Goal: Task Accomplishment & Management: Manage account settings

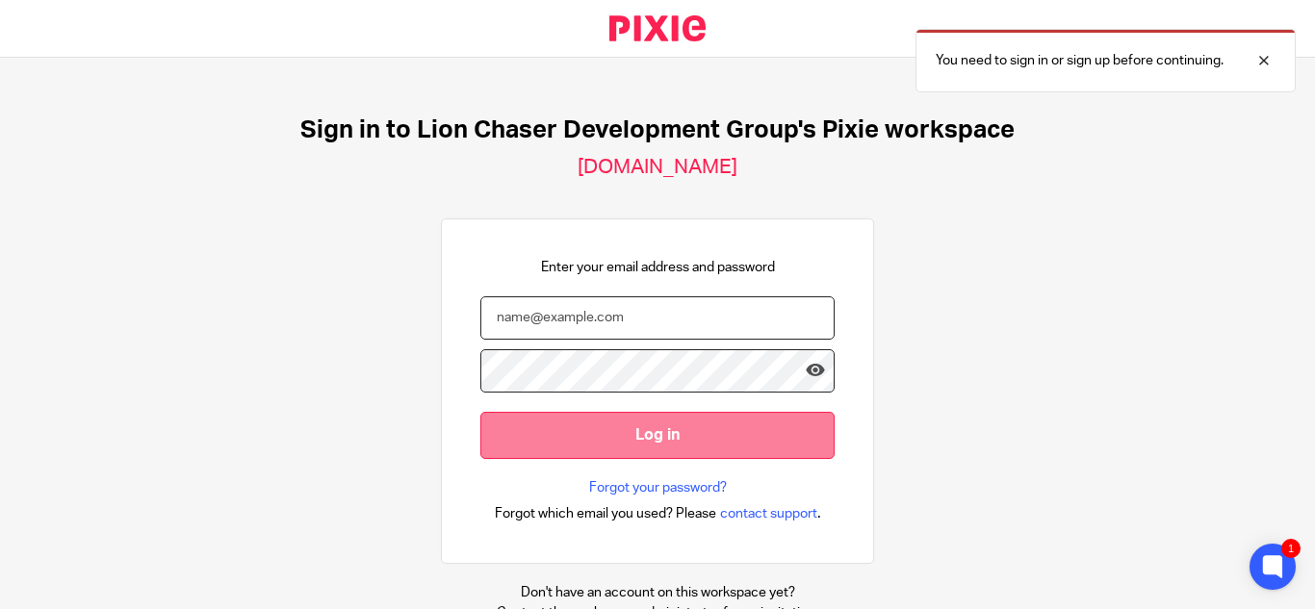
type input "[EMAIL_ADDRESS][DOMAIN_NAME]"
click at [624, 440] on input "Log in" at bounding box center [657, 435] width 354 height 47
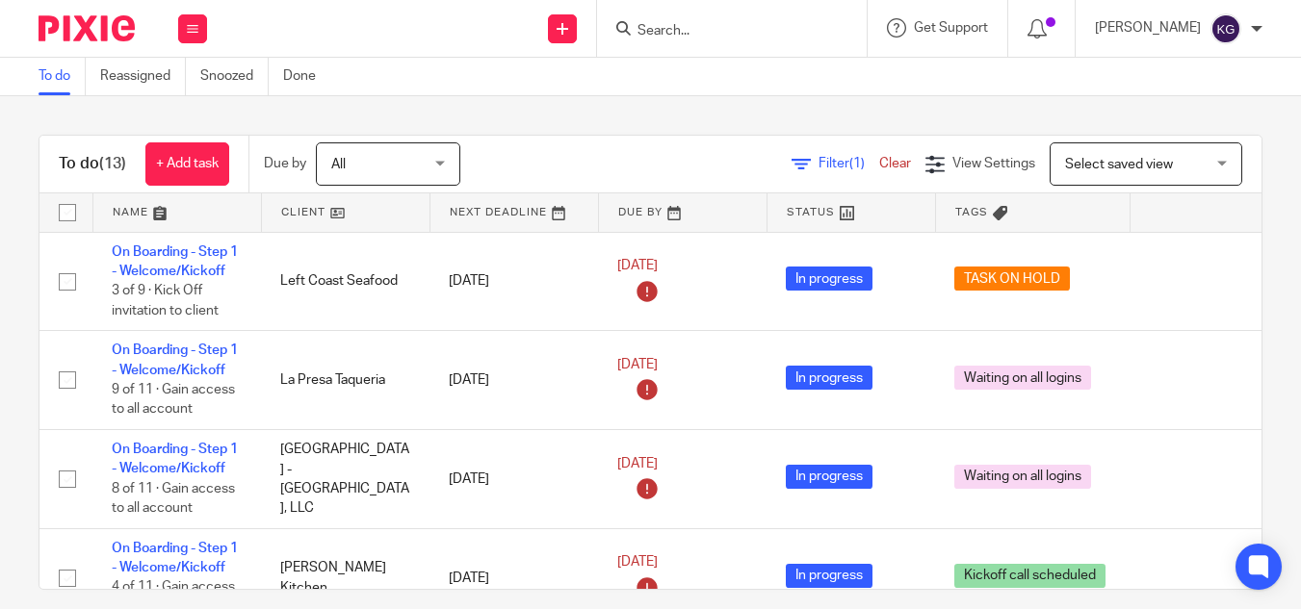
click at [728, 36] on input "Search" at bounding box center [721, 31] width 173 height 17
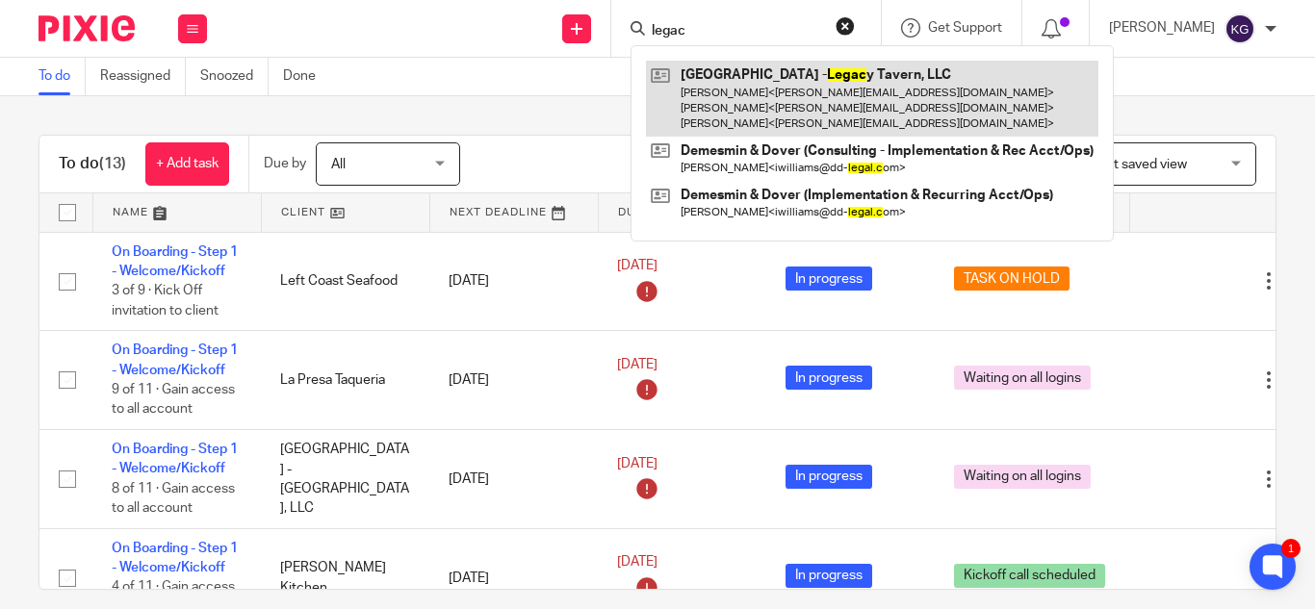
type input "legac"
click at [795, 110] on link at bounding box center [872, 99] width 453 height 76
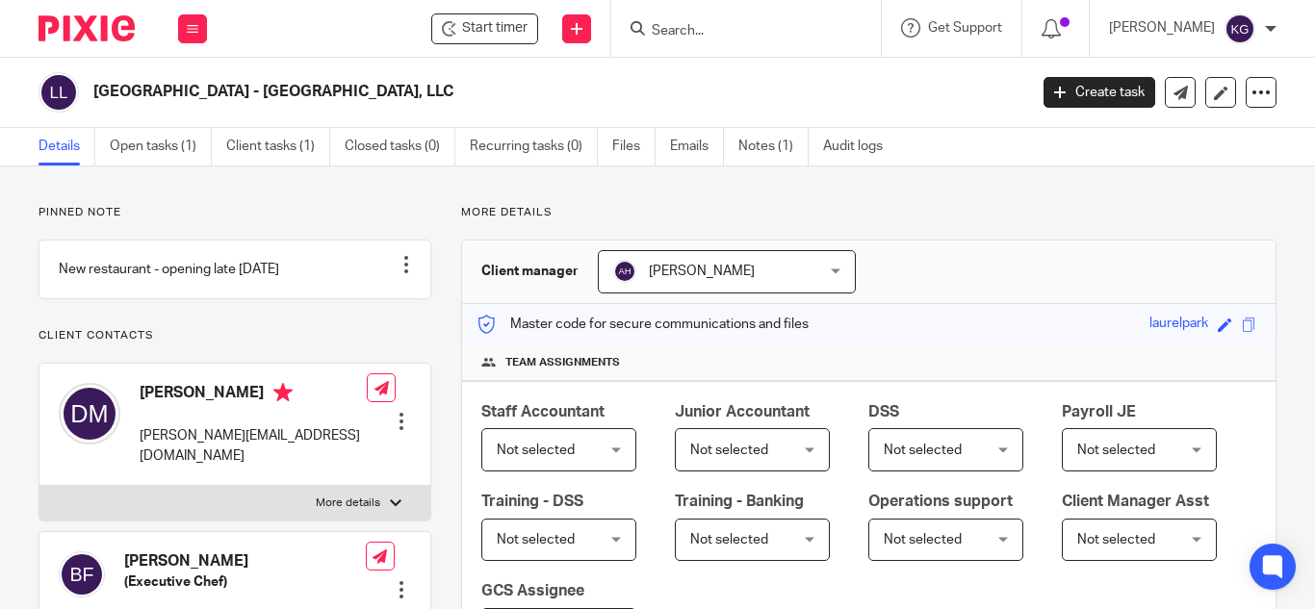
scroll to position [578, 0]
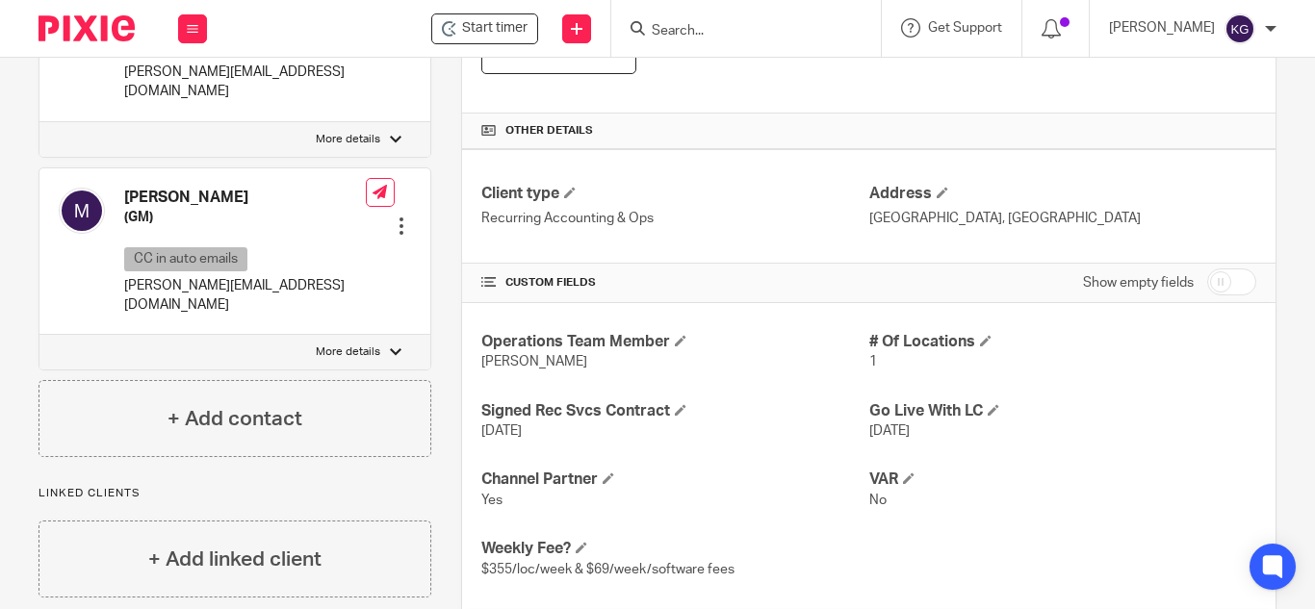
click at [1214, 284] on input "checkbox" at bounding box center [1231, 282] width 49 height 27
checkbox input "true"
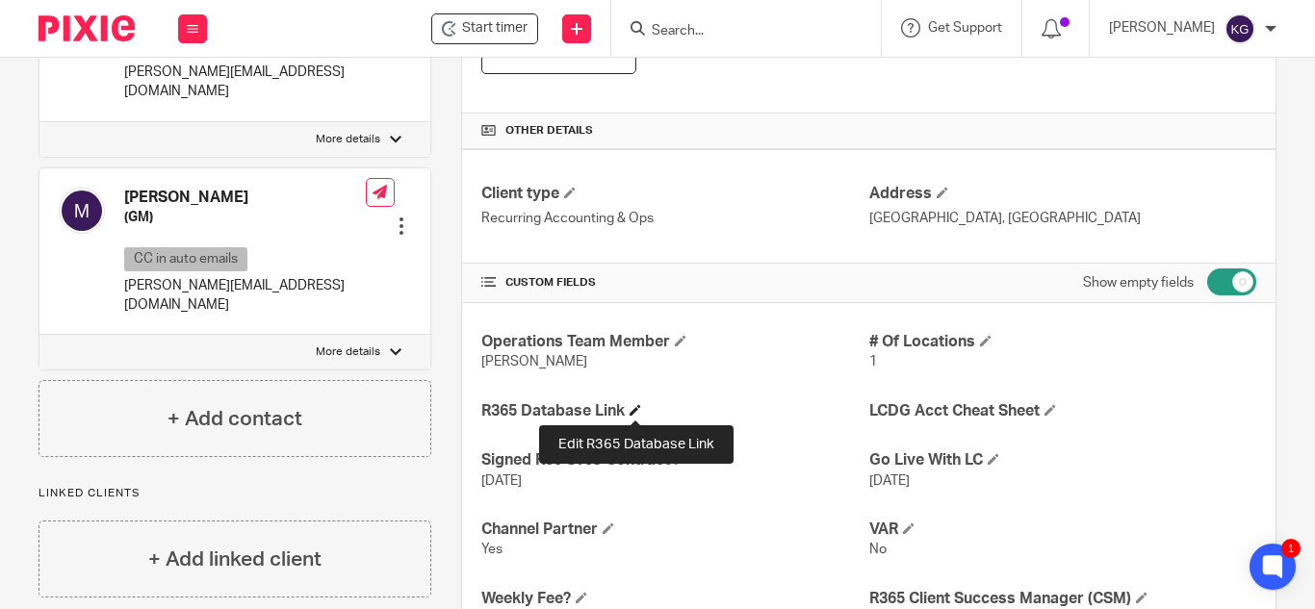
click at [637, 412] on span at bounding box center [636, 410] width 12 height 12
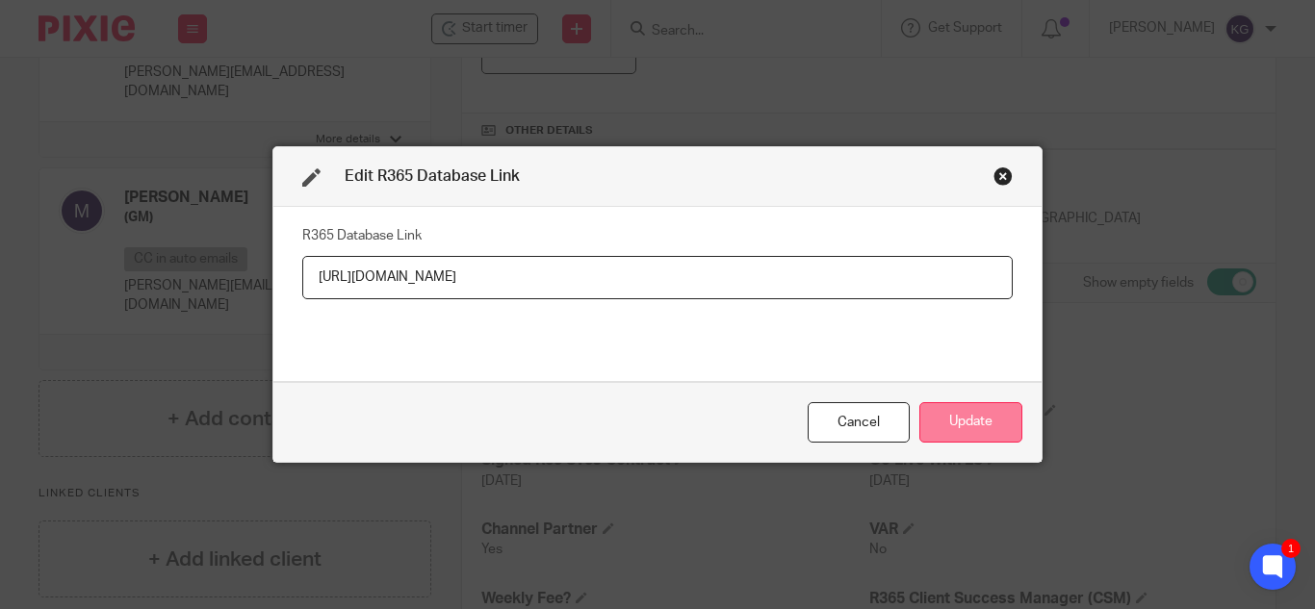
type input "https://legacytavern.restaurant365.com/"
click at [946, 429] on button "Update" at bounding box center [971, 422] width 103 height 41
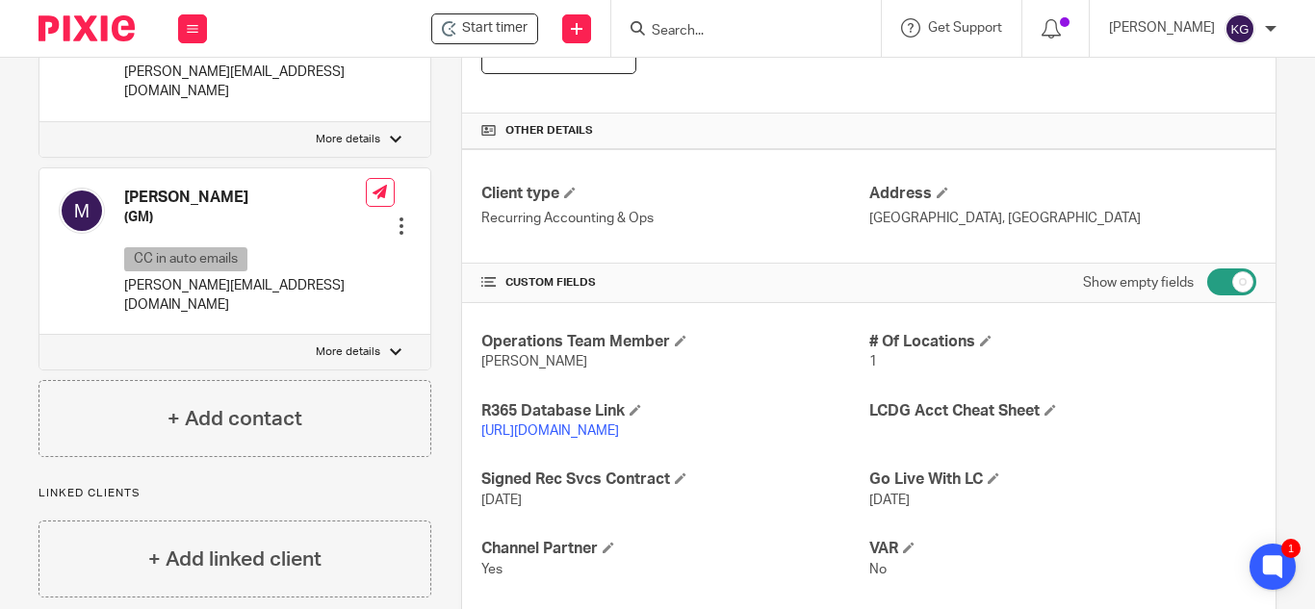
scroll to position [0, 0]
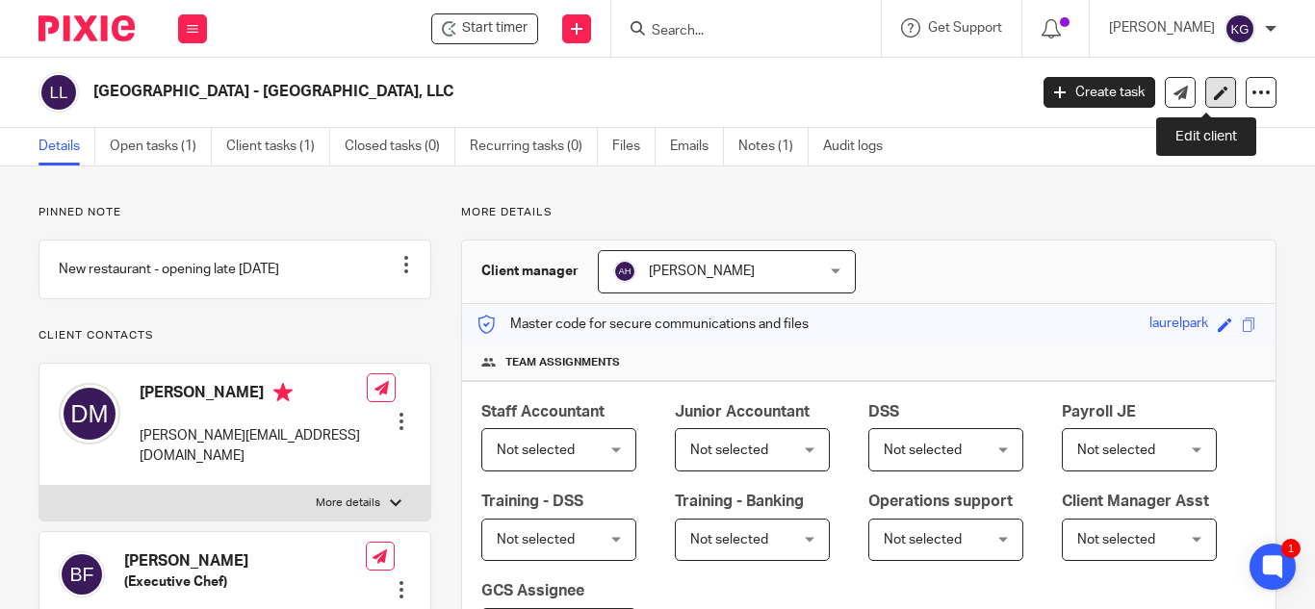
click at [1214, 91] on icon at bounding box center [1221, 93] width 14 height 14
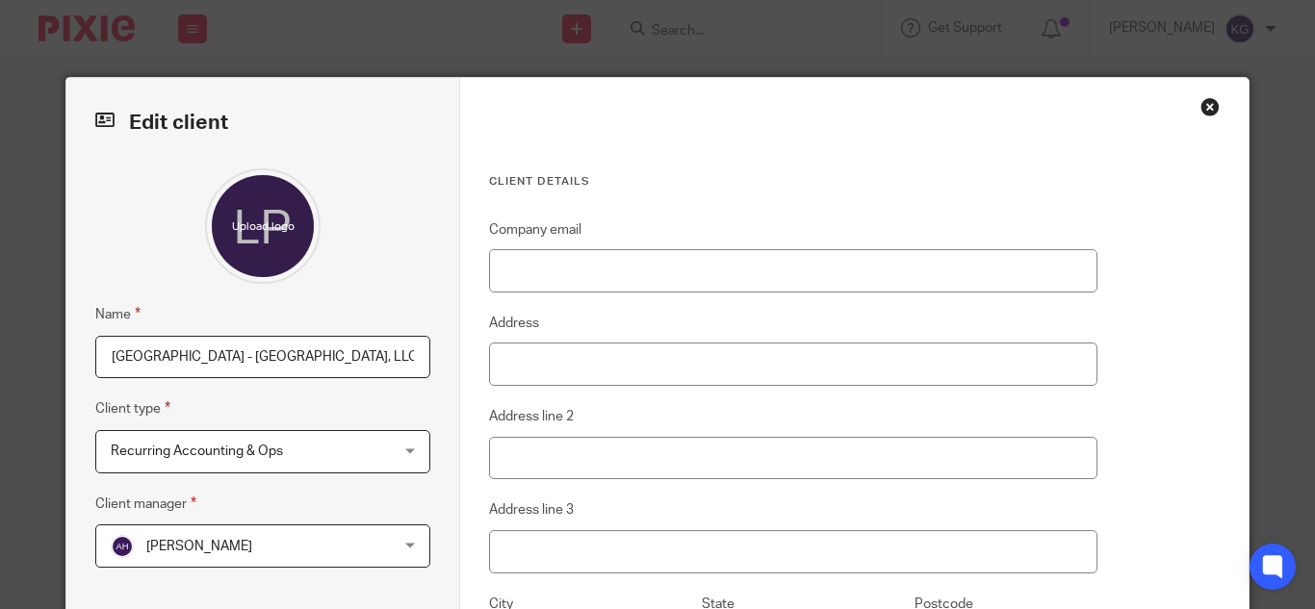
drag, startPoint x: 184, startPoint y: 354, endPoint x: 107, endPoint y: 345, distance: 77.6
click at [107, 345] on input "Laurel Park - Legacy Tavern, LLC" at bounding box center [262, 357] width 335 height 43
click at [243, 343] on input "Legacy Tavern, LLC" at bounding box center [262, 357] width 335 height 43
paste input "Laurel Park -"
click at [220, 351] on input "Legacy Tavern, LLCLaurel Park -" at bounding box center [262, 357] width 335 height 43
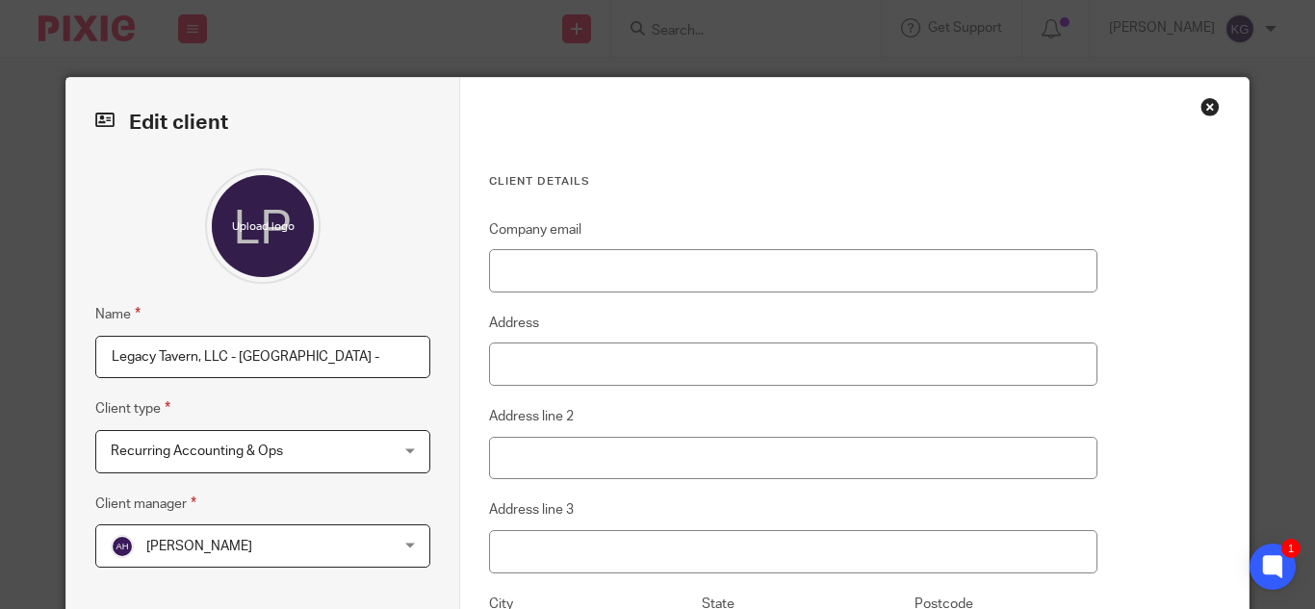
click at [341, 345] on input "Legacy Tavern, LLC - Laurel Park -" at bounding box center [262, 357] width 335 height 43
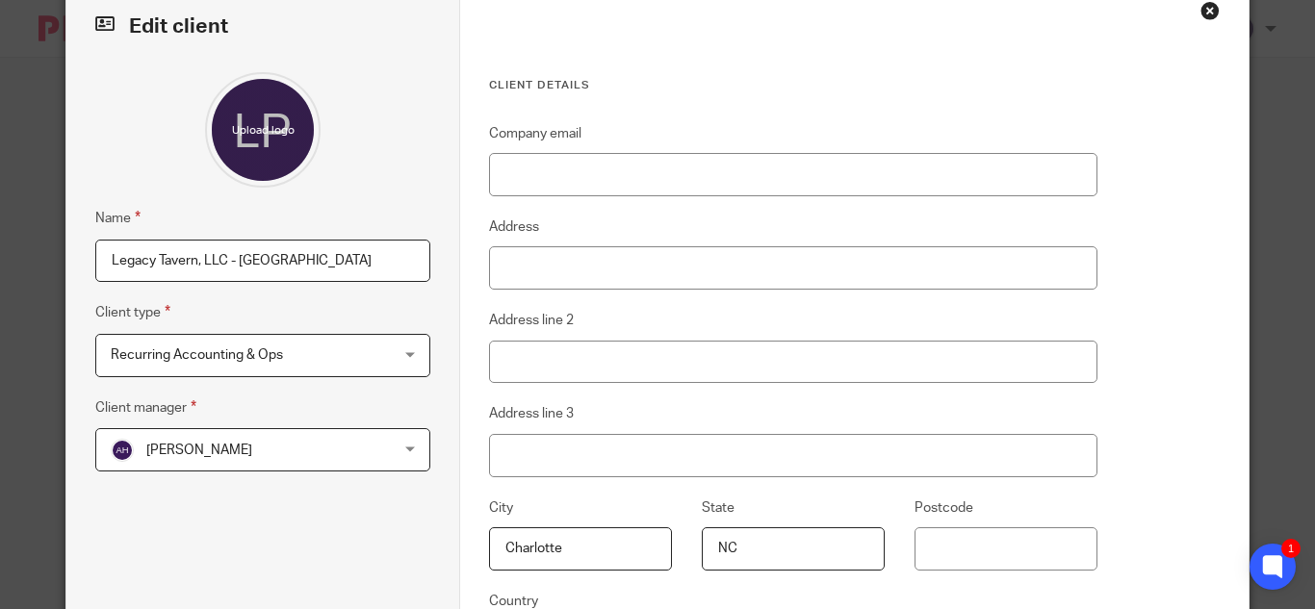
scroll to position [366, 0]
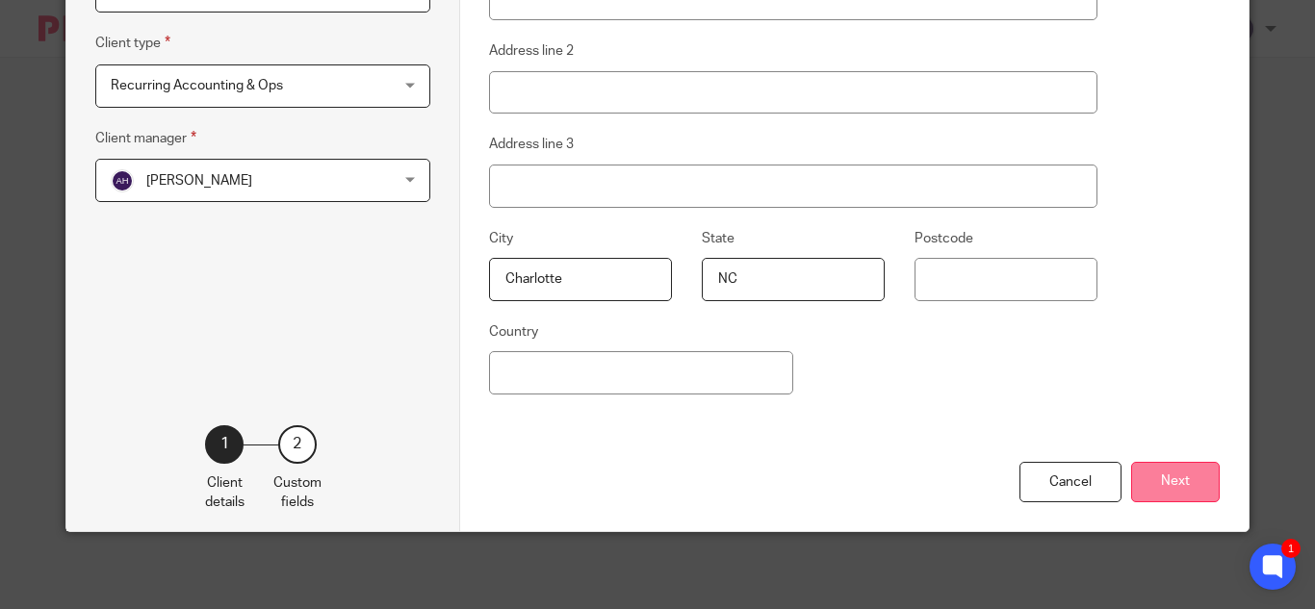
type input "Legacy Tavern, LLC - Laurel Park"
click at [1183, 478] on button "Next" at bounding box center [1175, 482] width 89 height 41
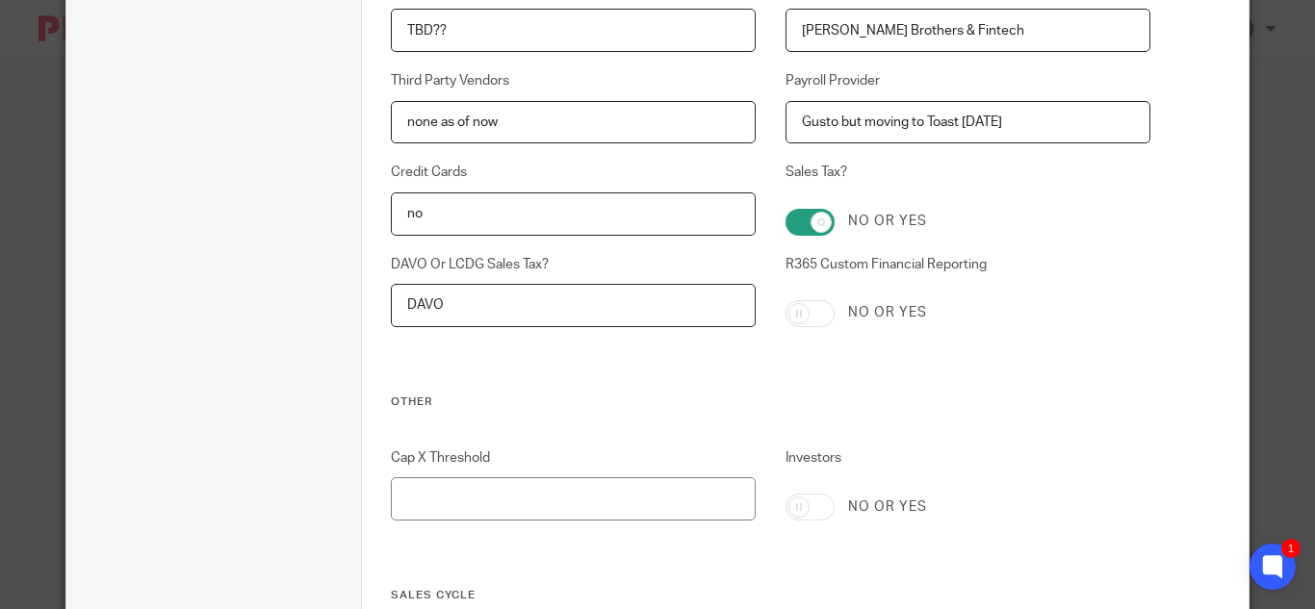
scroll to position [3363, 0]
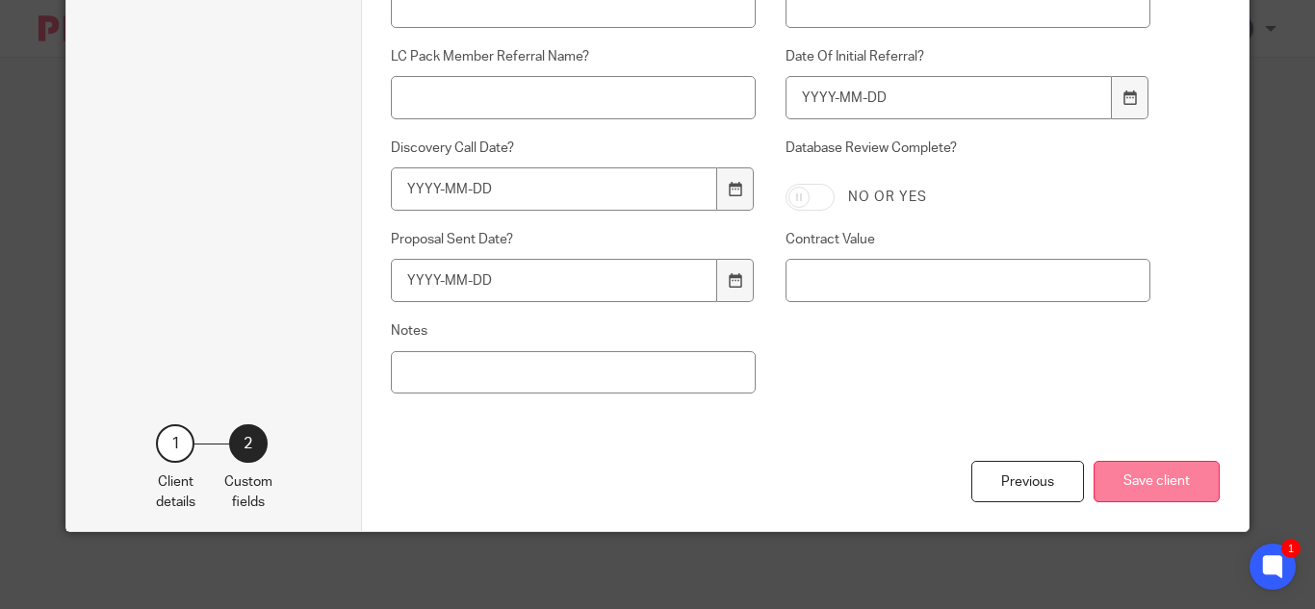
click at [1182, 483] on button "Save client" at bounding box center [1157, 481] width 126 height 41
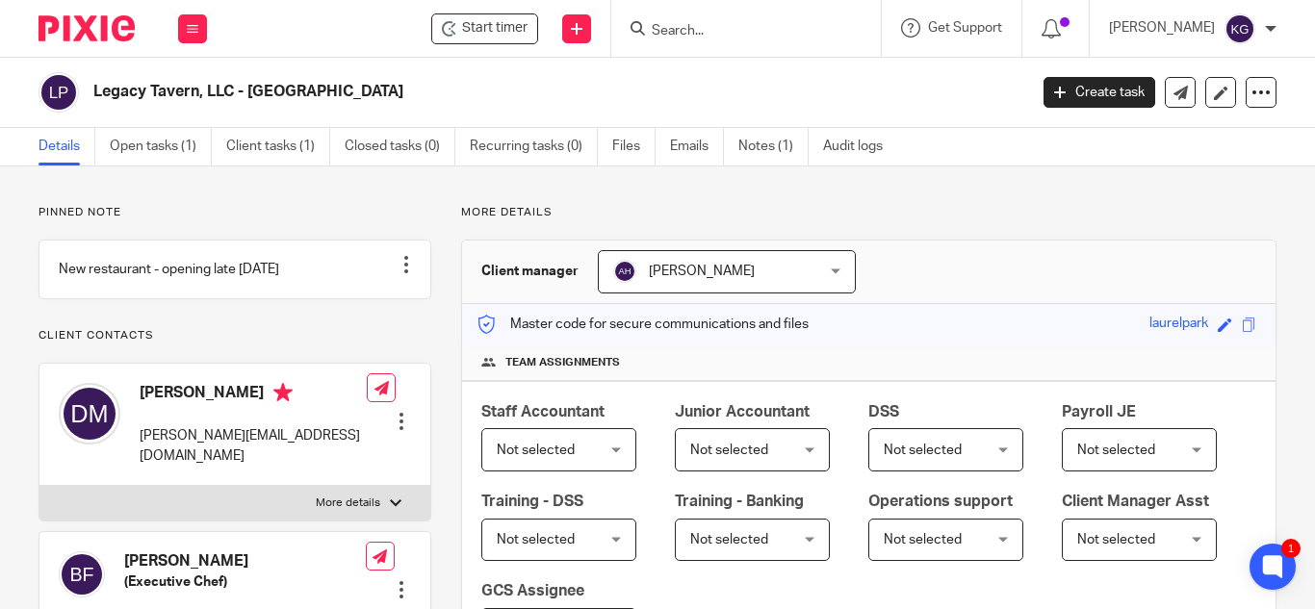
click at [738, 32] on input "Search" at bounding box center [736, 31] width 173 height 17
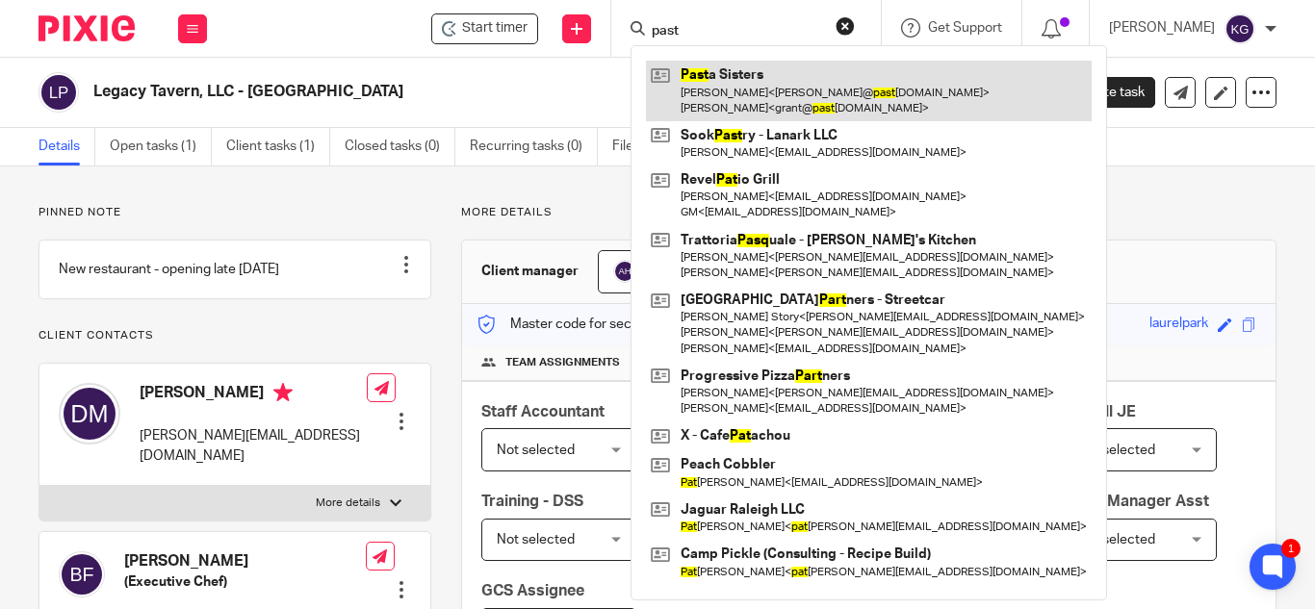
type input "past"
click at [775, 84] on link at bounding box center [869, 91] width 446 height 60
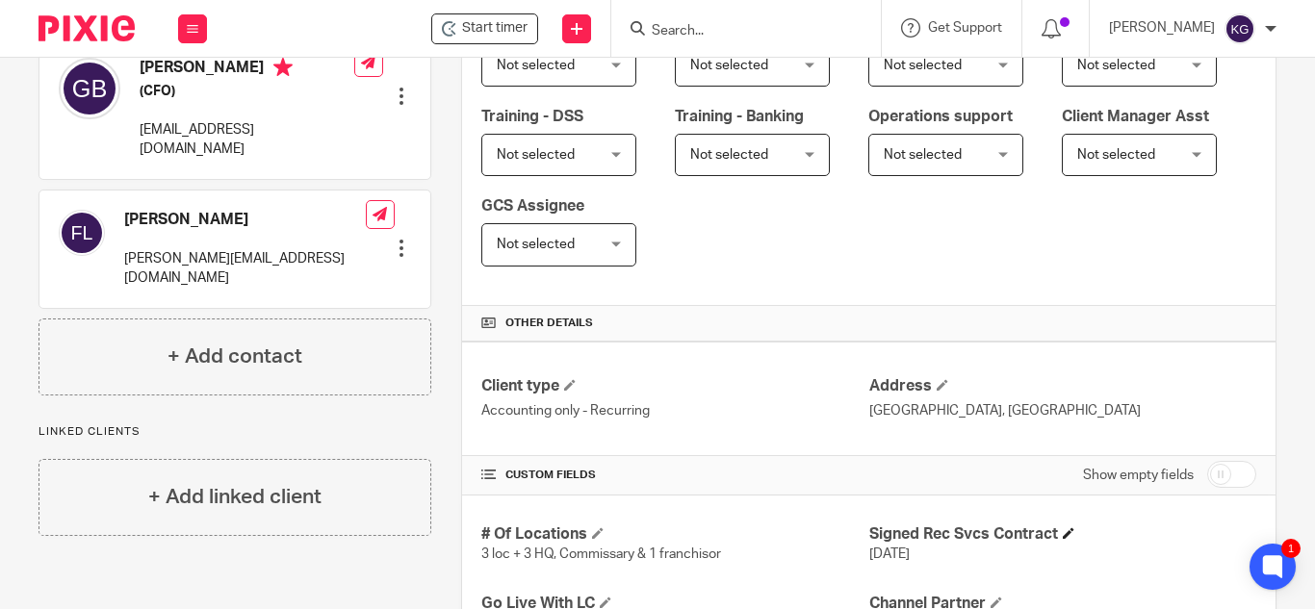
scroll to position [481, 0]
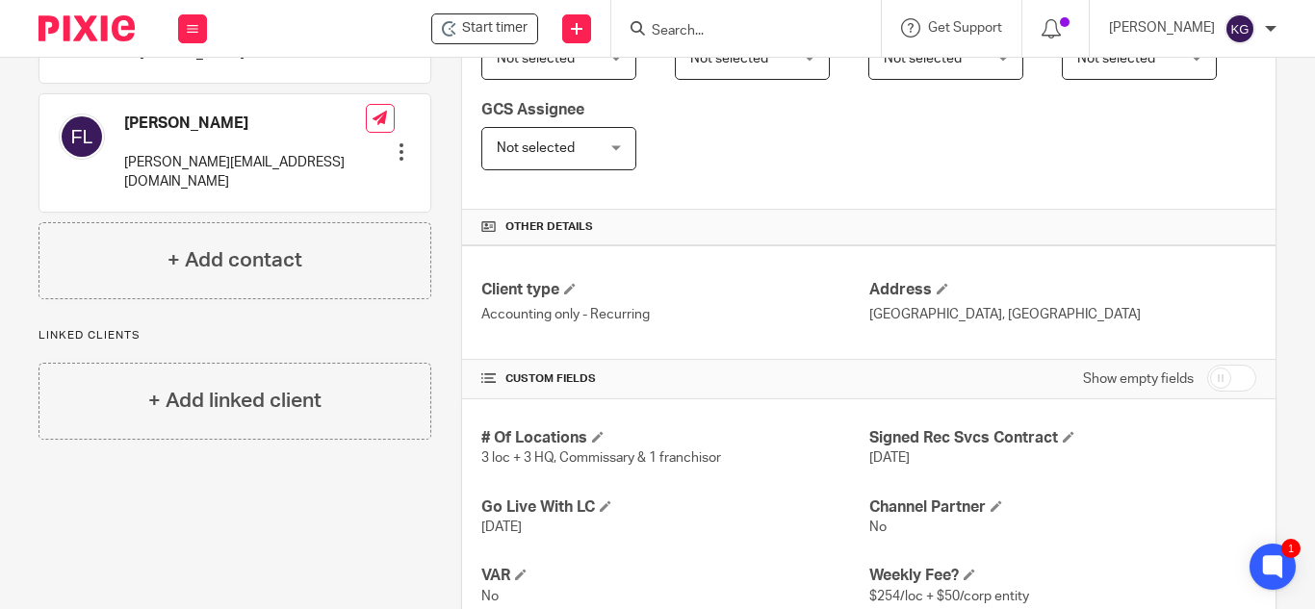
click at [1200, 363] on div "Show empty fields" at bounding box center [1169, 379] width 173 height 39
click at [1210, 378] on input "checkbox" at bounding box center [1231, 378] width 49 height 27
checkbox input "true"
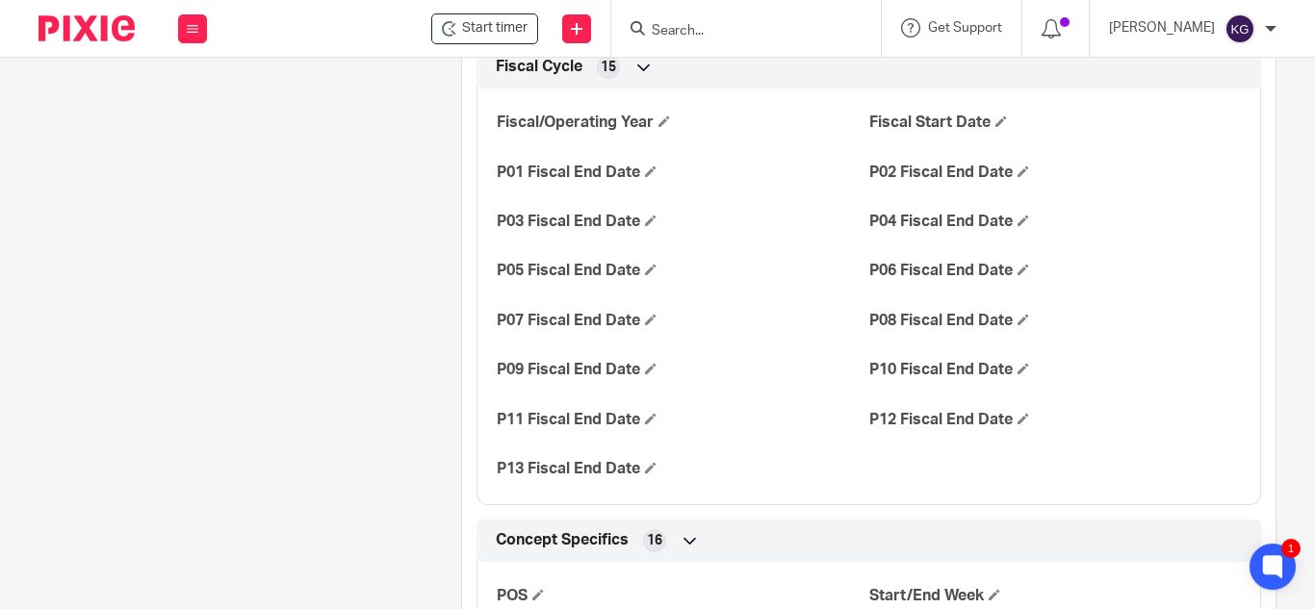
scroll to position [2022, 0]
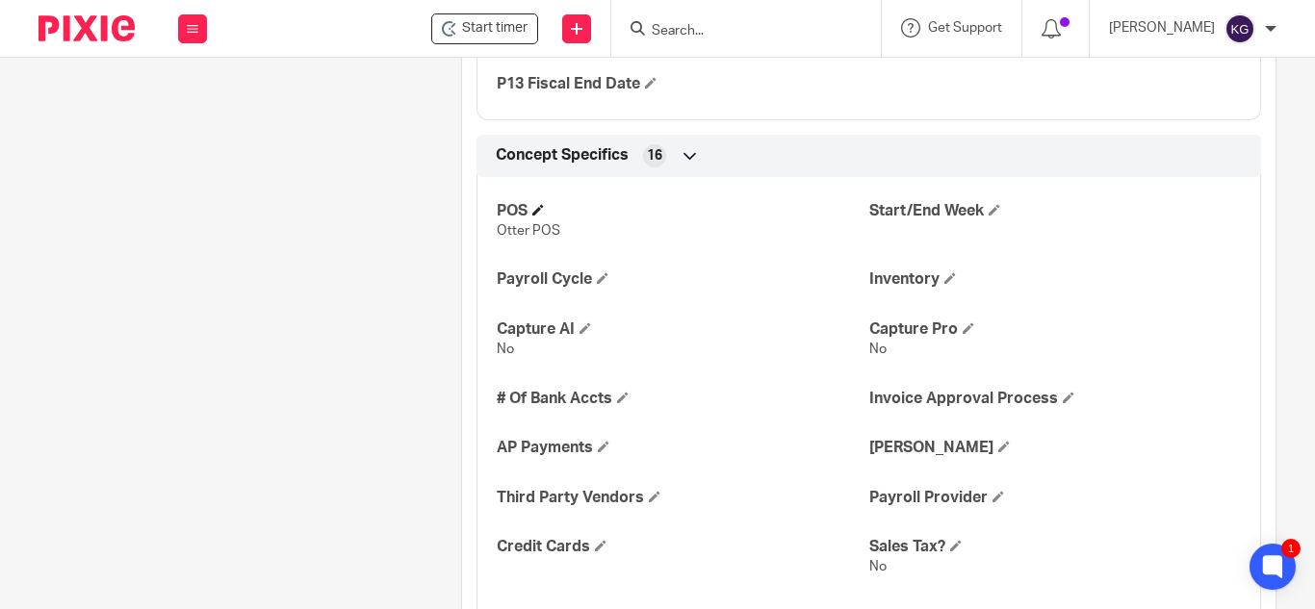
click at [540, 202] on h4 "POS" at bounding box center [683, 211] width 372 height 20
click at [539, 210] on span at bounding box center [538, 210] width 12 height 12
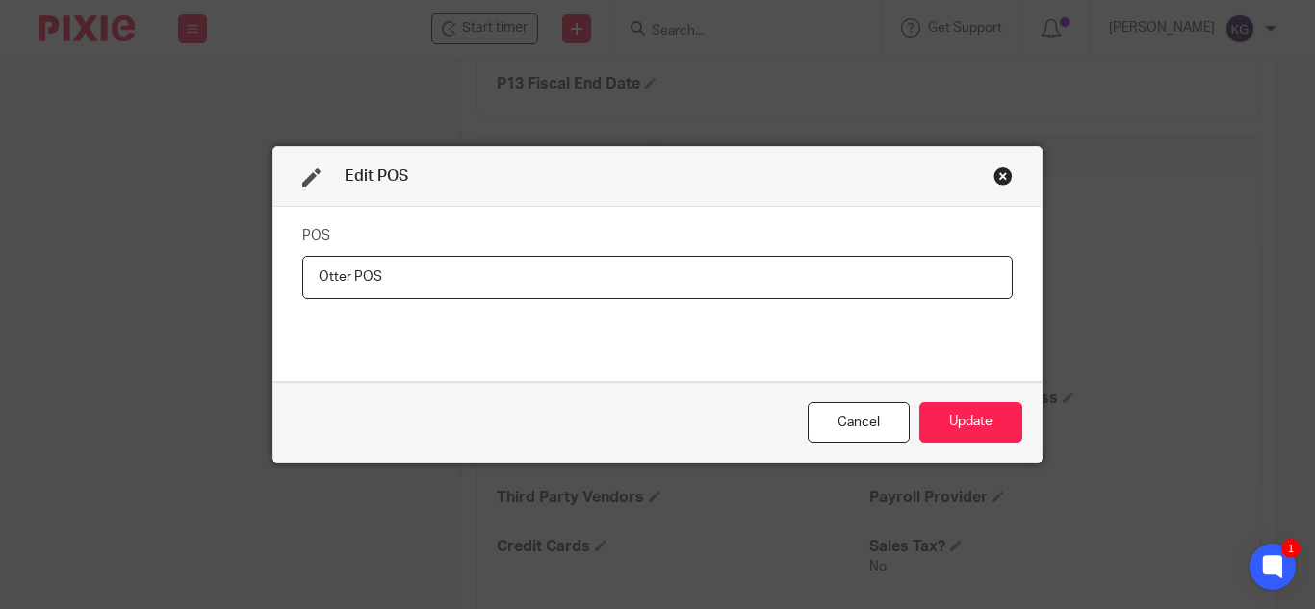
click at [312, 275] on input "Otter POS" at bounding box center [657, 277] width 711 height 43
click at [507, 266] on input "Toast POS & Otter POS" at bounding box center [657, 277] width 711 height 43
type input "Toast POS & Otter?"
click at [980, 421] on button "Update" at bounding box center [971, 422] width 103 height 41
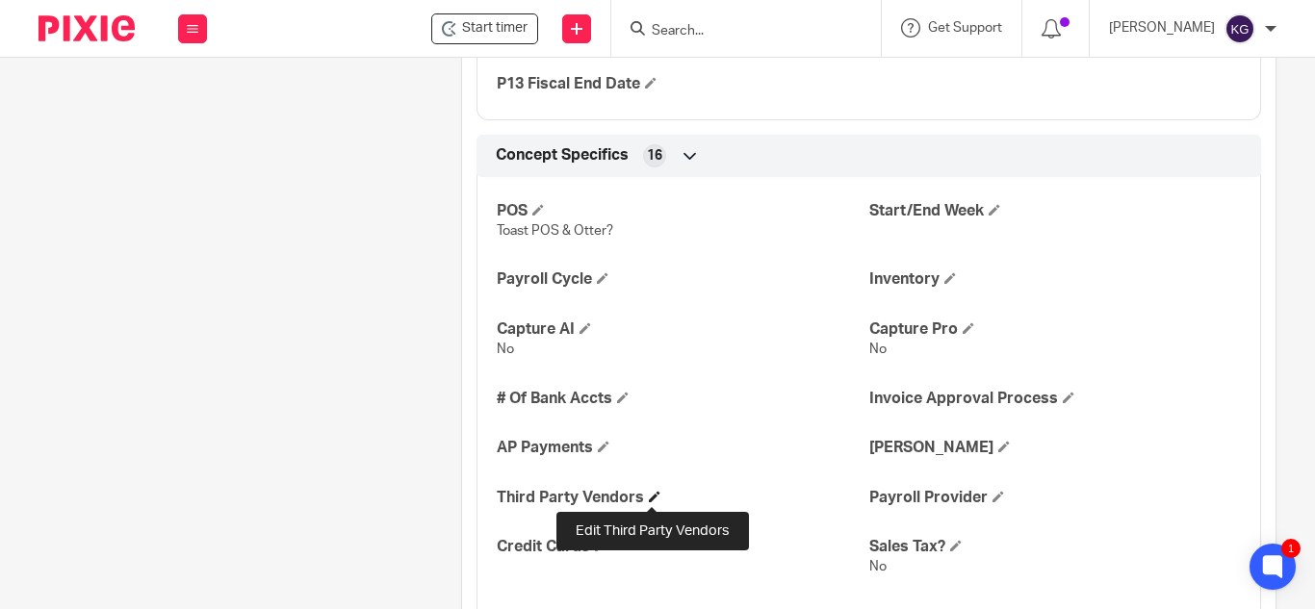
click at [652, 500] on span at bounding box center [655, 497] width 12 height 12
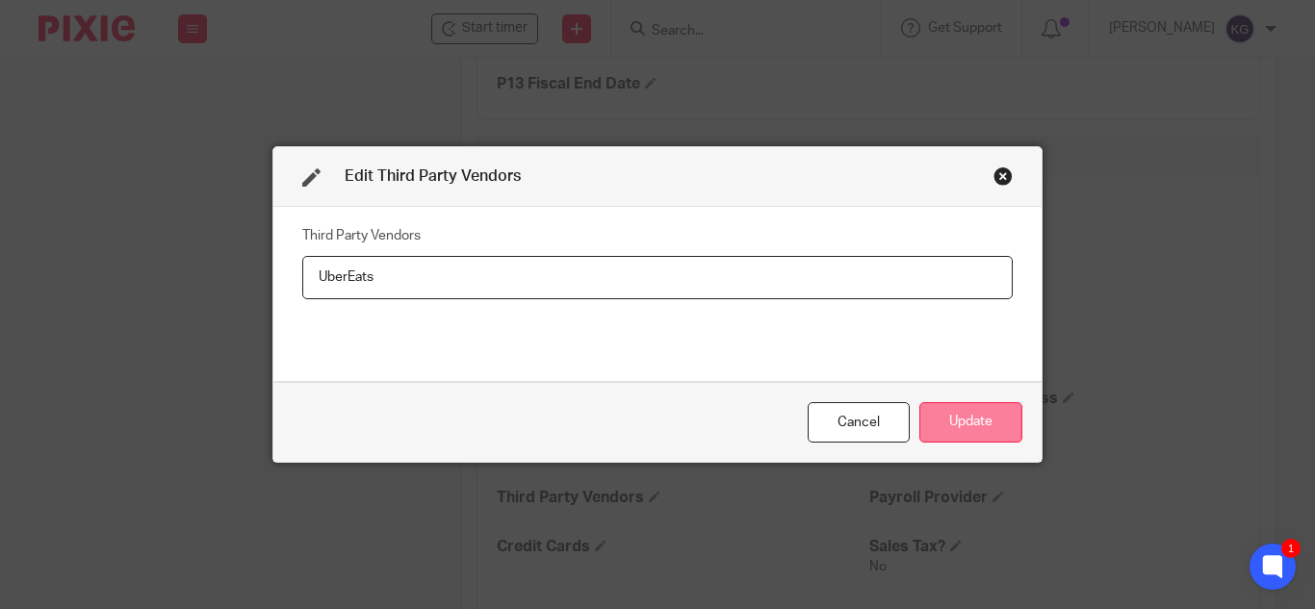
type input "UberEats"
click at [957, 419] on button "Update" at bounding box center [971, 422] width 103 height 41
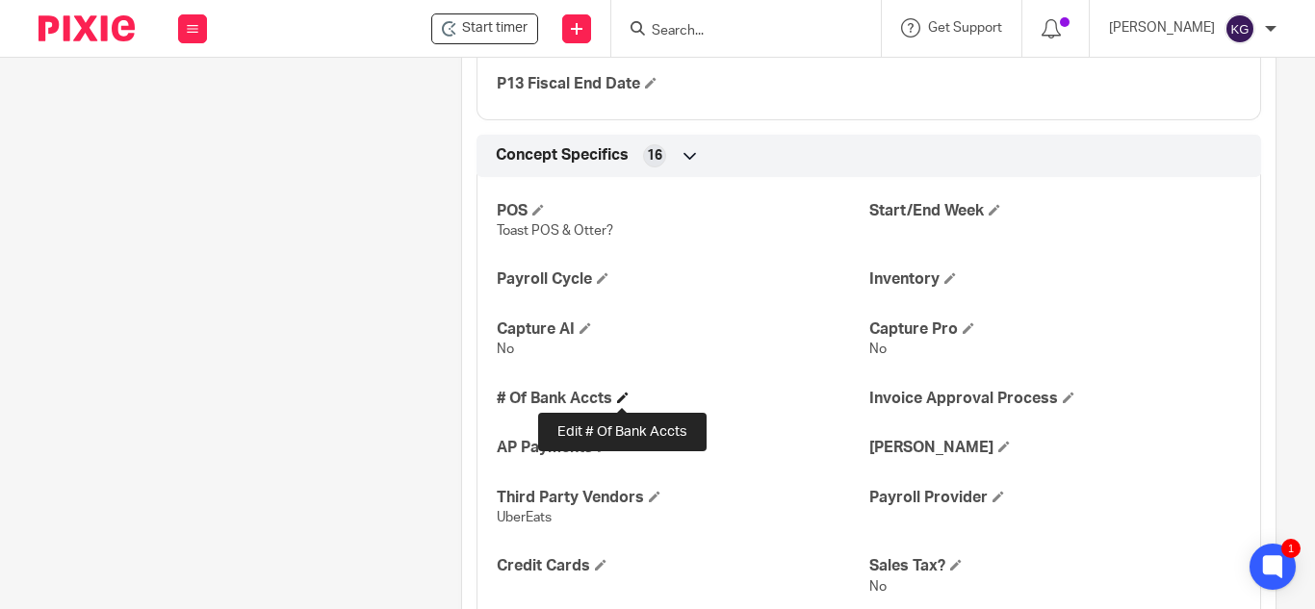
click at [623, 398] on span at bounding box center [623, 398] width 12 height 12
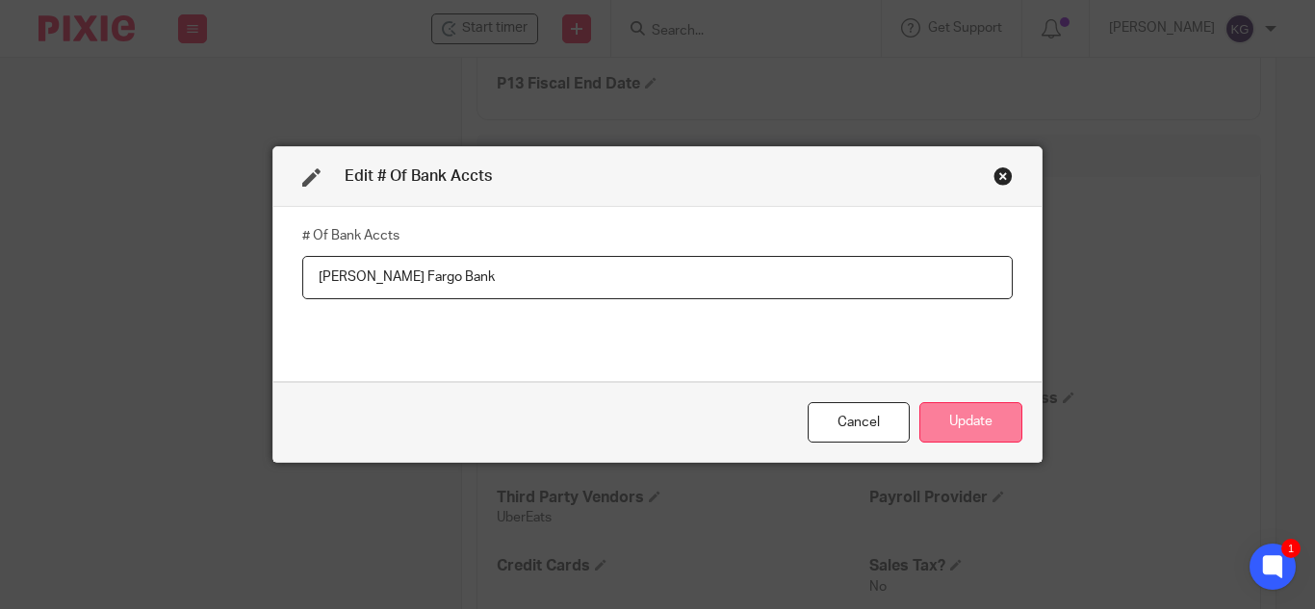
type input "Wells Fargo Bank"
click at [969, 425] on button "Update" at bounding box center [971, 422] width 103 height 41
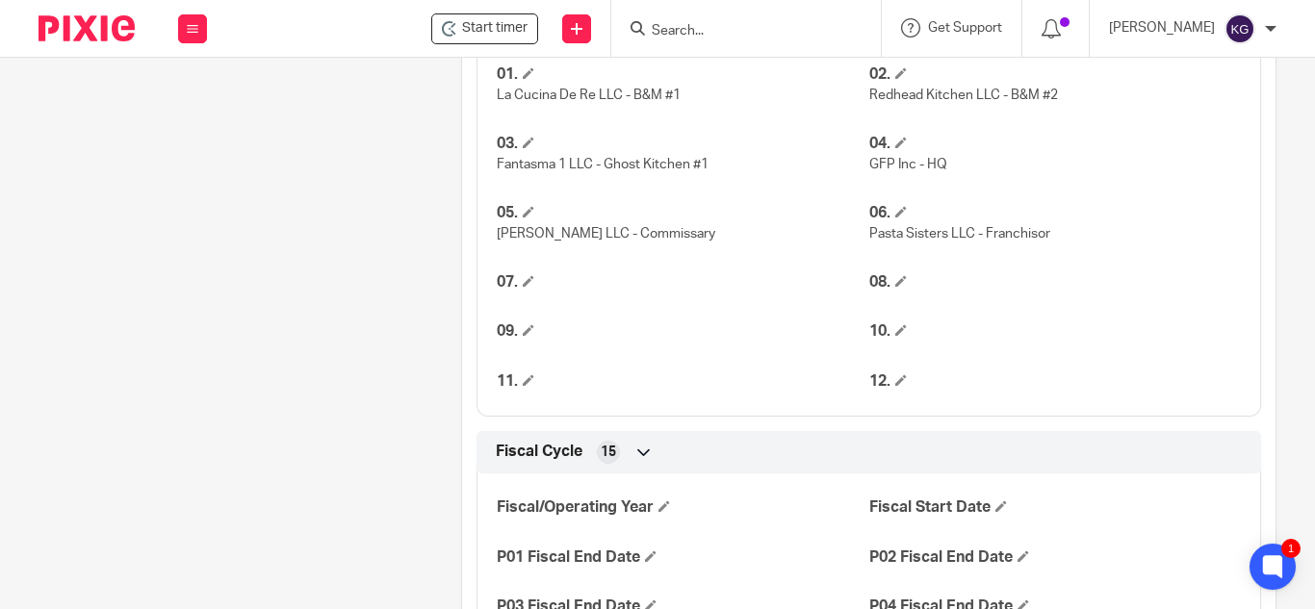
scroll to position [1155, 0]
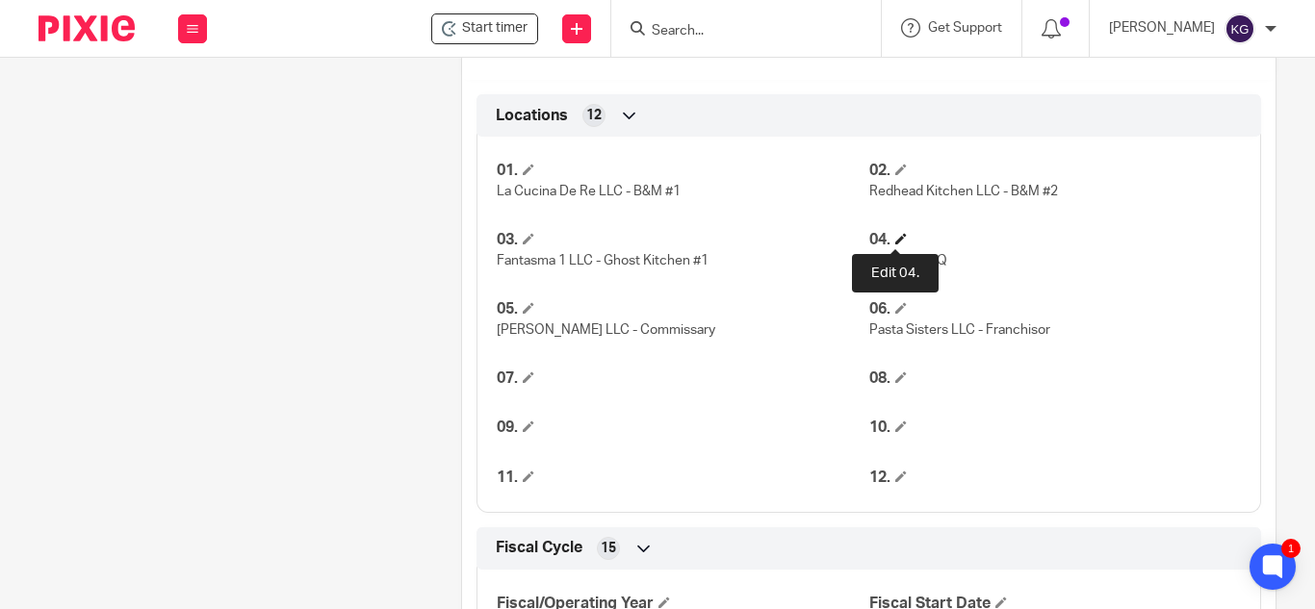
click at [895, 237] on span at bounding box center [901, 239] width 12 height 12
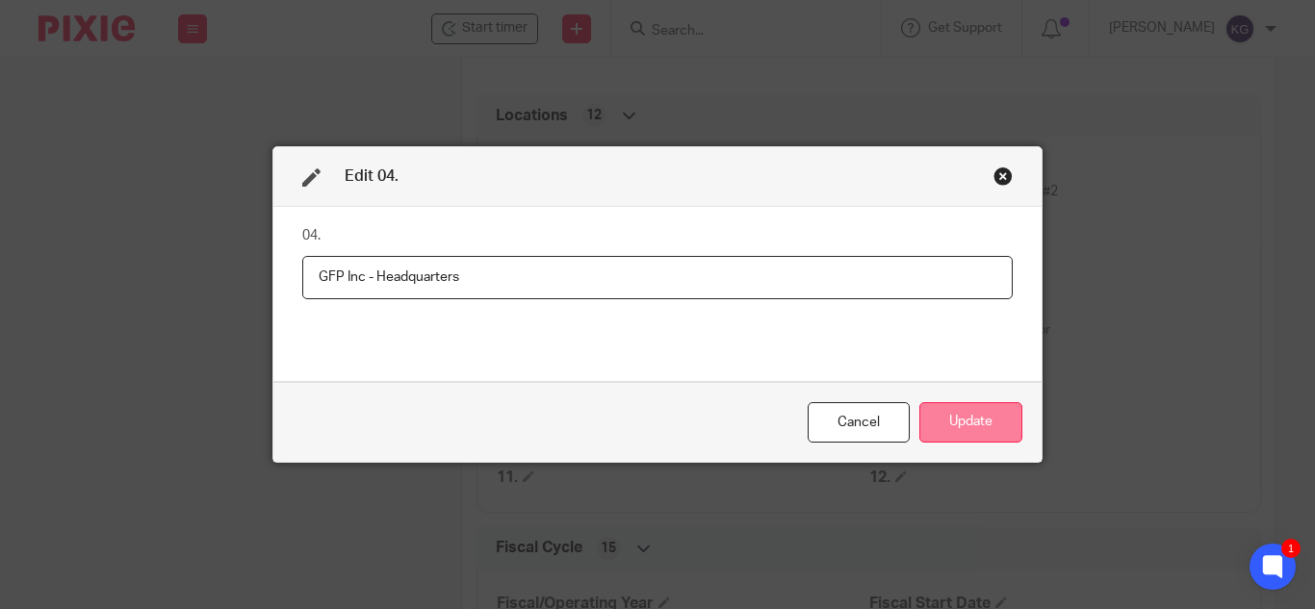
type input "GFP Inc - Headquarters"
click at [932, 414] on button "Update" at bounding box center [971, 422] width 103 height 41
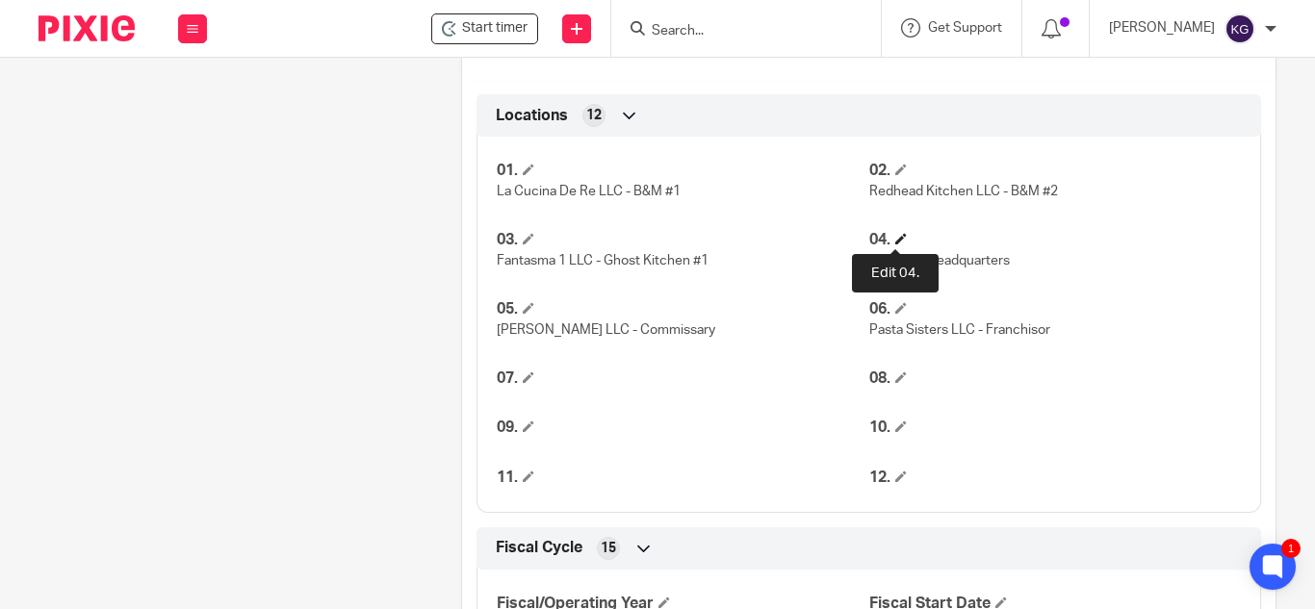
click at [895, 239] on span at bounding box center [901, 239] width 12 height 12
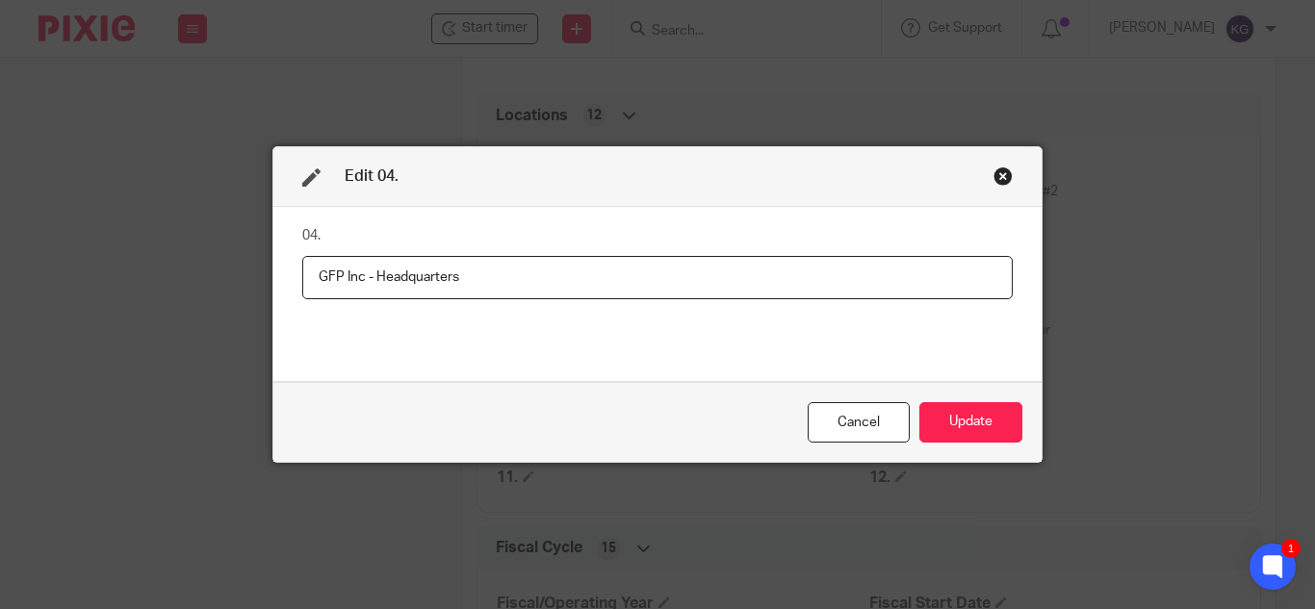
drag, startPoint x: 516, startPoint y: 281, endPoint x: 308, endPoint y: 288, distance: 208.1
click at [308, 288] on input "GFP Inc - Headquarters" at bounding box center [657, 277] width 711 height 43
click at [975, 407] on button "Update" at bounding box center [971, 422] width 103 height 41
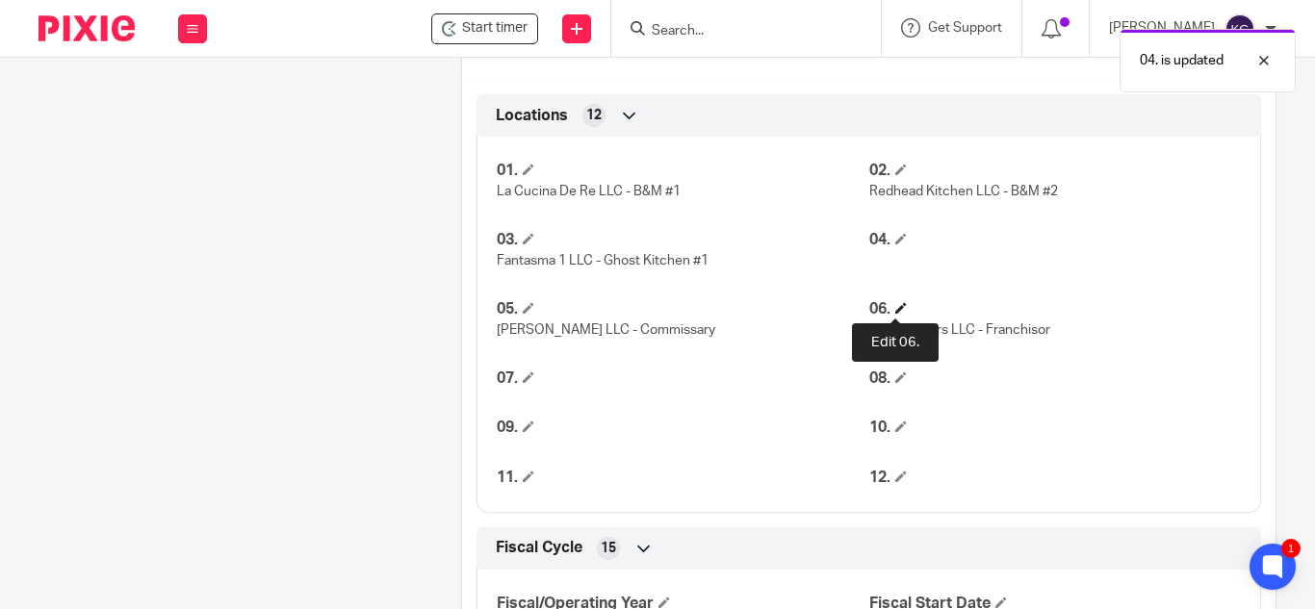
click at [899, 306] on span at bounding box center [901, 308] width 12 height 12
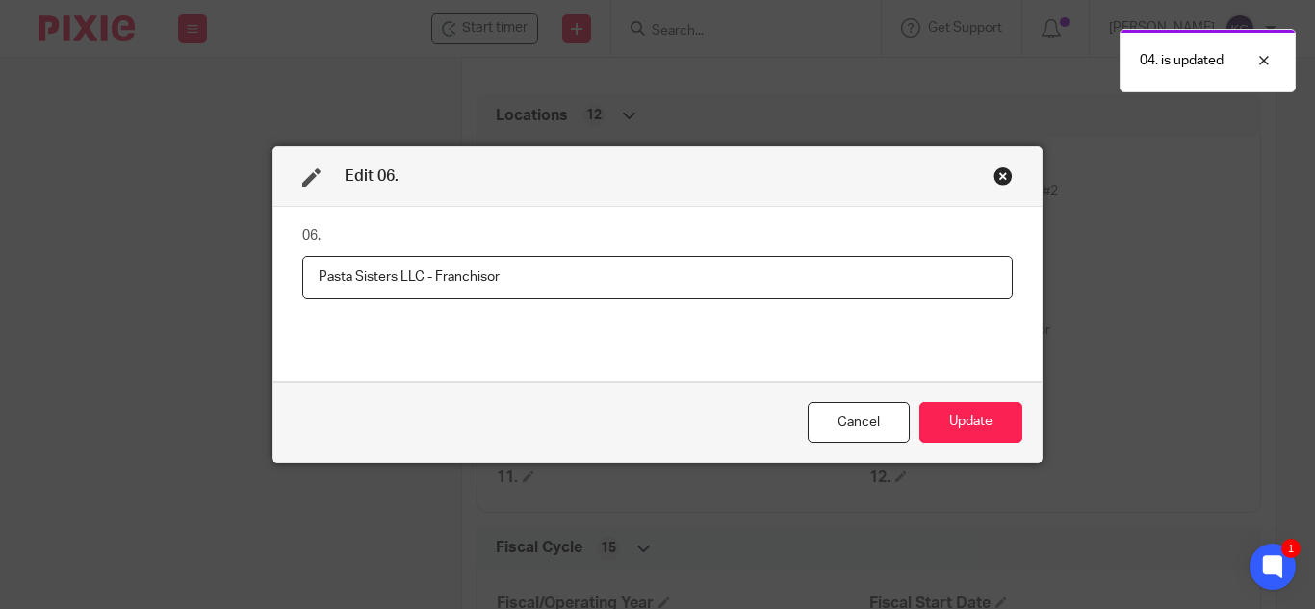
drag, startPoint x: 530, startPoint y: 280, endPoint x: 298, endPoint y: 257, distance: 232.2
click at [302, 257] on input "Pasta Sisters LLC - Franchisor" at bounding box center [657, 277] width 711 height 43
type input "GFP Inc - Headquarters"
click at [972, 419] on button "Update" at bounding box center [971, 422] width 103 height 41
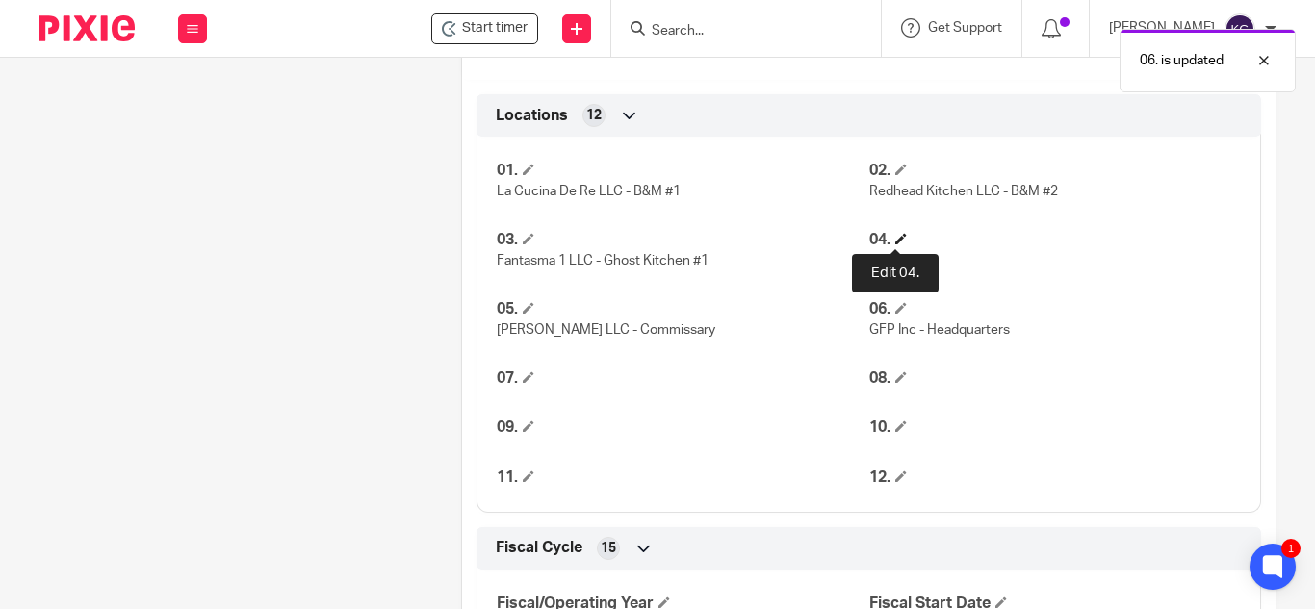
click at [895, 237] on span at bounding box center [901, 239] width 12 height 12
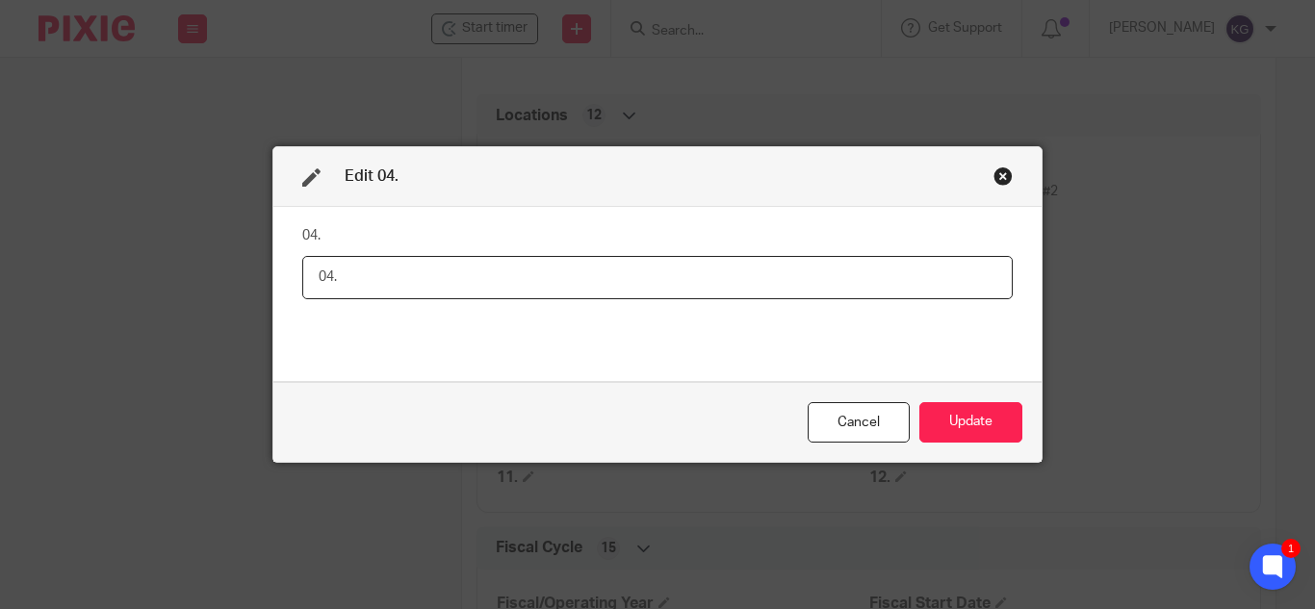
paste input "Fantasma 1 LLC / Costa Mesa"
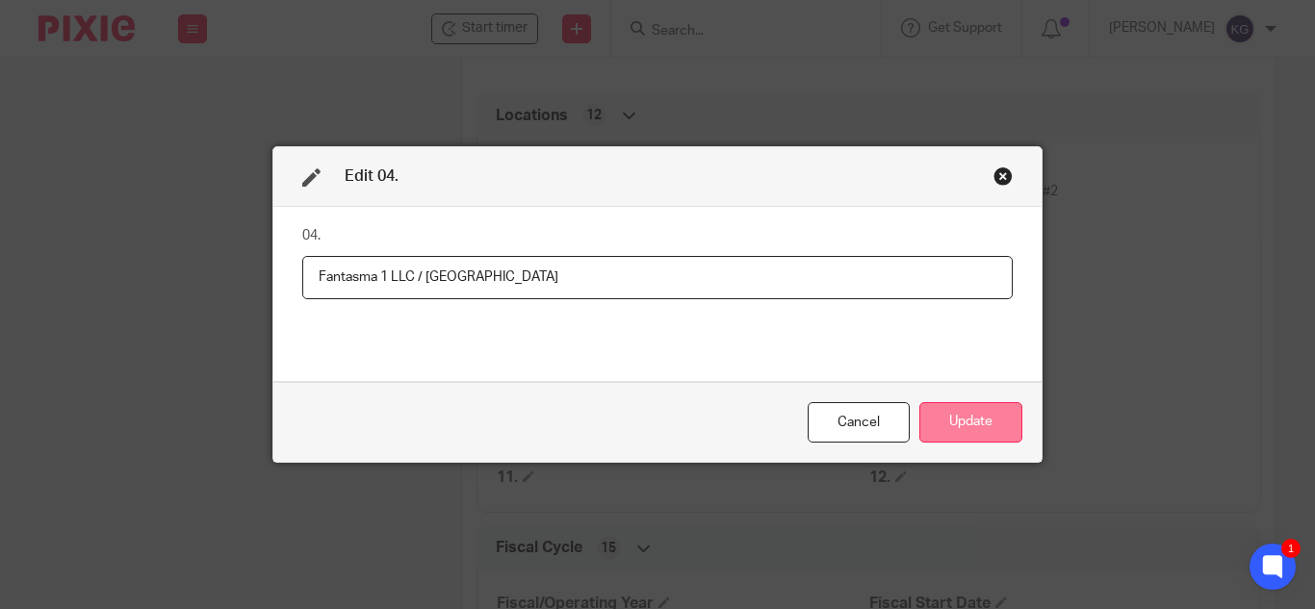
type input "Fantasma 1 LLC / Costa Mesa"
click at [972, 422] on button "Update" at bounding box center [971, 422] width 103 height 41
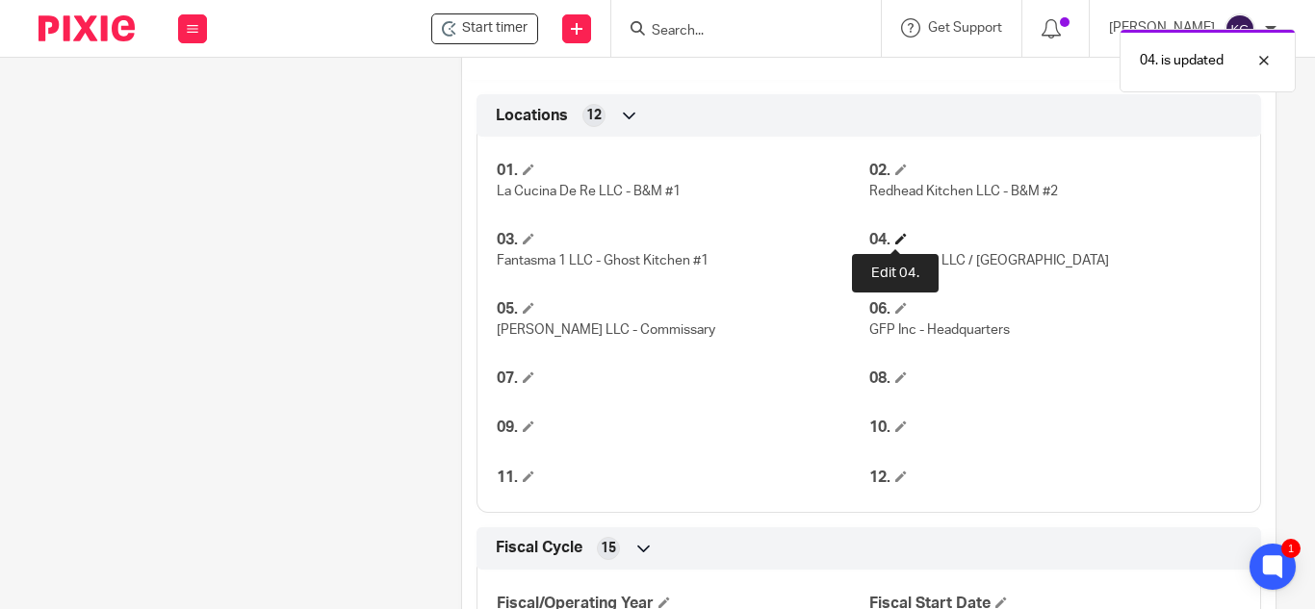
click at [895, 239] on span at bounding box center [901, 239] width 12 height 12
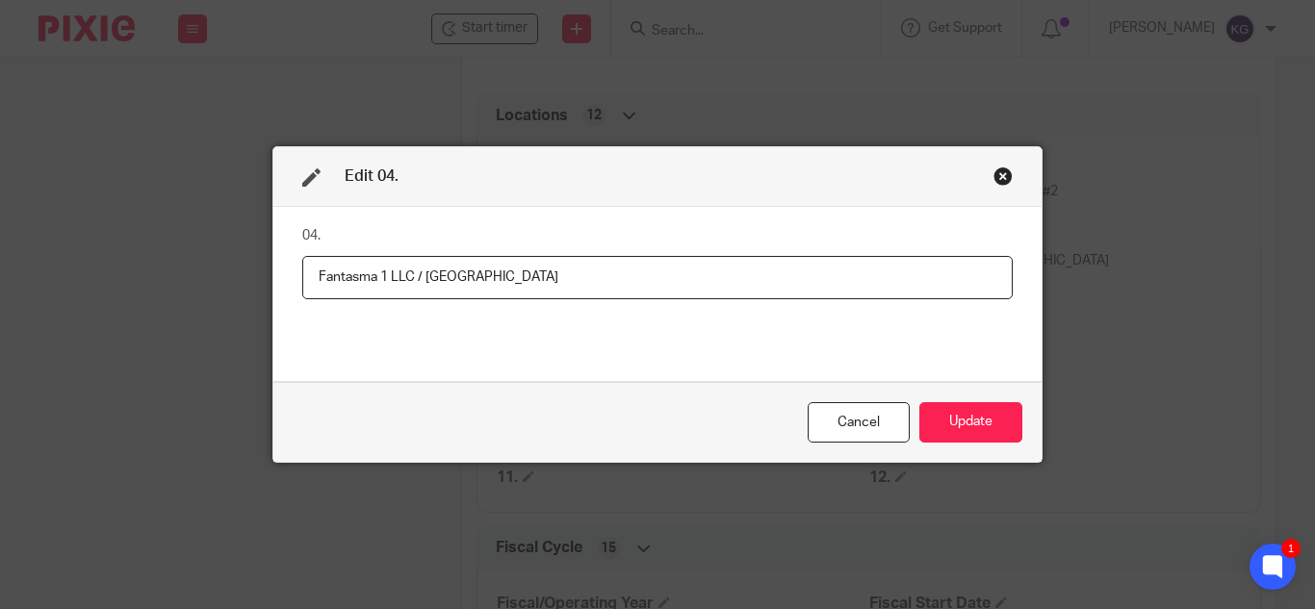
click at [423, 279] on input "Fantasma 1 LLC / Costa Mesa" at bounding box center [657, 277] width 711 height 43
type input "Fantasma 1 LLC - Costa Mesa"
click at [964, 427] on button "Update" at bounding box center [971, 422] width 103 height 41
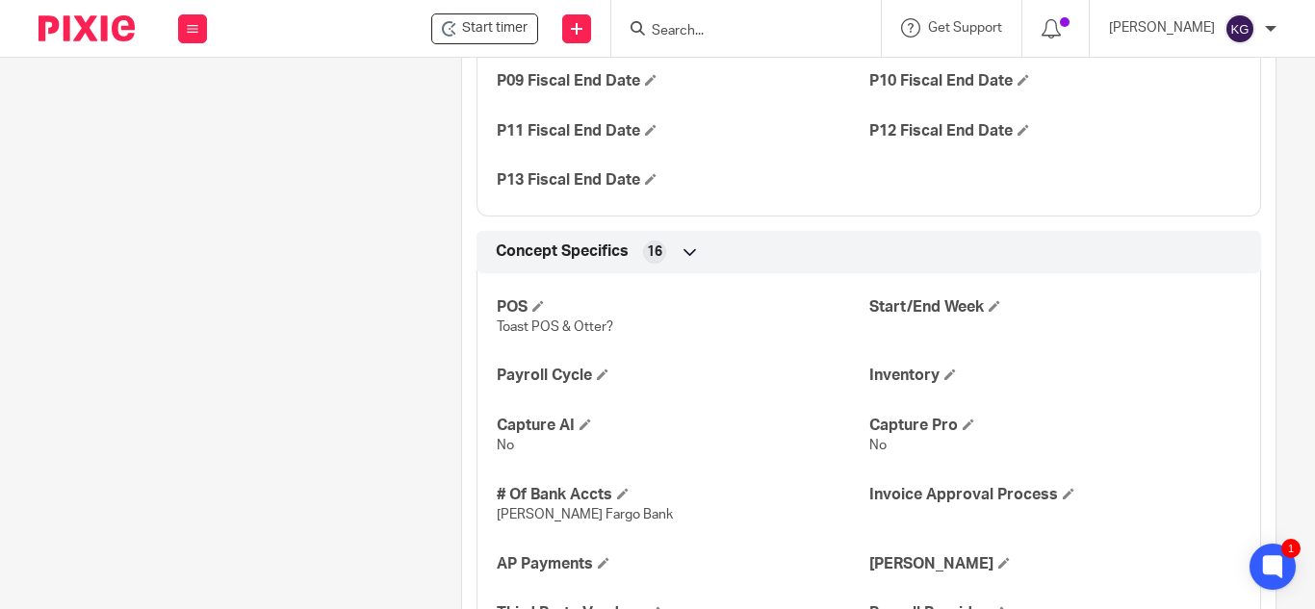
scroll to position [2022, 0]
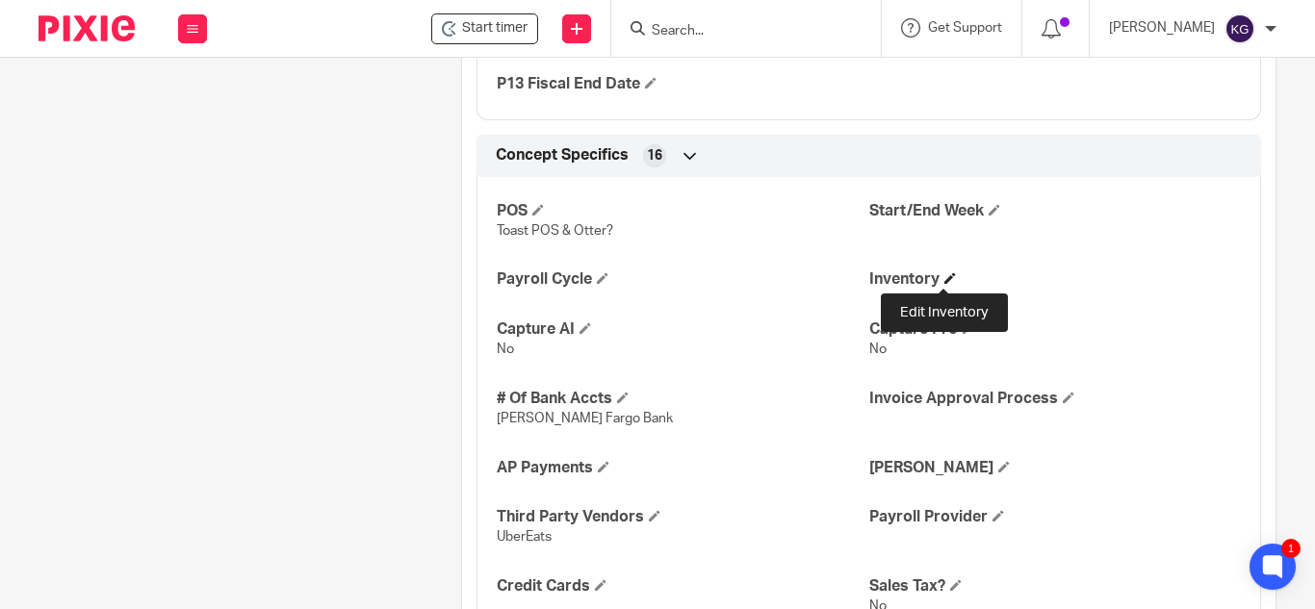
click at [945, 276] on span at bounding box center [951, 278] width 12 height 12
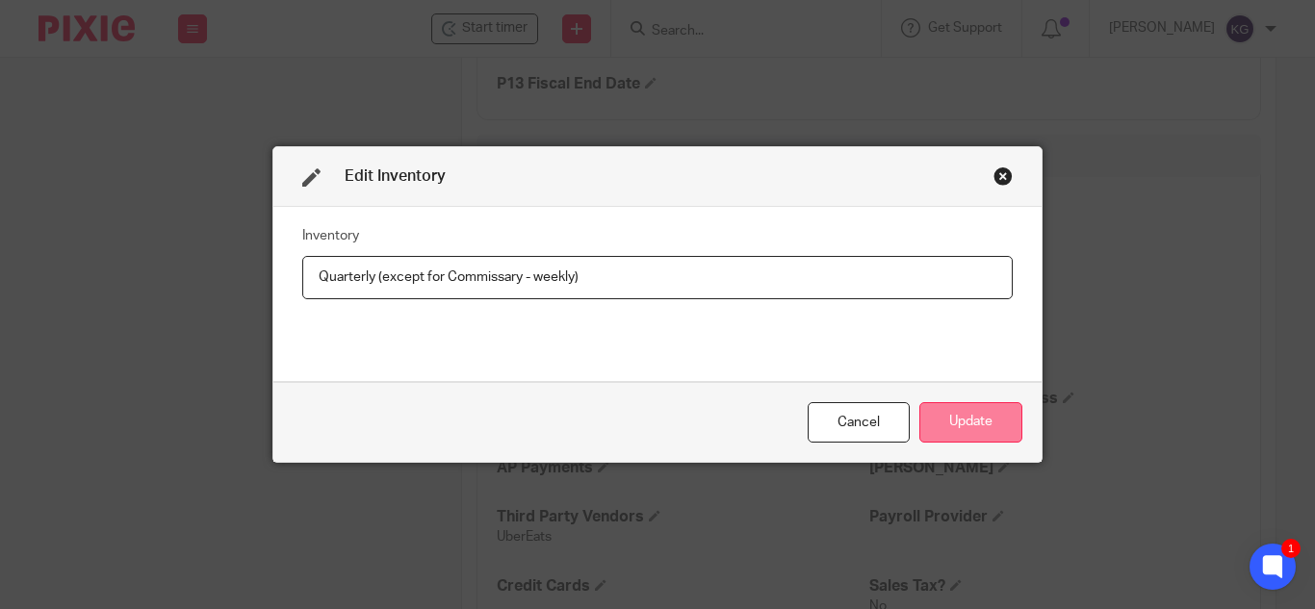
type input "Quarterly (except for Commissary - weekly)"
click at [981, 425] on button "Update" at bounding box center [971, 422] width 103 height 41
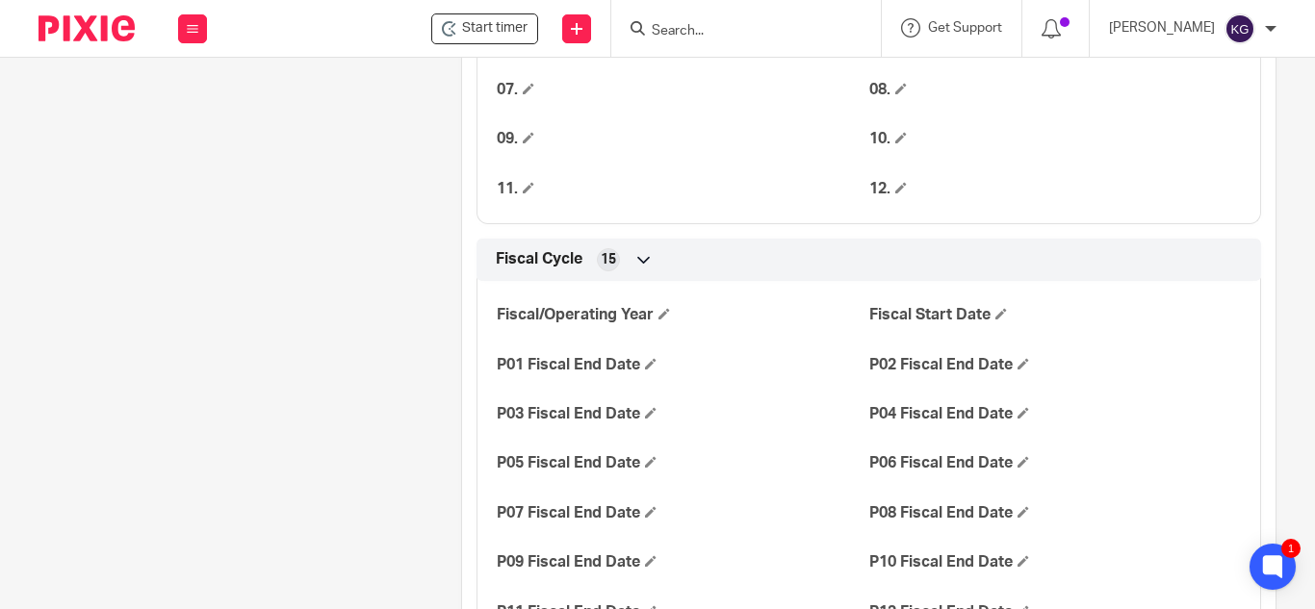
scroll to position [2118, 0]
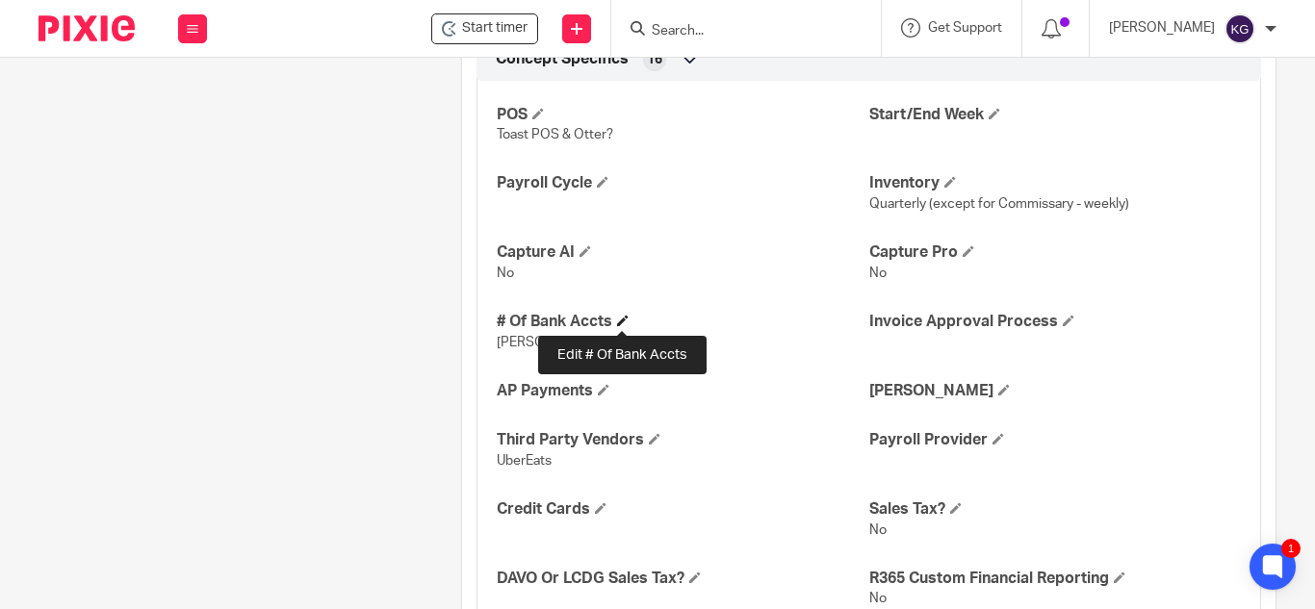
click at [621, 316] on span at bounding box center [623, 321] width 12 height 12
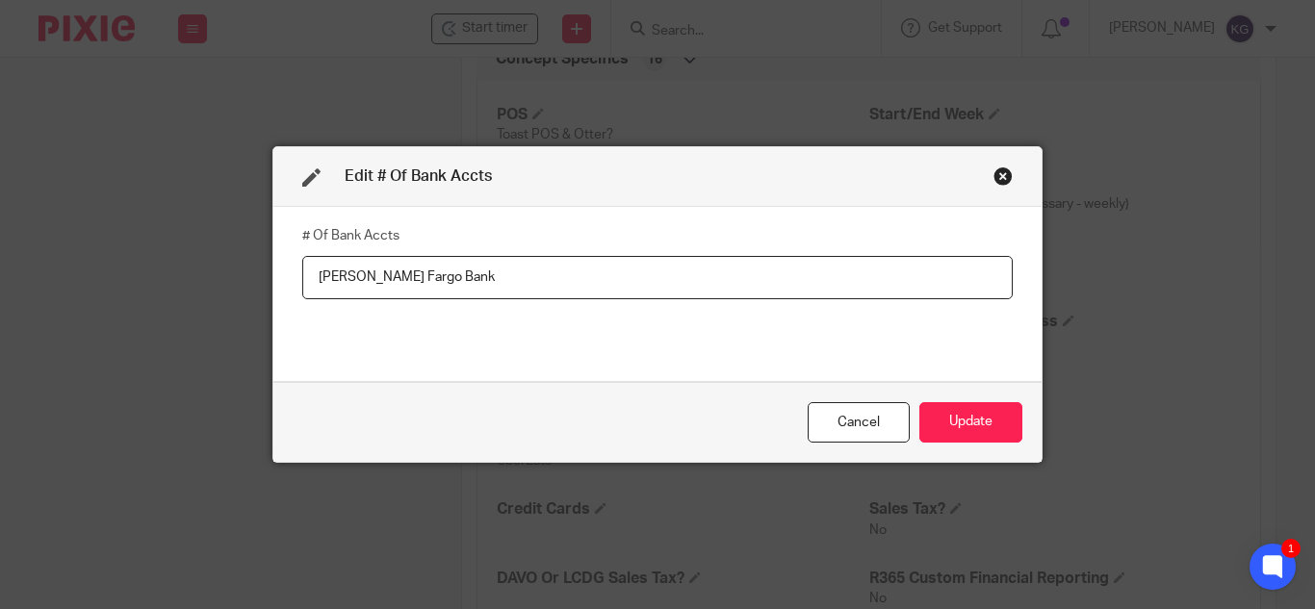
click at [308, 274] on input "Wells Fargo Bank" at bounding box center [657, 277] width 711 height 43
click at [539, 277] on input "7 accts - Wells Fargo Bank" at bounding box center [657, 277] width 711 height 43
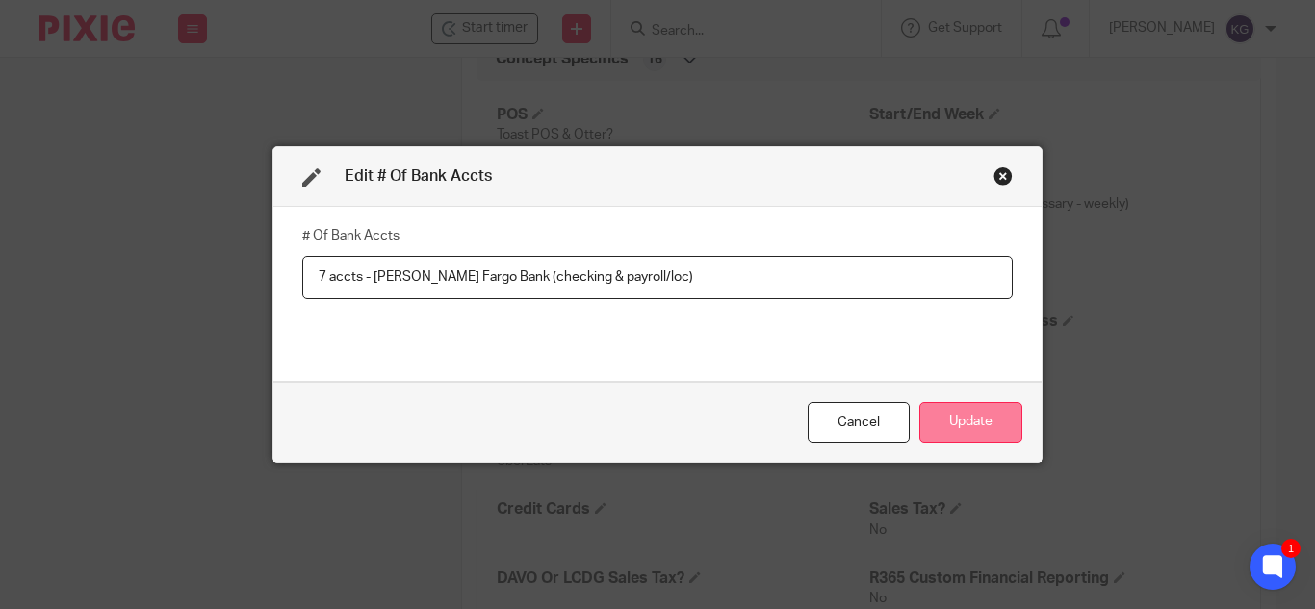
type input "7 accts - Wells Fargo Bank (checking & payroll/loc)"
click at [945, 419] on button "Update" at bounding box center [971, 422] width 103 height 41
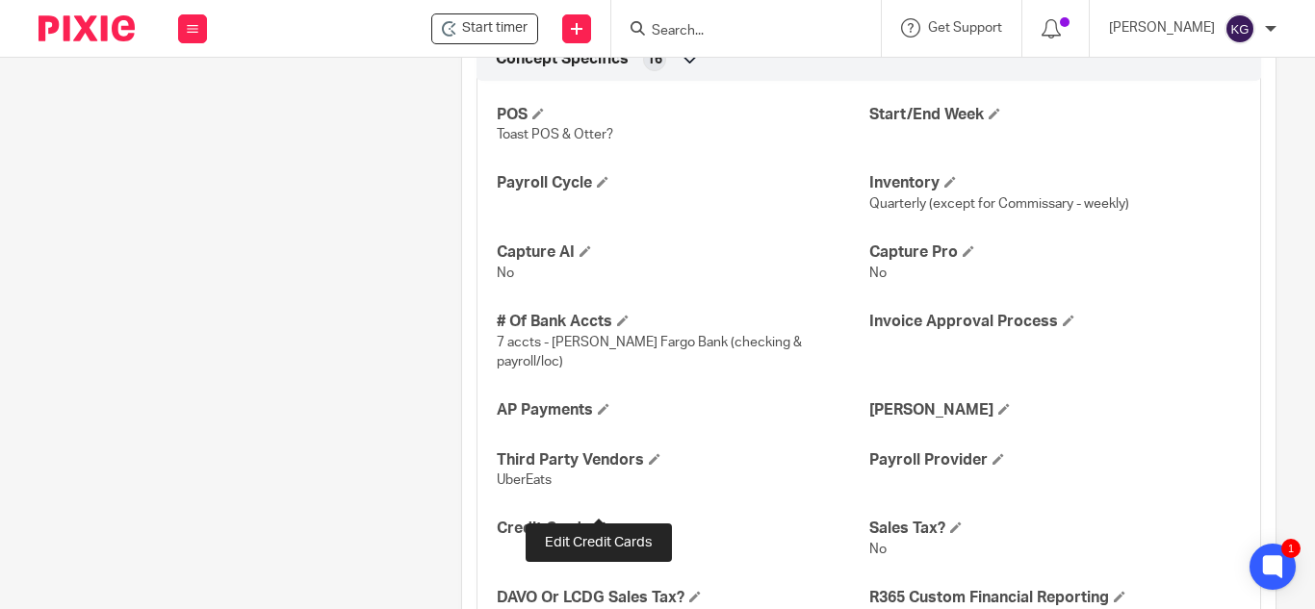
click at [595, 522] on span at bounding box center [601, 528] width 12 height 12
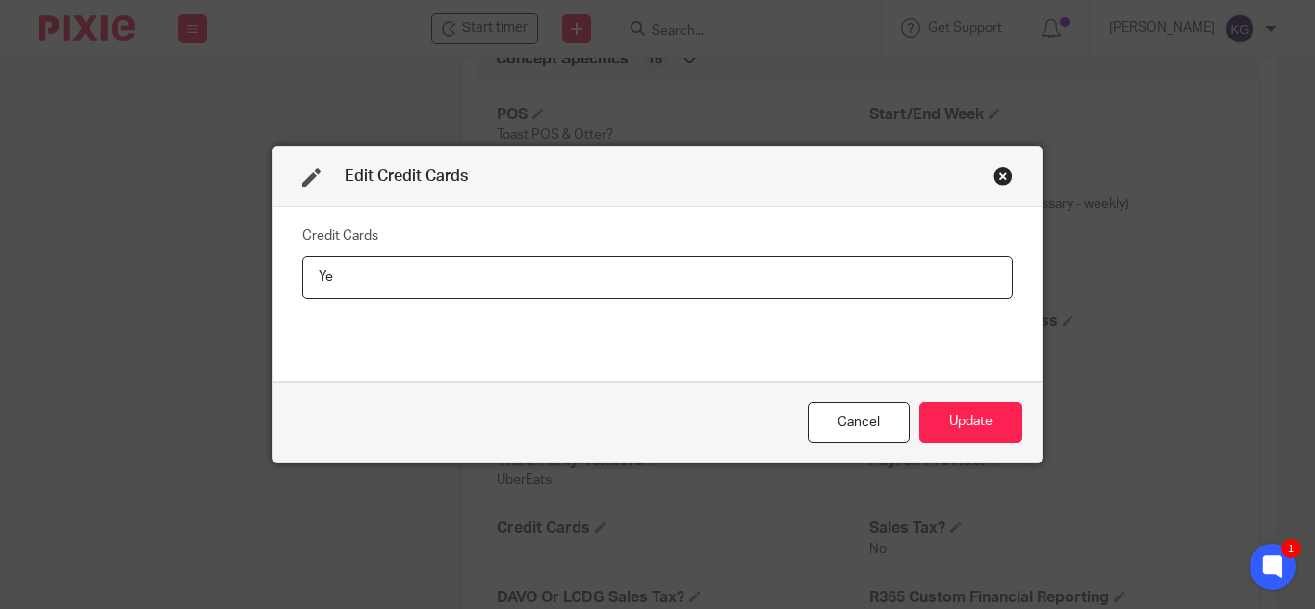
type input "Y"
type input "AMEX/loc"
click at [972, 420] on button "Update" at bounding box center [971, 422] width 103 height 41
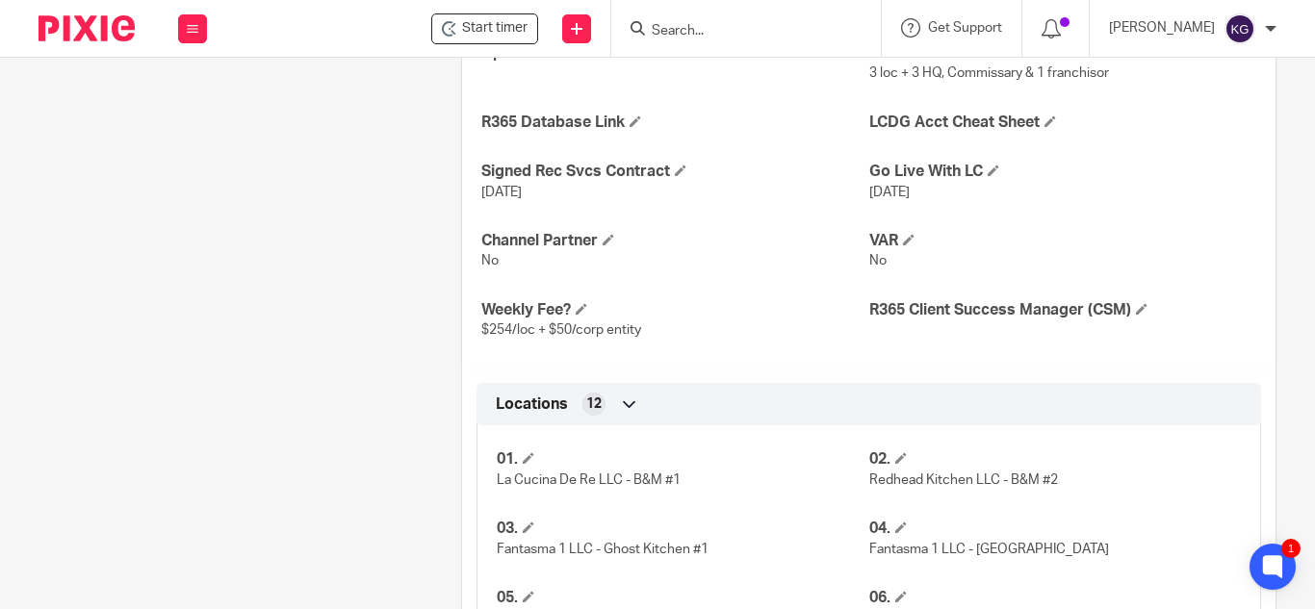
scroll to position [289, 0]
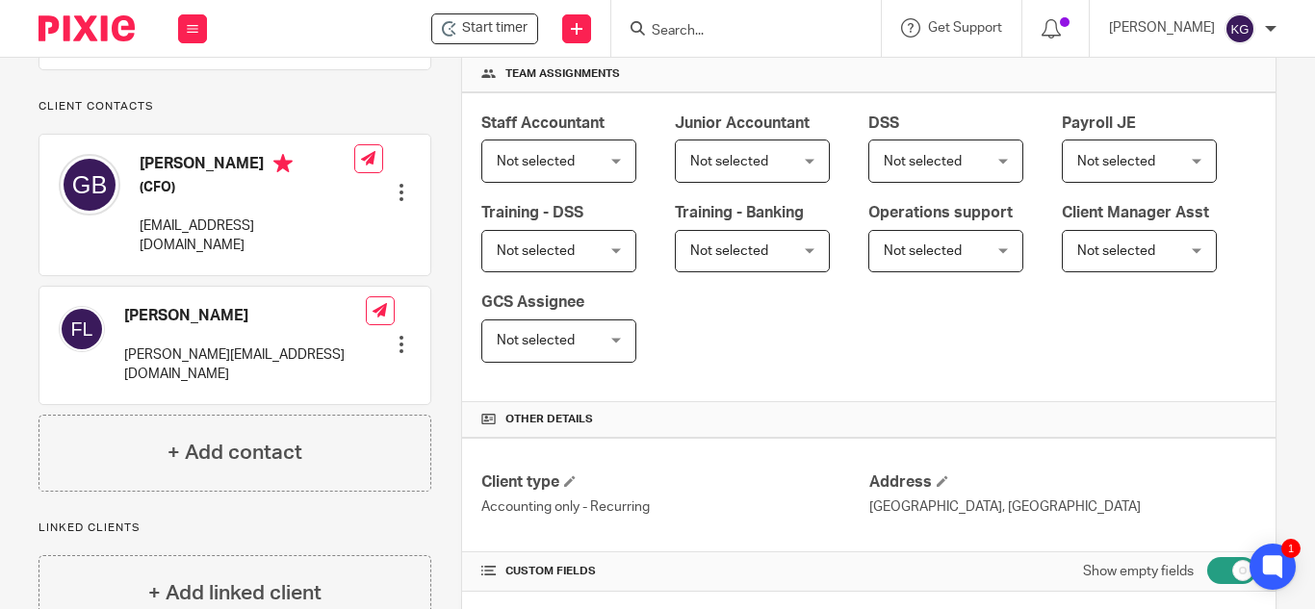
click at [398, 335] on div at bounding box center [401, 344] width 19 height 19
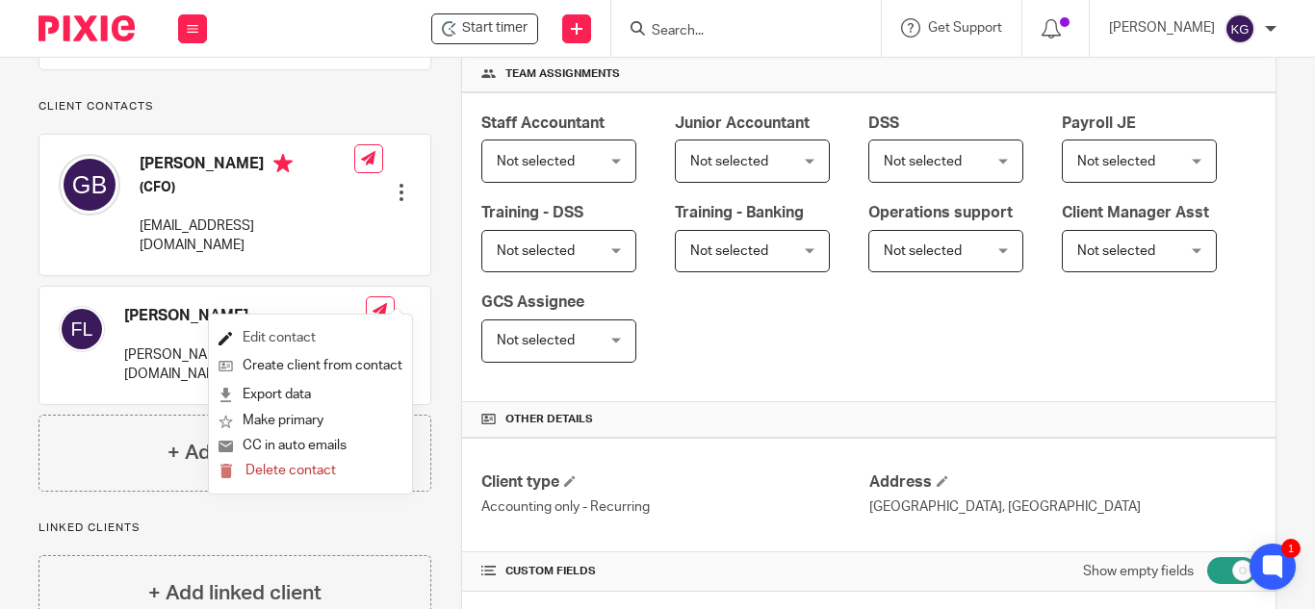
click at [272, 332] on link "Edit contact" at bounding box center [311, 338] width 184 height 28
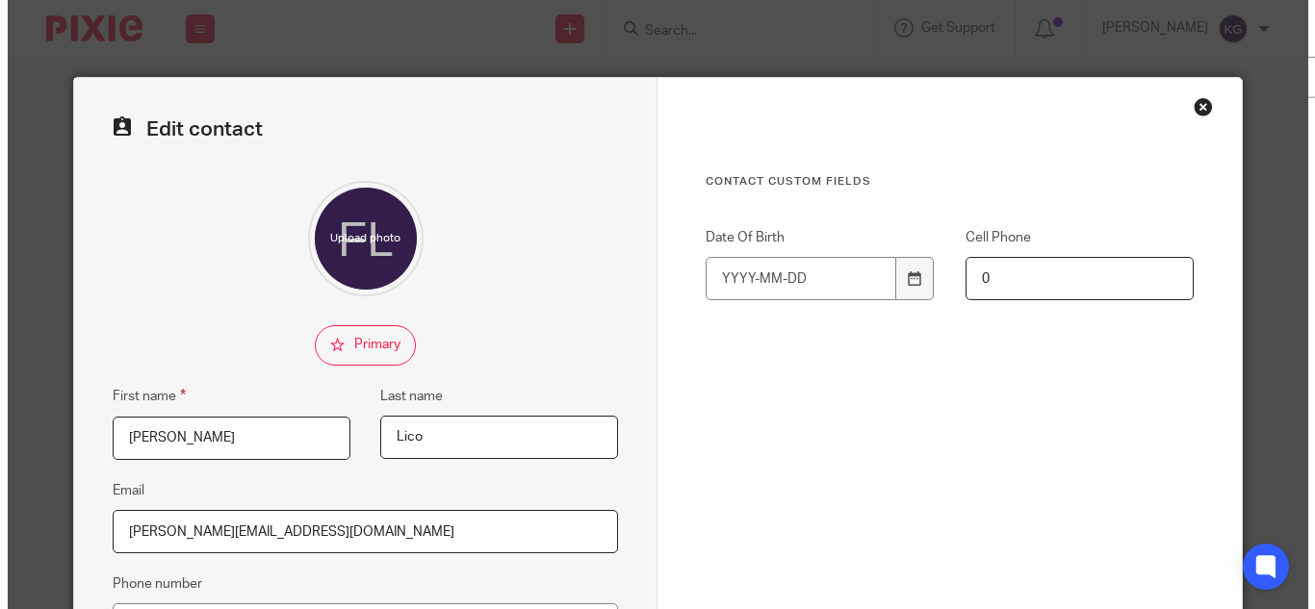
scroll to position [385, 0]
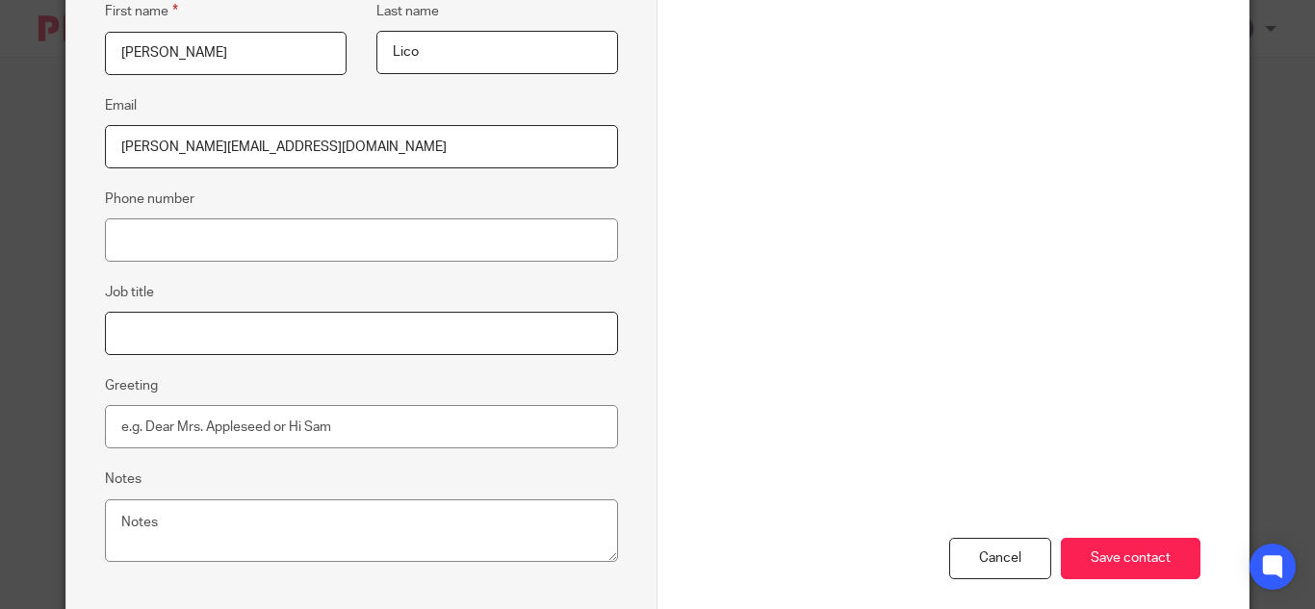
click at [143, 321] on input "Job title" at bounding box center [361, 333] width 513 height 43
type input "Invoice Entry"
click at [1113, 553] on input "Save contact" at bounding box center [1131, 558] width 140 height 41
click at [1104, 547] on input "Save contact" at bounding box center [1131, 558] width 140 height 41
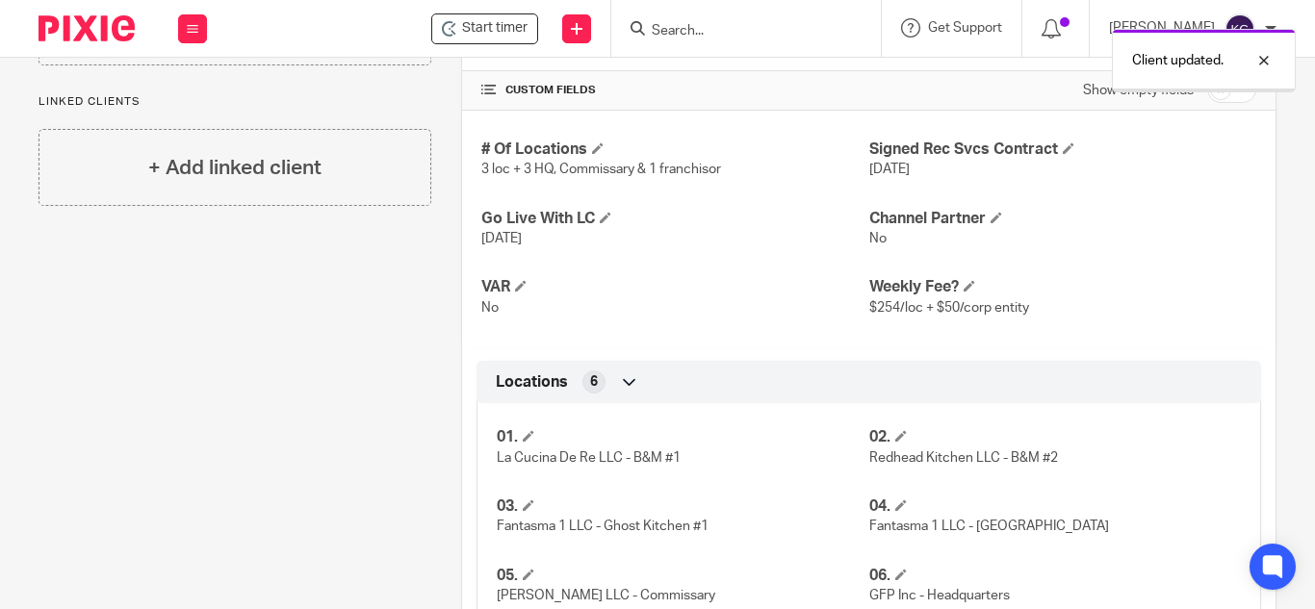
scroll to position [1269, 0]
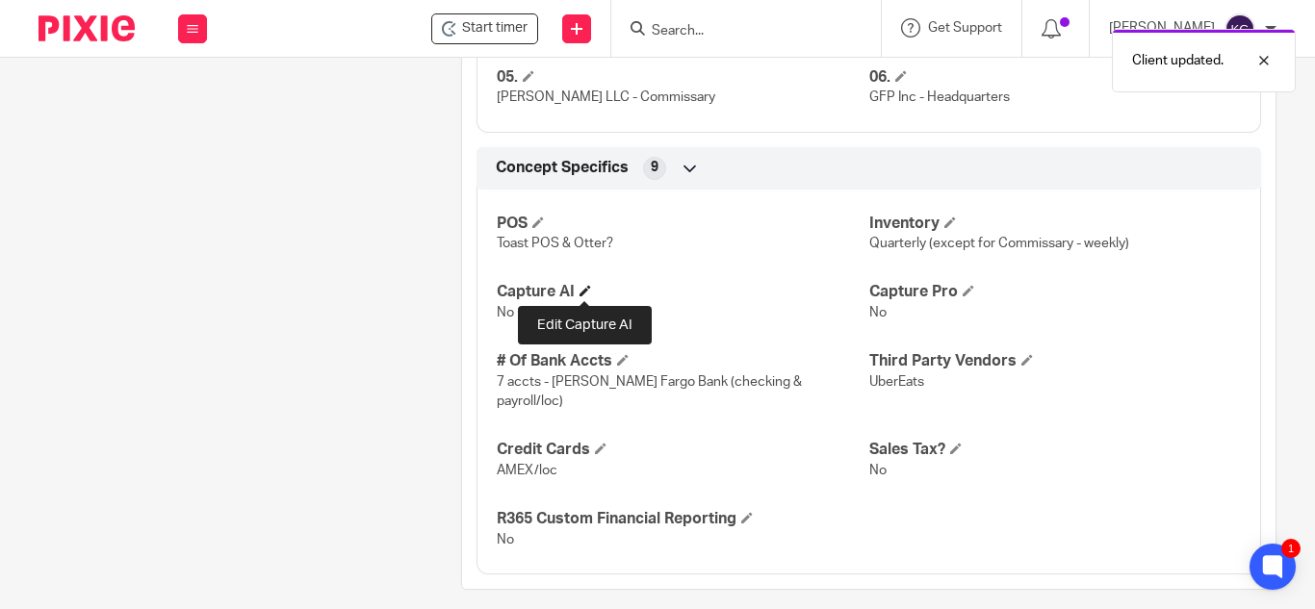
click at [586, 288] on span at bounding box center [586, 291] width 12 height 12
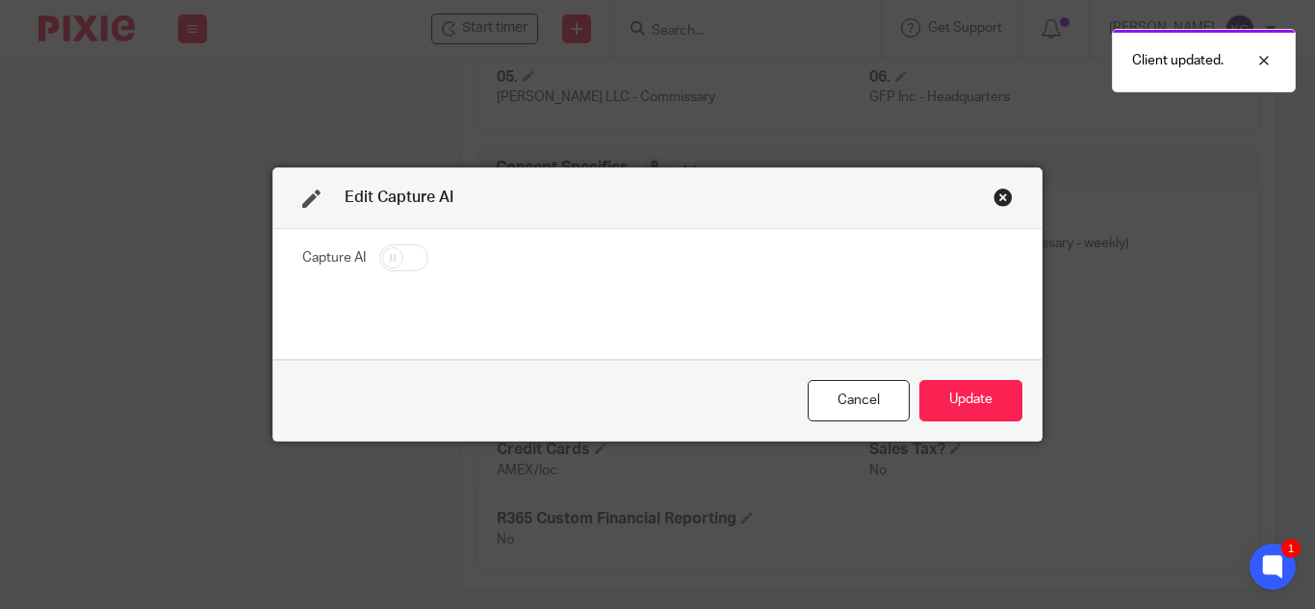
click at [395, 250] on input "checkbox" at bounding box center [403, 258] width 49 height 27
checkbox input "true"
click at [981, 397] on button "Update" at bounding box center [971, 400] width 103 height 41
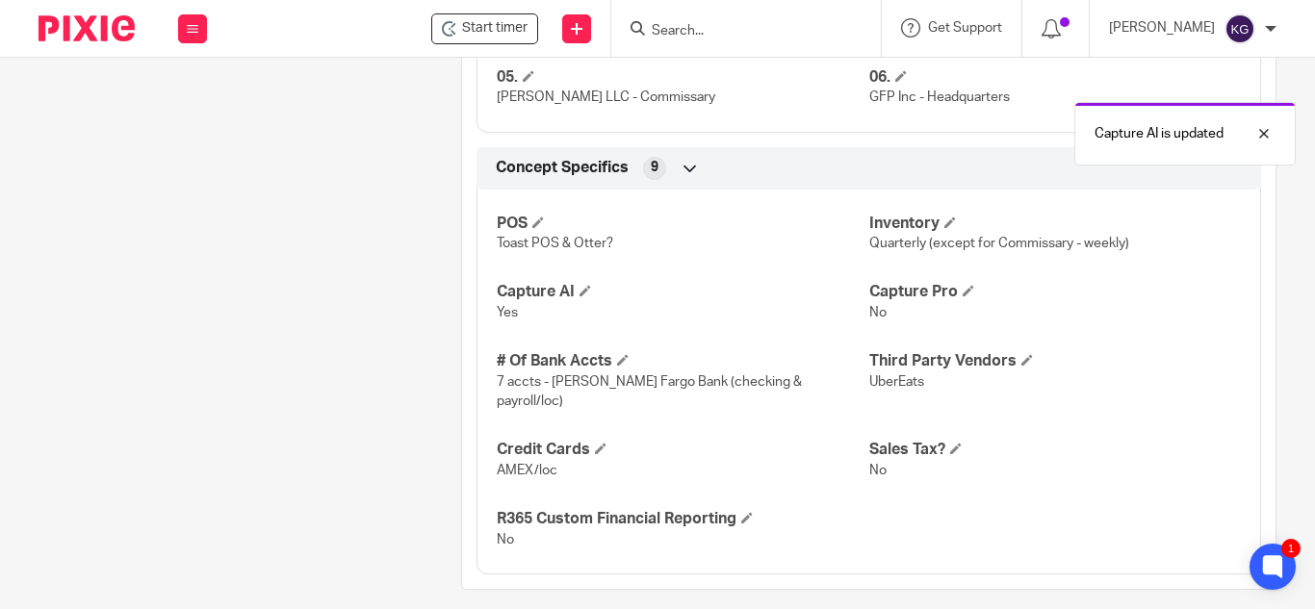
scroll to position [595, 0]
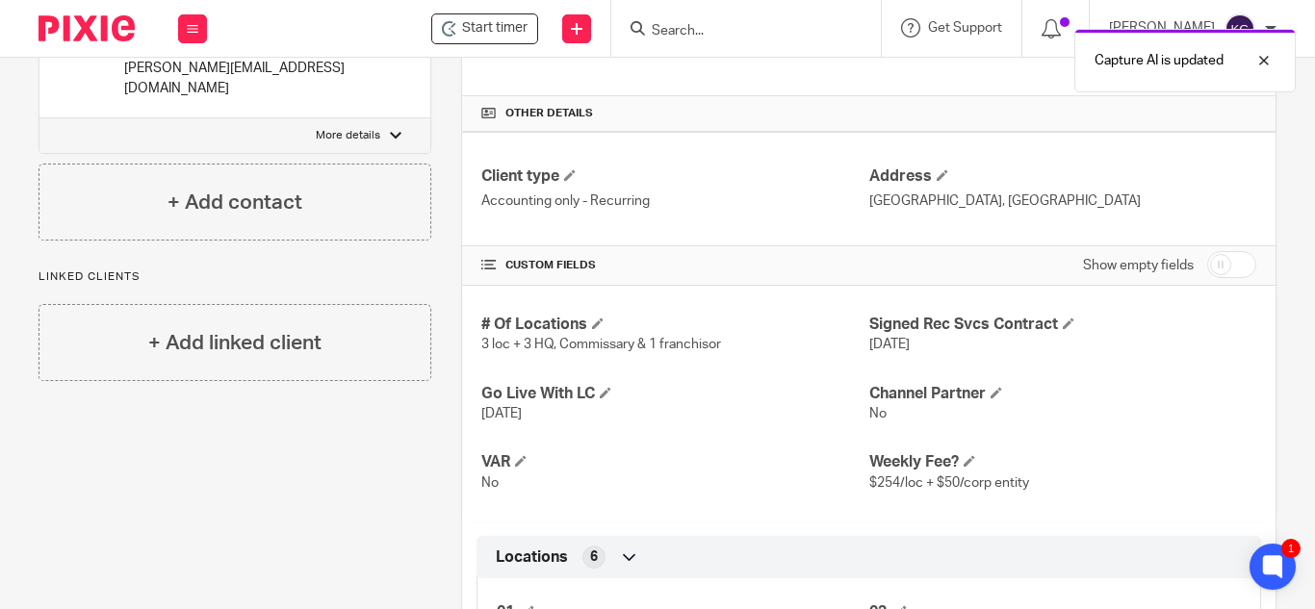
click at [1207, 253] on input "checkbox" at bounding box center [1231, 264] width 49 height 27
checkbox input "true"
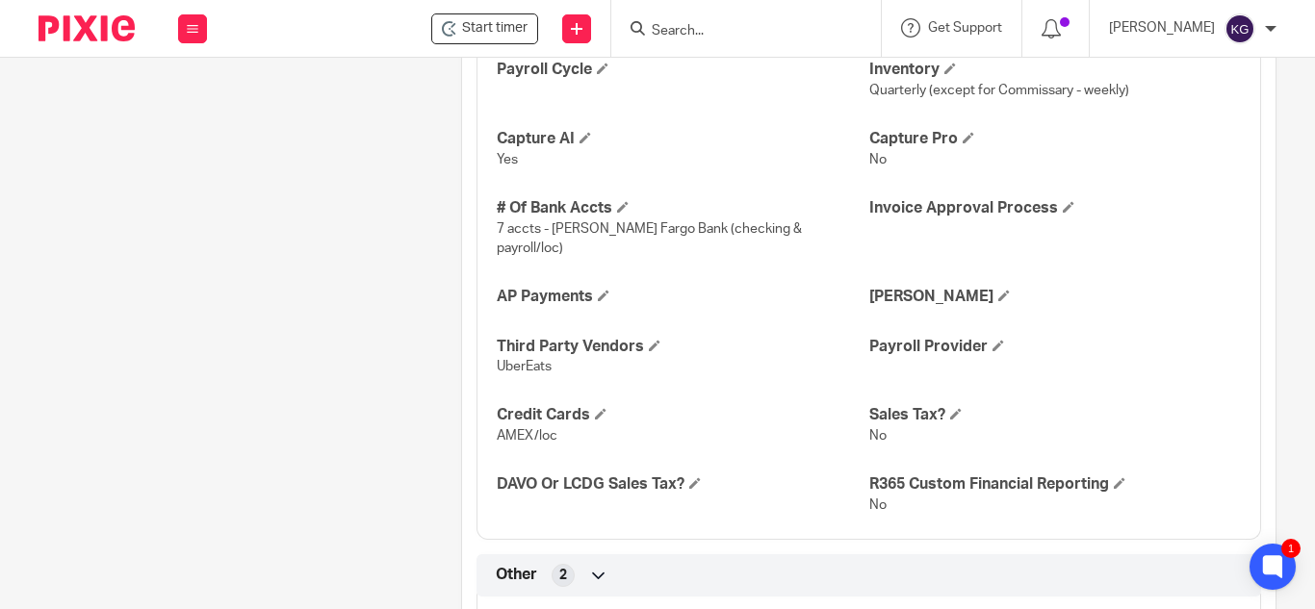
scroll to position [2328, 0]
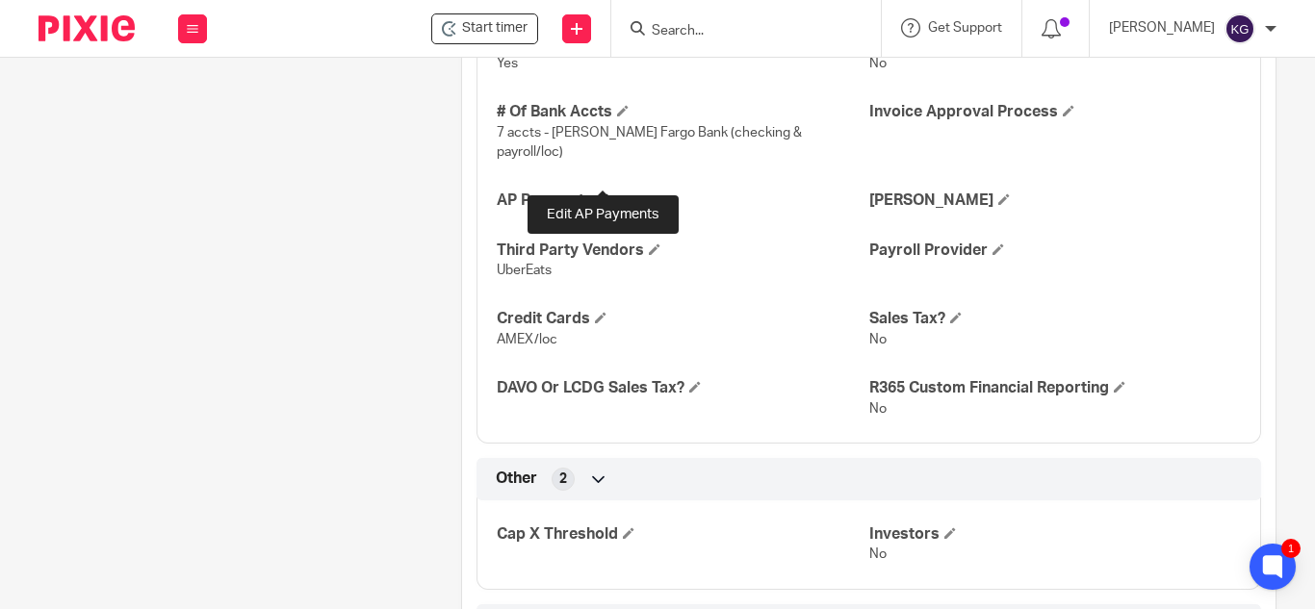
click at [601, 194] on span at bounding box center [604, 200] width 12 height 12
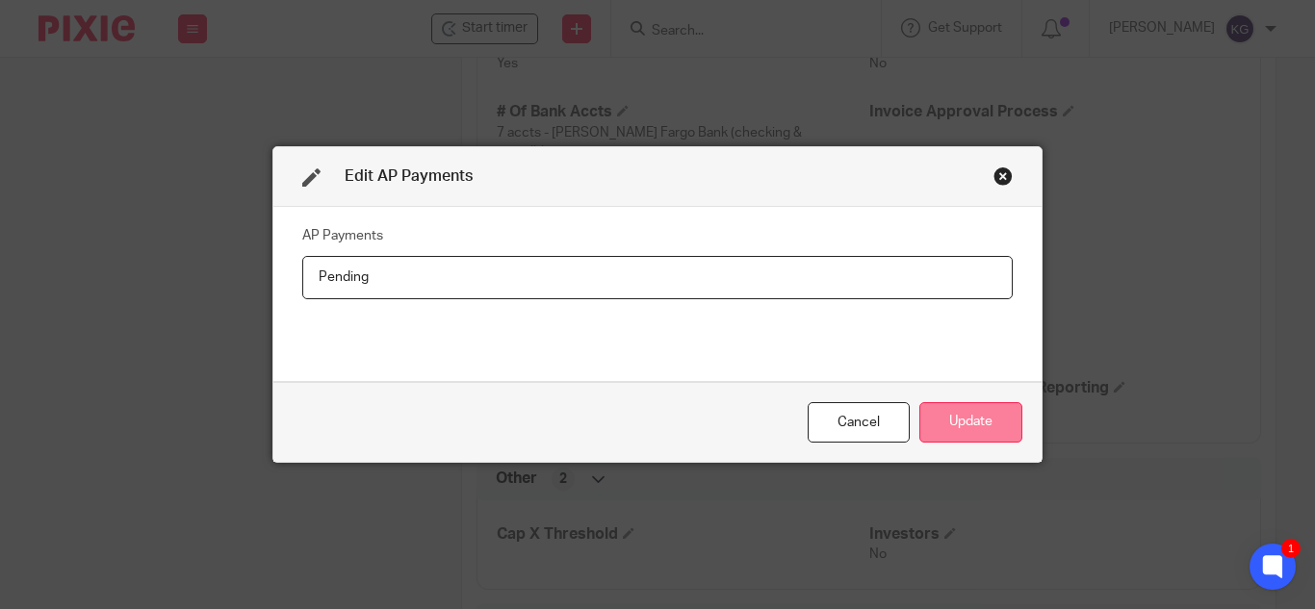
type input "Pending"
click at [966, 417] on button "Update" at bounding box center [971, 422] width 103 height 41
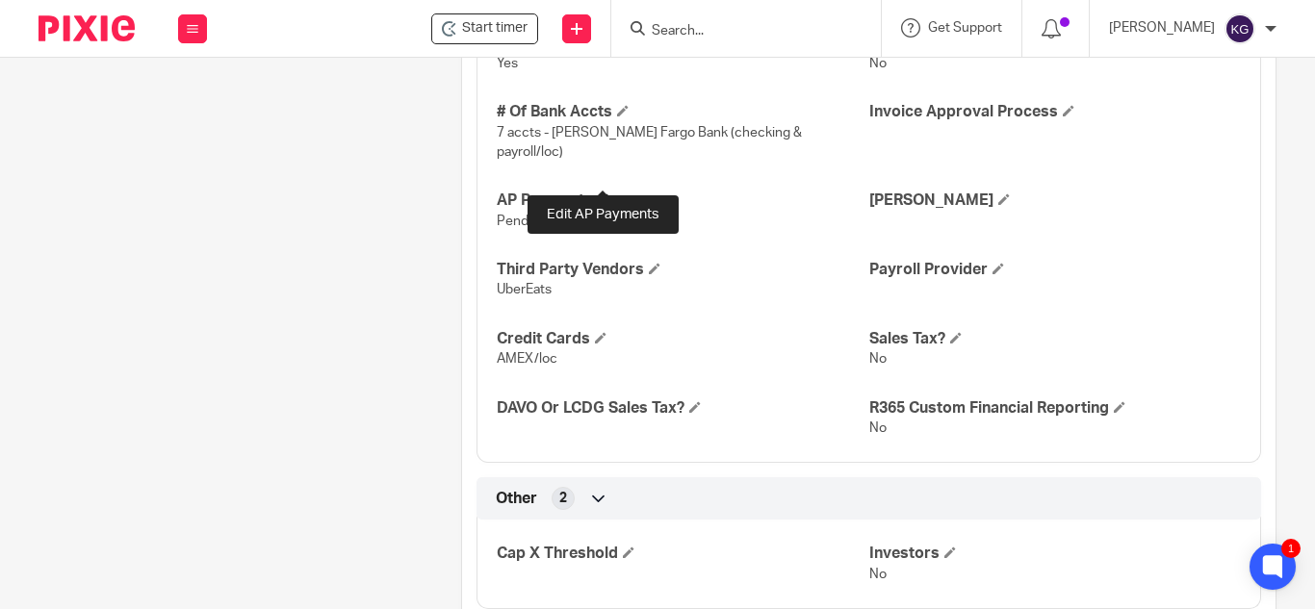
click at [600, 194] on span at bounding box center [604, 200] width 12 height 12
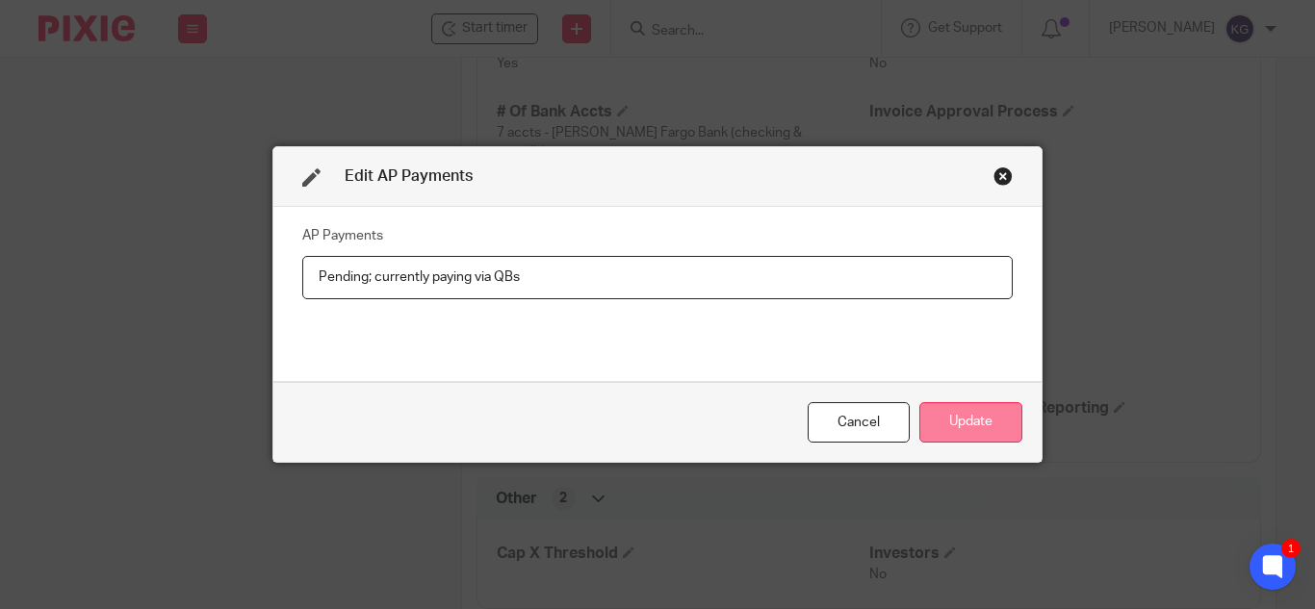
type input "Pending; currently paying via QBs"
click at [979, 418] on button "Update" at bounding box center [971, 422] width 103 height 41
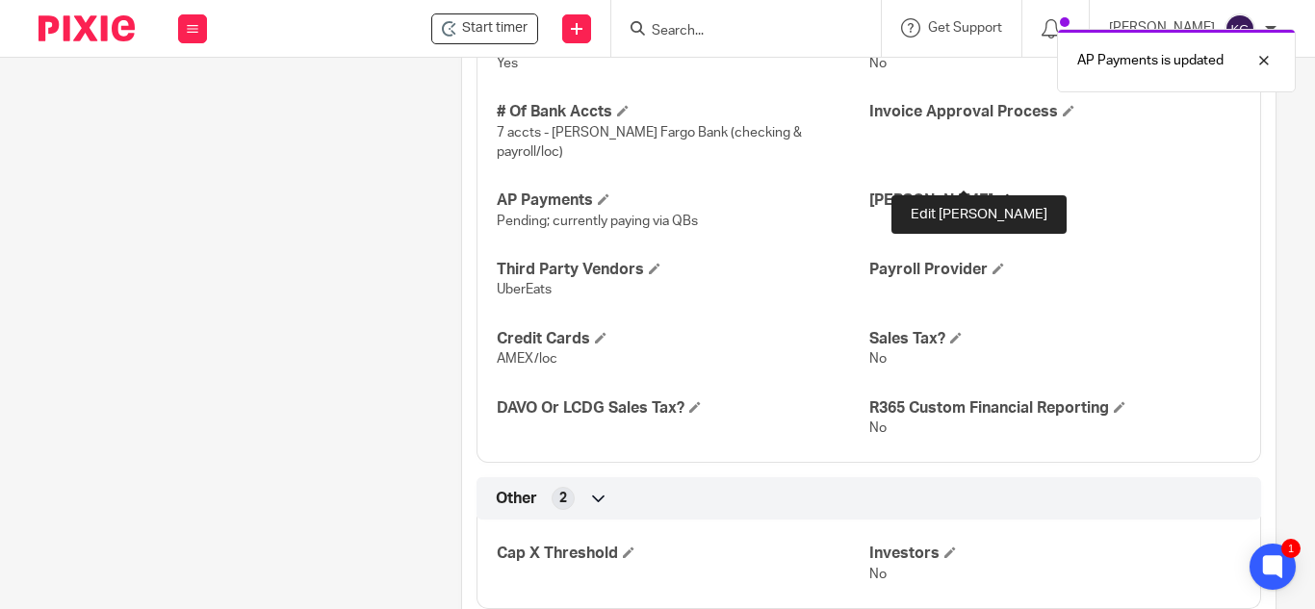
click at [998, 194] on span at bounding box center [1004, 200] width 12 height 12
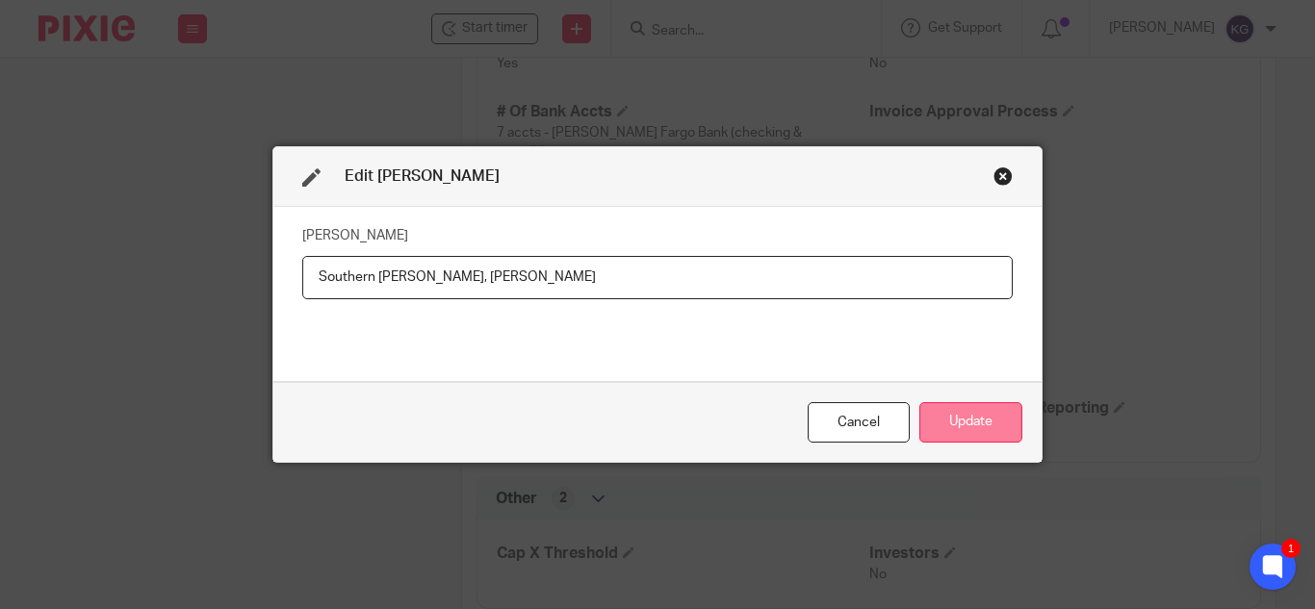
type input "Southern Glazer, Greco"
click at [969, 414] on button "Update" at bounding box center [971, 422] width 103 height 41
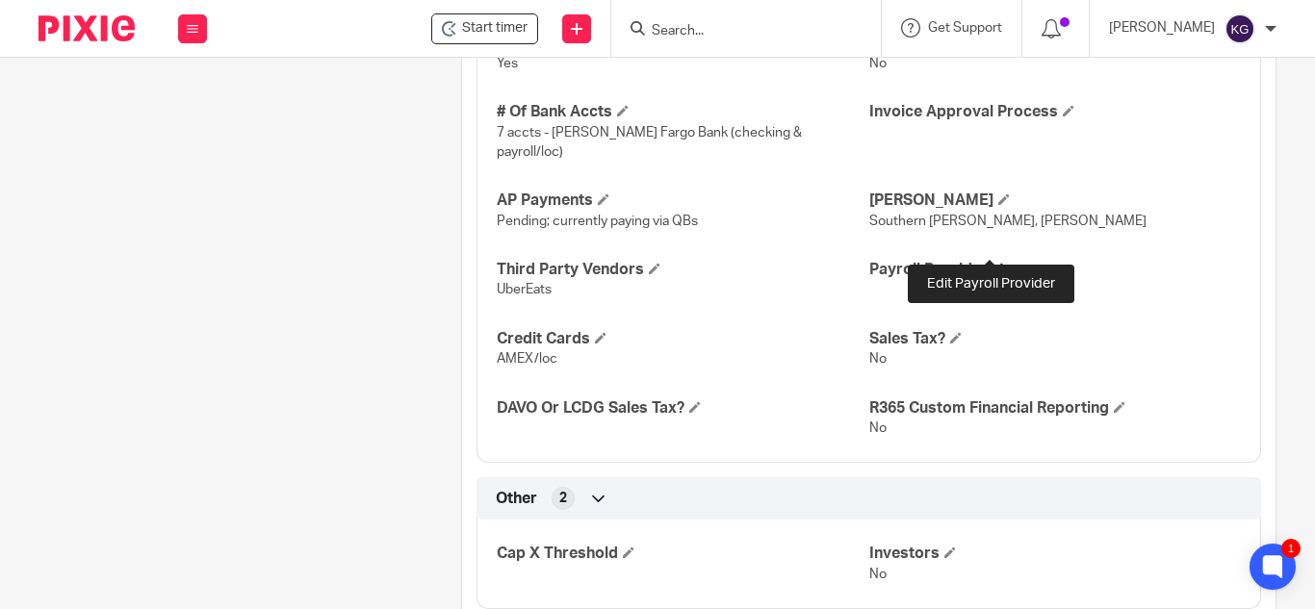
click at [993, 263] on span at bounding box center [999, 269] width 12 height 12
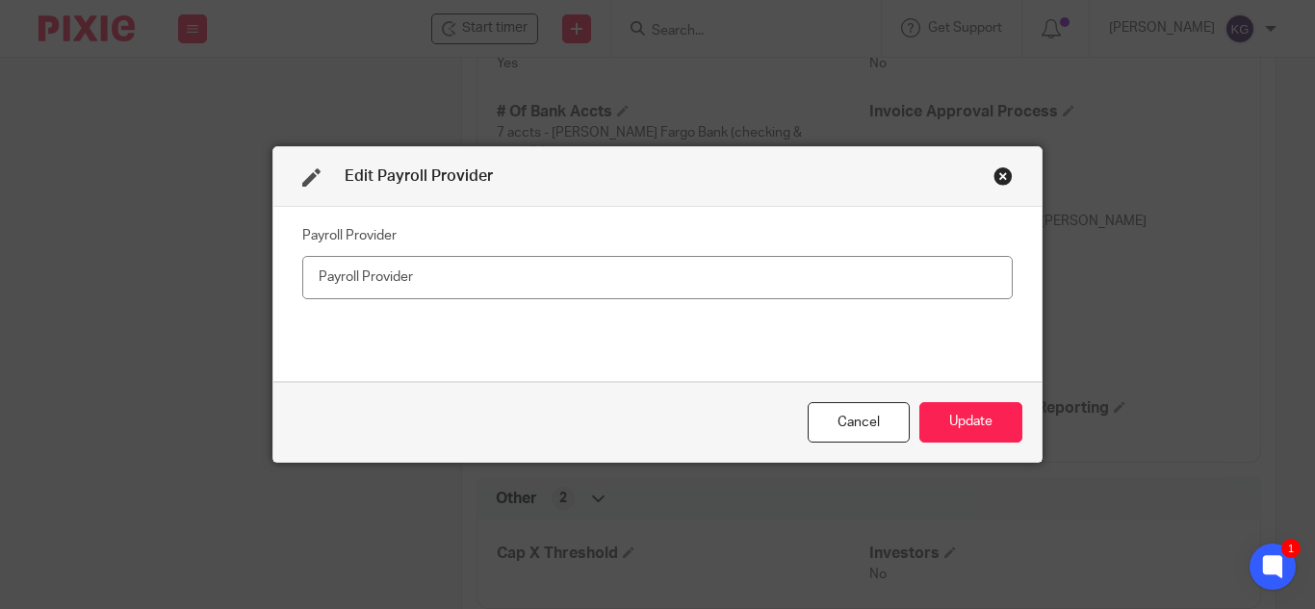
type input "H"
type input "Alliance HCM"
click at [994, 422] on button "Update" at bounding box center [971, 422] width 103 height 41
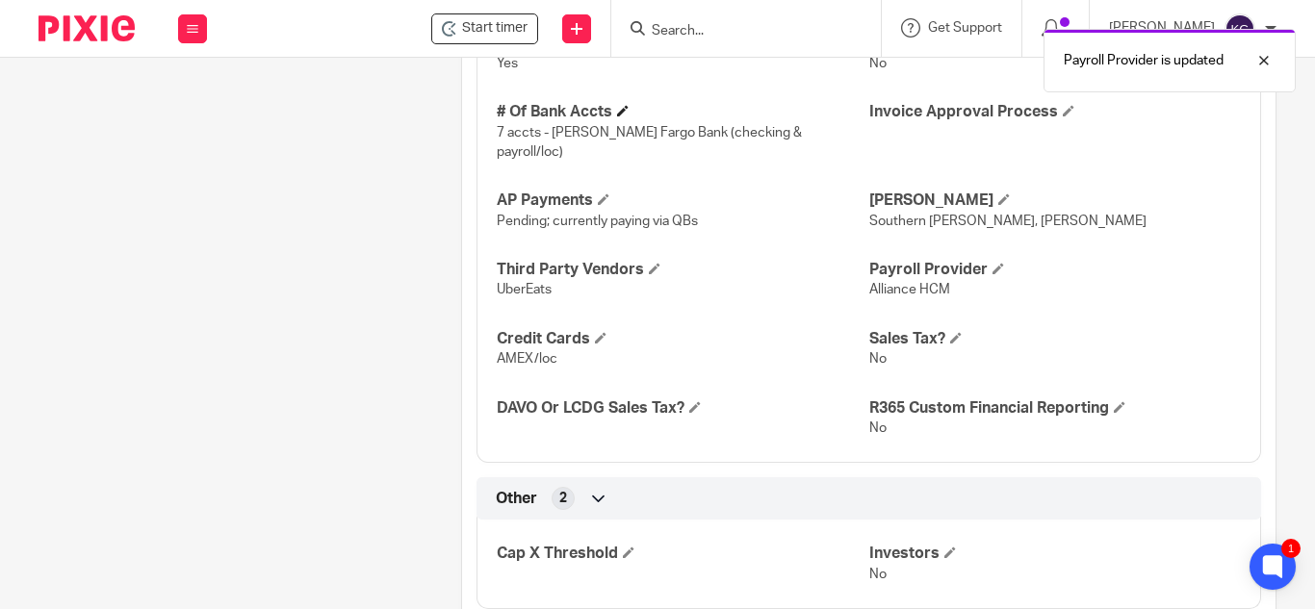
scroll to position [2232, 0]
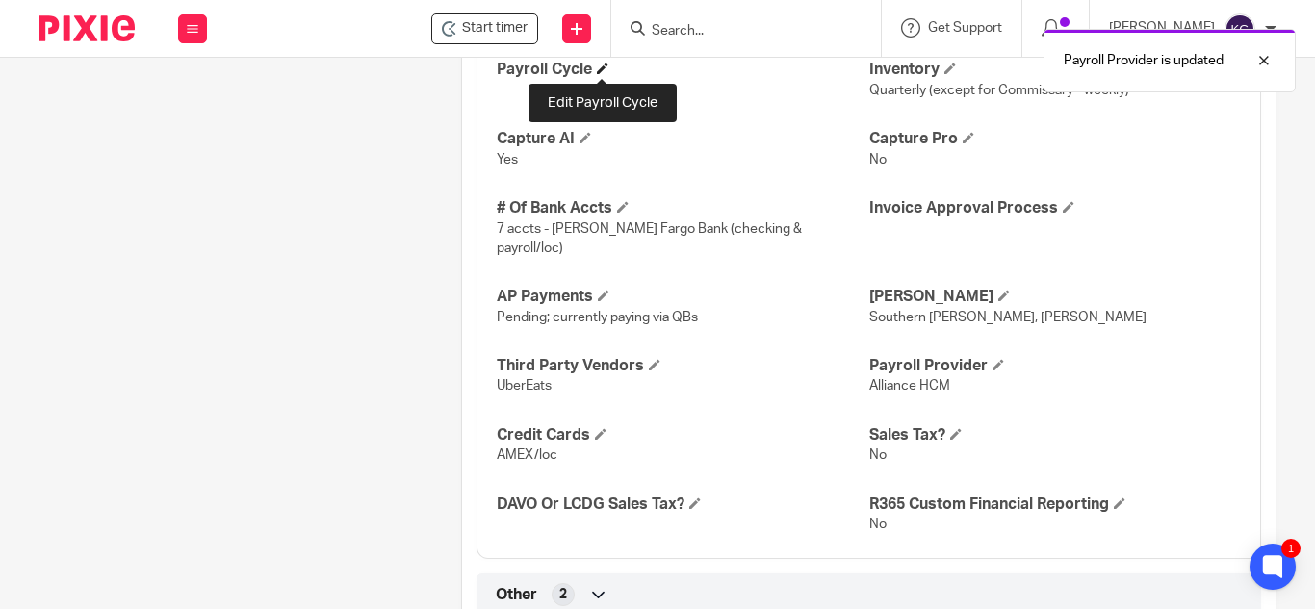
click at [597, 67] on span at bounding box center [603, 69] width 12 height 12
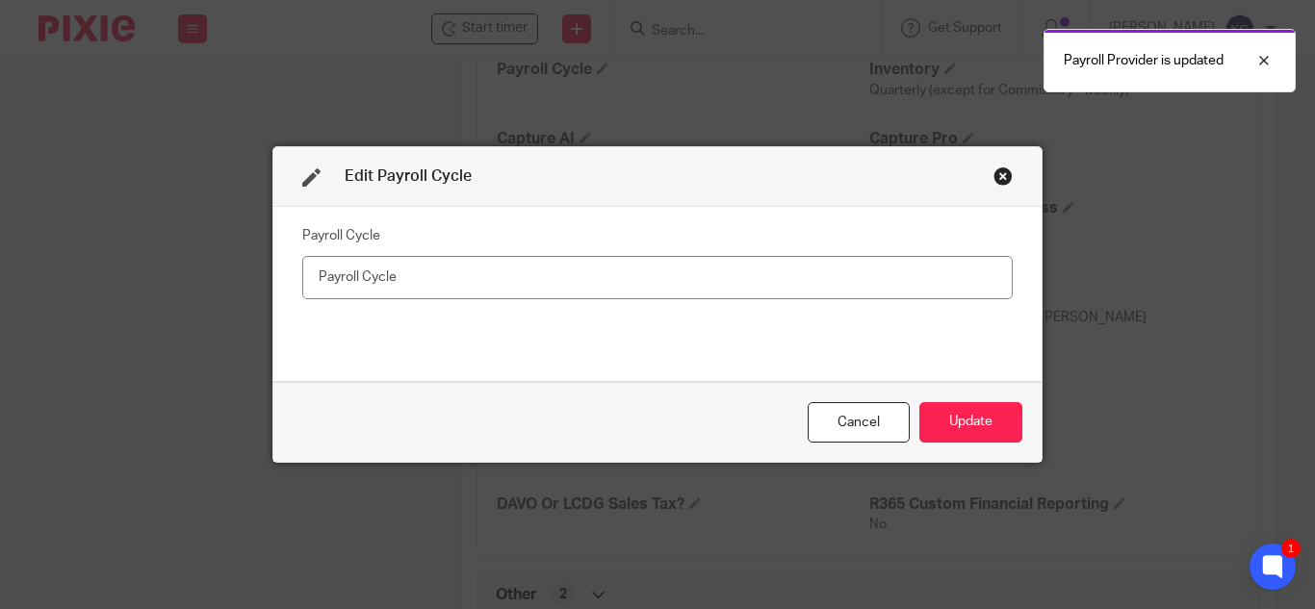
click at [402, 270] on input "text" at bounding box center [657, 277] width 711 height 43
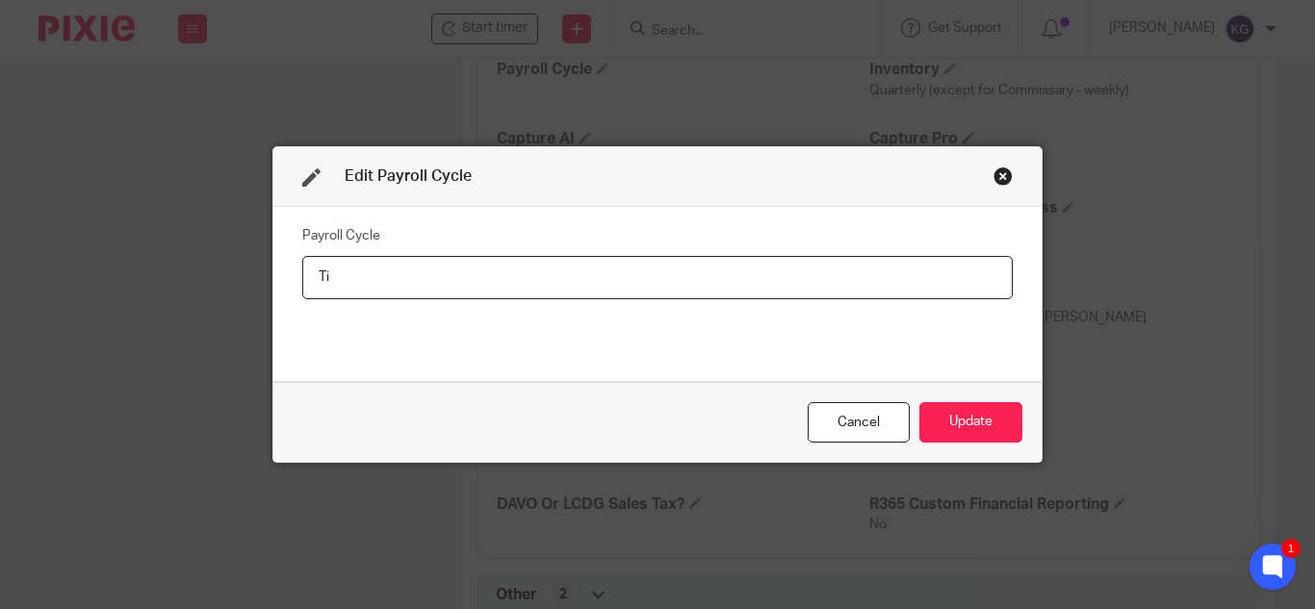
type input "T"
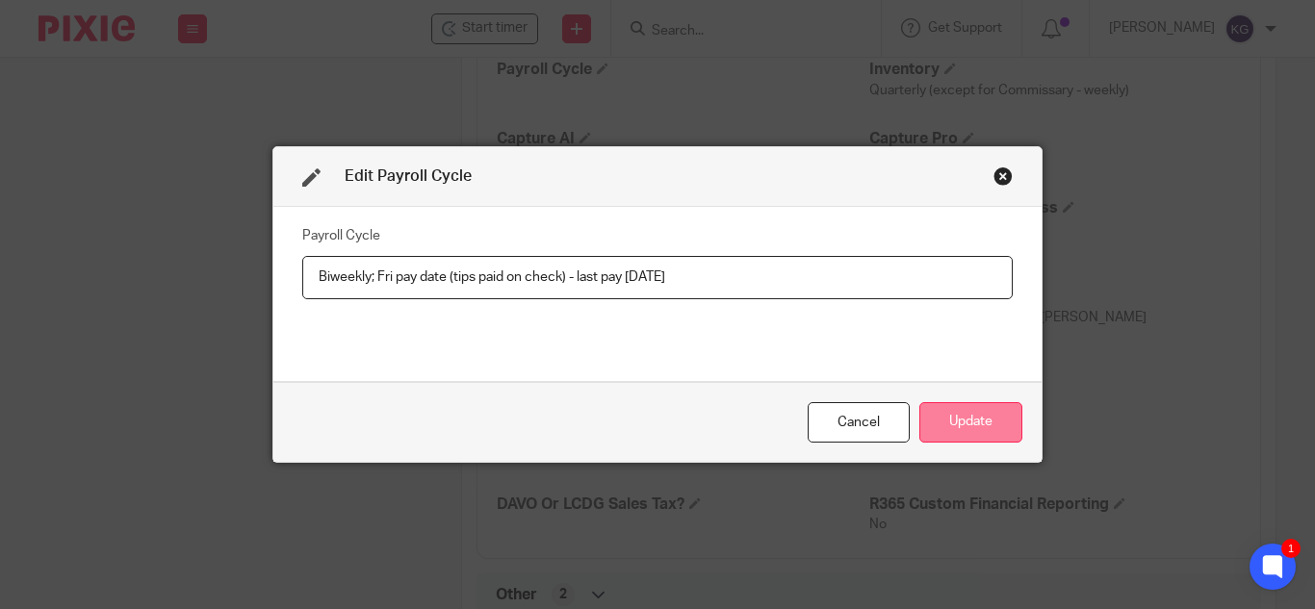
type input "Biweekly; Fri pay date (tips paid on check) - last pay 8/8/25"
click at [976, 428] on button "Update" at bounding box center [971, 422] width 103 height 41
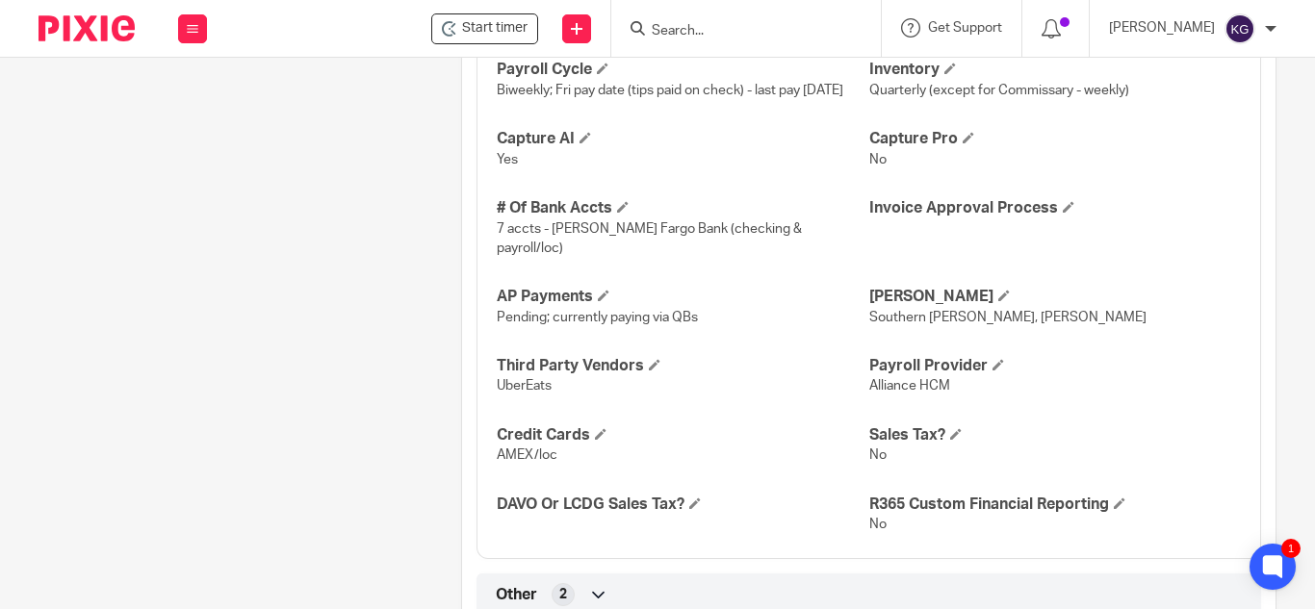
scroll to position [2136, 0]
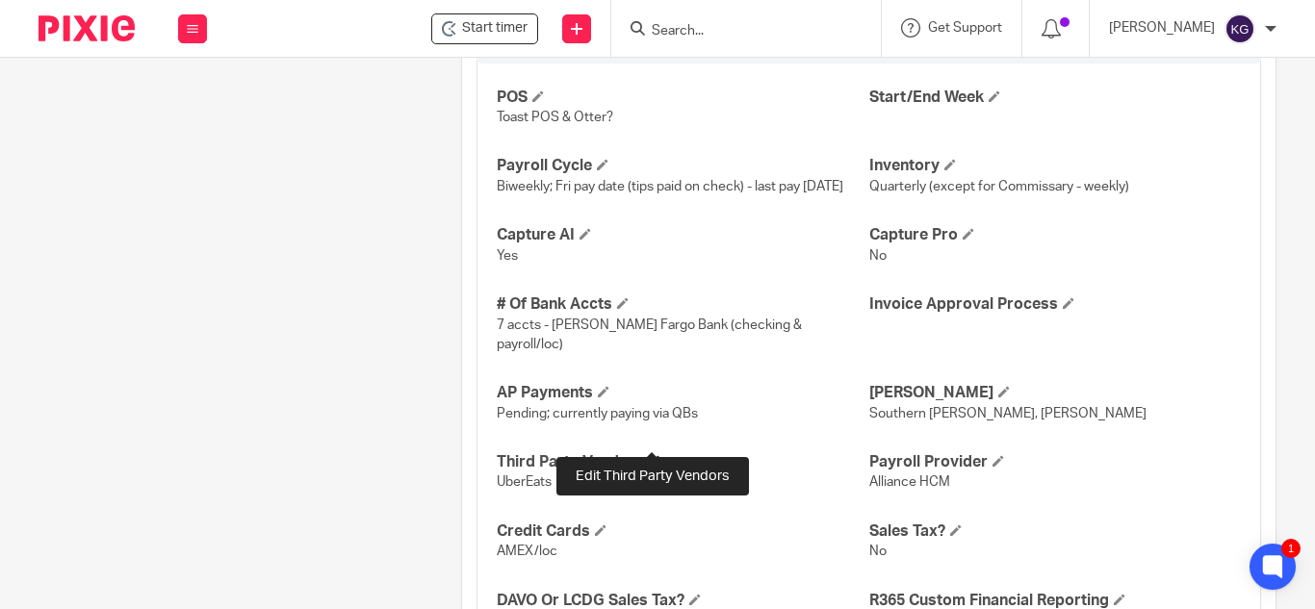
click at [653, 455] on span at bounding box center [655, 461] width 12 height 12
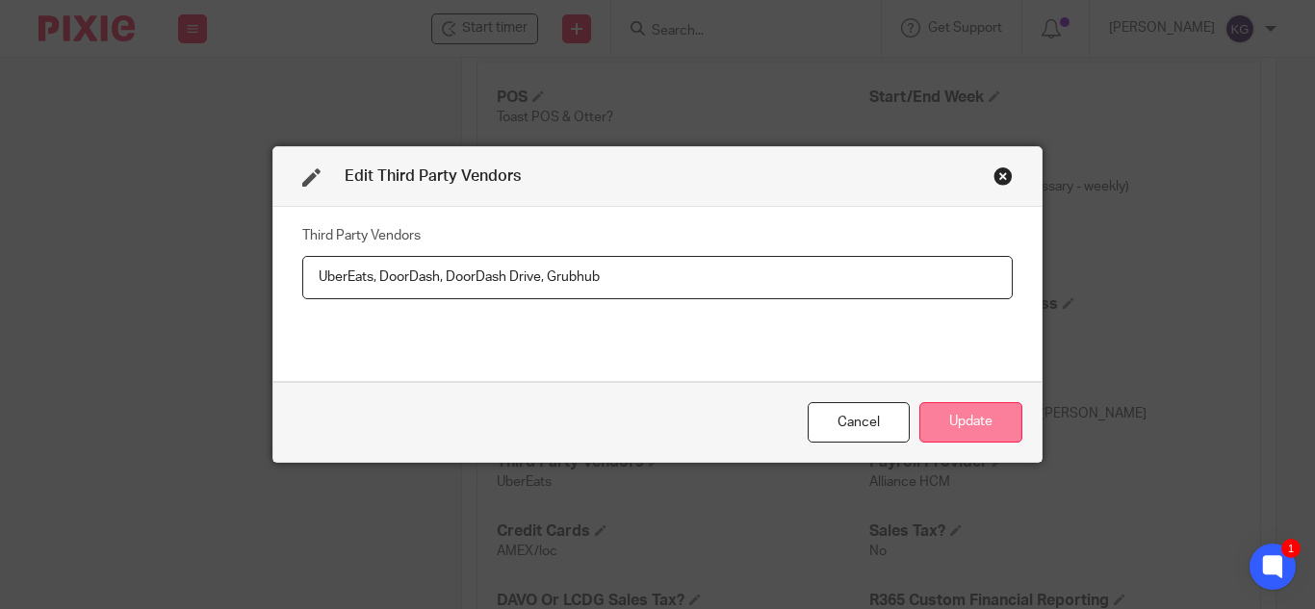
type input "UberEats, DoorDash, DoorDash Drive, Grubhub"
click at [965, 426] on button "Update" at bounding box center [971, 422] width 103 height 41
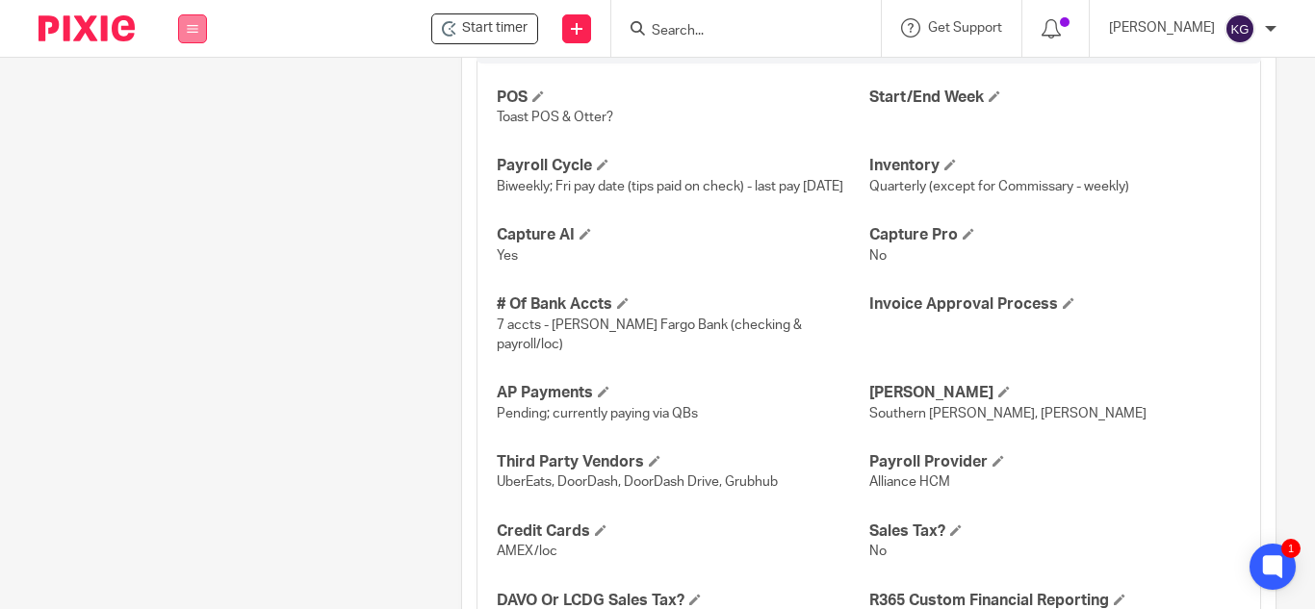
click at [194, 28] on icon at bounding box center [193, 29] width 12 height 12
click at [185, 167] on li "Team" at bounding box center [192, 175] width 51 height 28
click at [184, 171] on link "Team" at bounding box center [183, 174] width 32 height 13
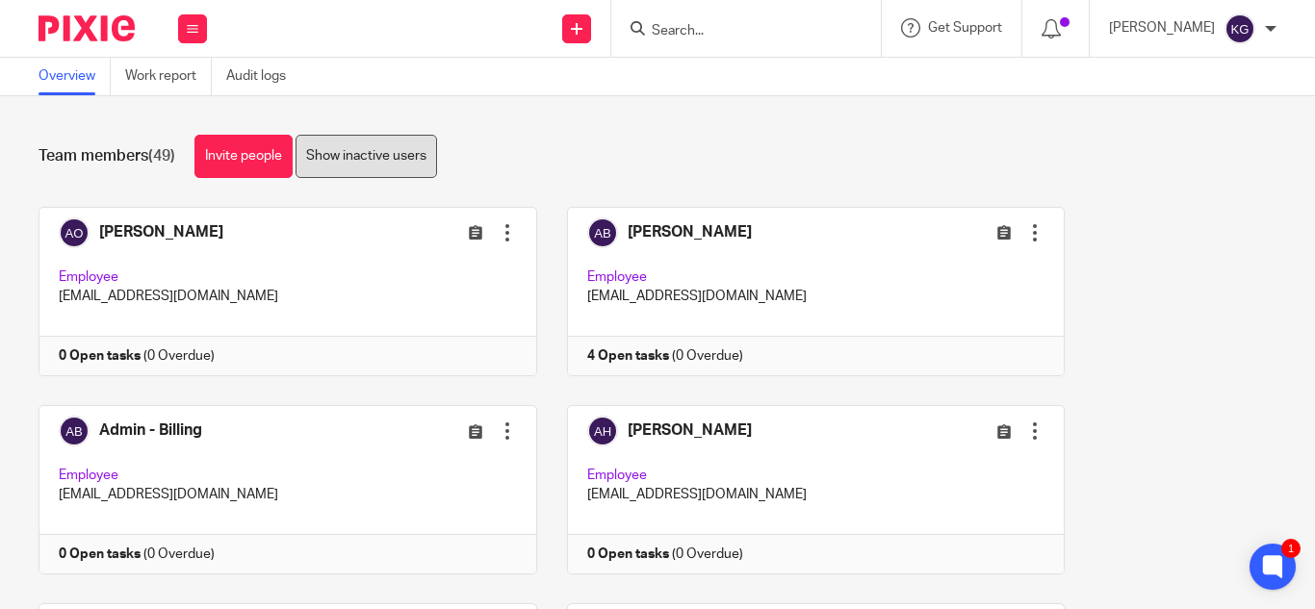
click at [386, 160] on link "Show inactive users" at bounding box center [367, 156] width 142 height 43
click at [196, 21] on button at bounding box center [192, 28] width 29 height 29
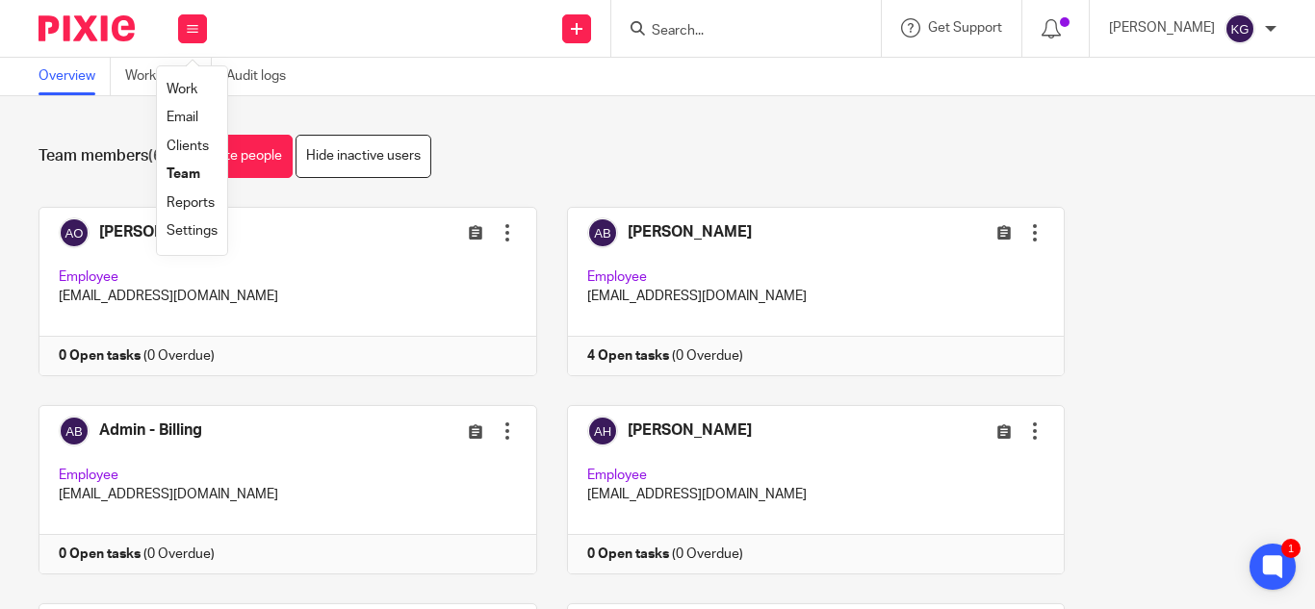
click at [754, 32] on input "Search" at bounding box center [736, 31] width 173 height 17
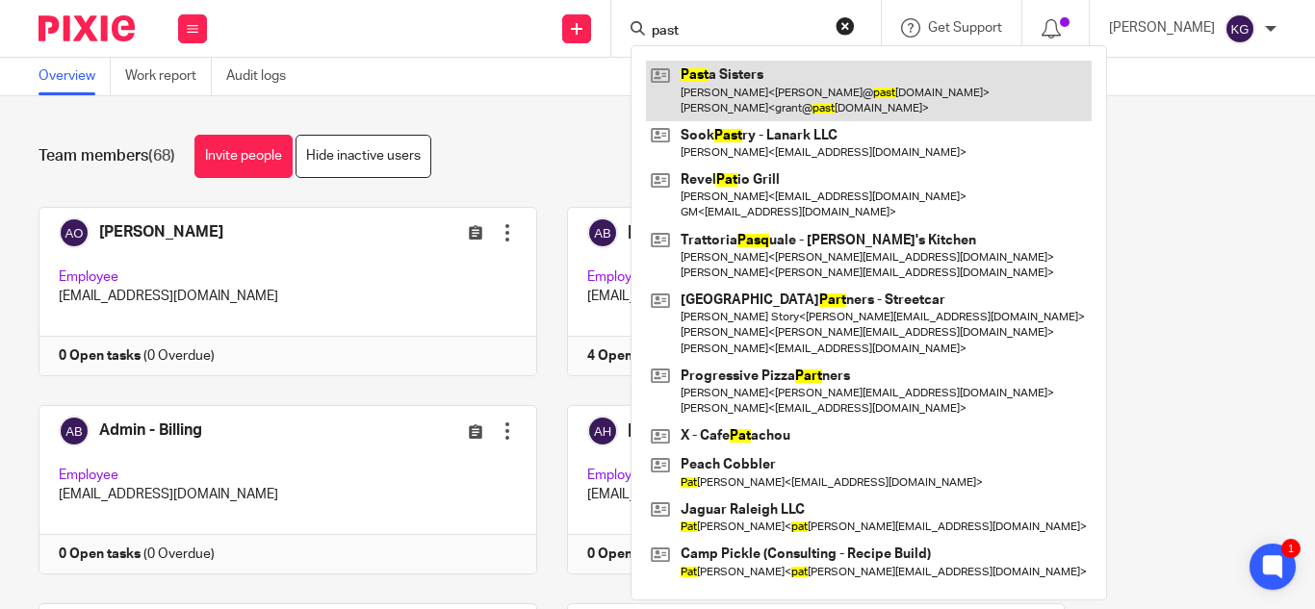
type input "past"
click at [775, 75] on link at bounding box center [869, 91] width 446 height 60
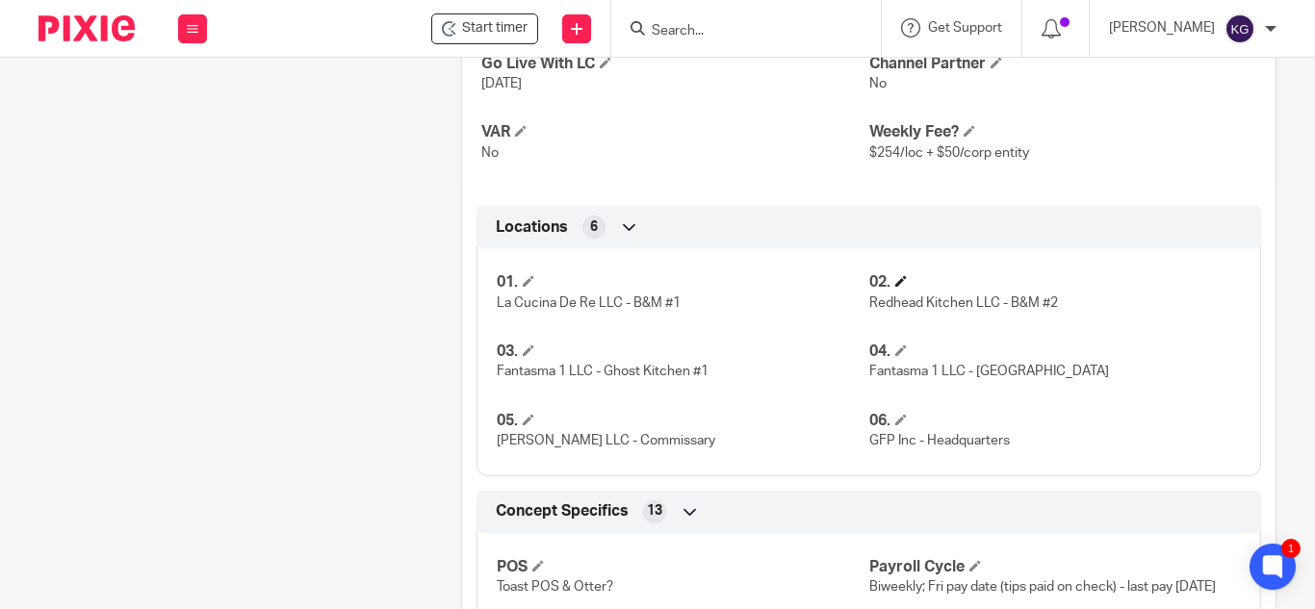
scroll to position [636, 0]
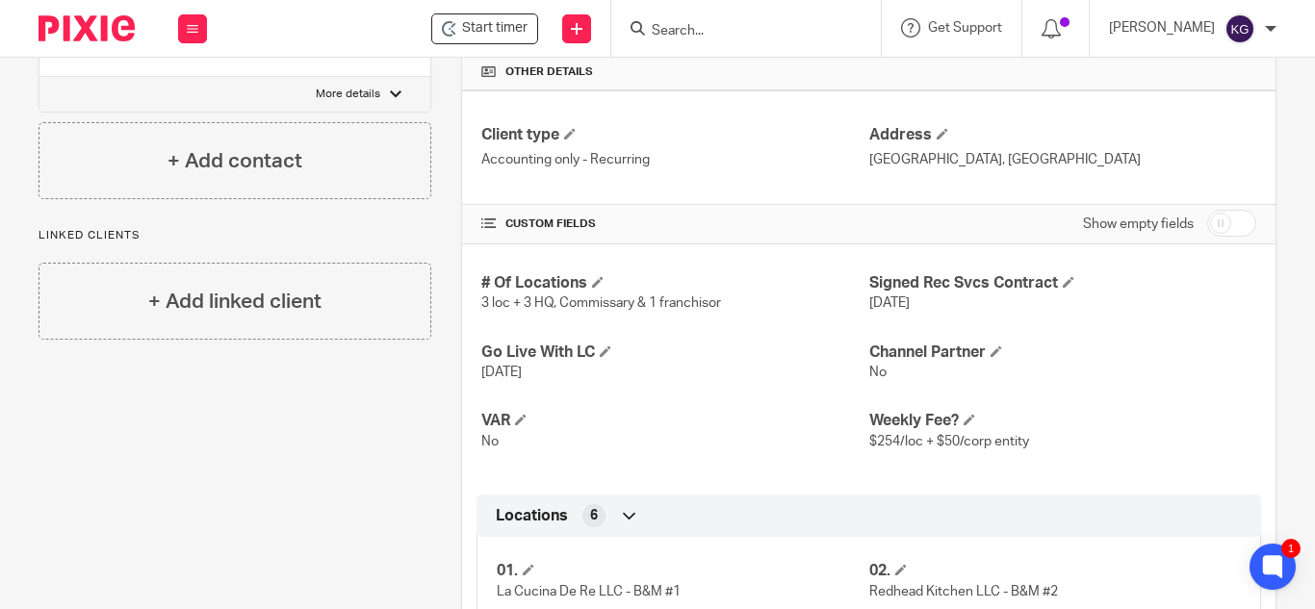
click at [1210, 219] on input "checkbox" at bounding box center [1231, 223] width 49 height 27
checkbox input "true"
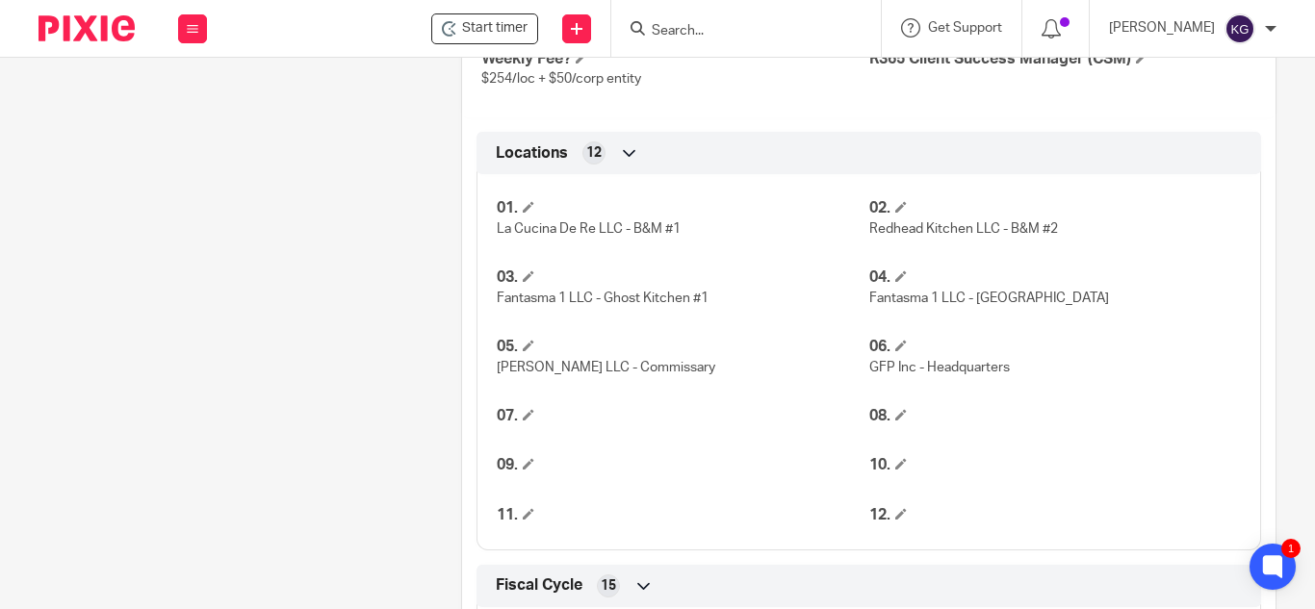
scroll to position [733, 0]
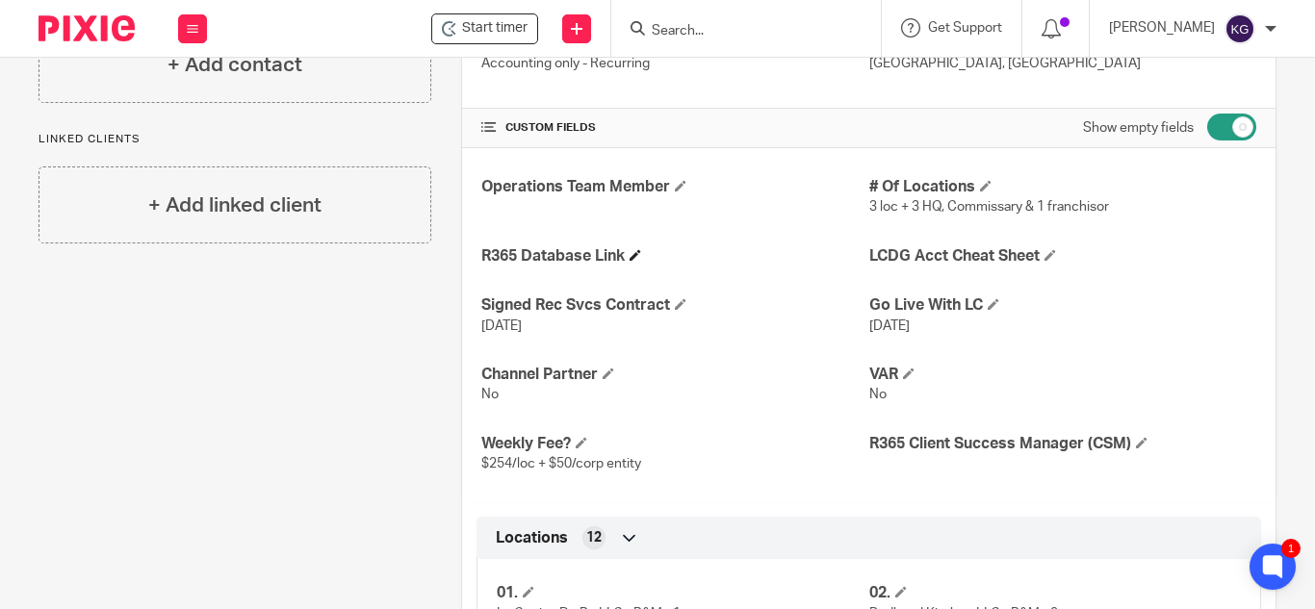
click at [629, 253] on h4 "R365 Database Link" at bounding box center [674, 256] width 387 height 20
click at [634, 253] on span at bounding box center [636, 255] width 12 height 12
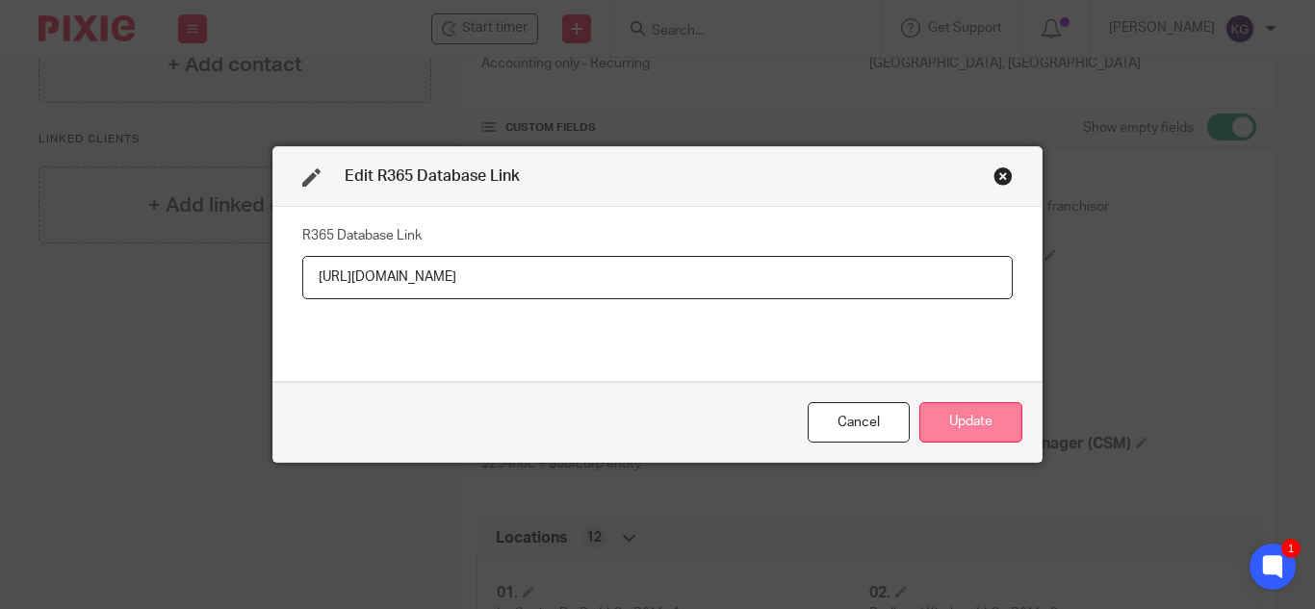
type input "https://pastasisters.restaurant365.com/"
click at [995, 425] on button "Update" at bounding box center [971, 422] width 103 height 41
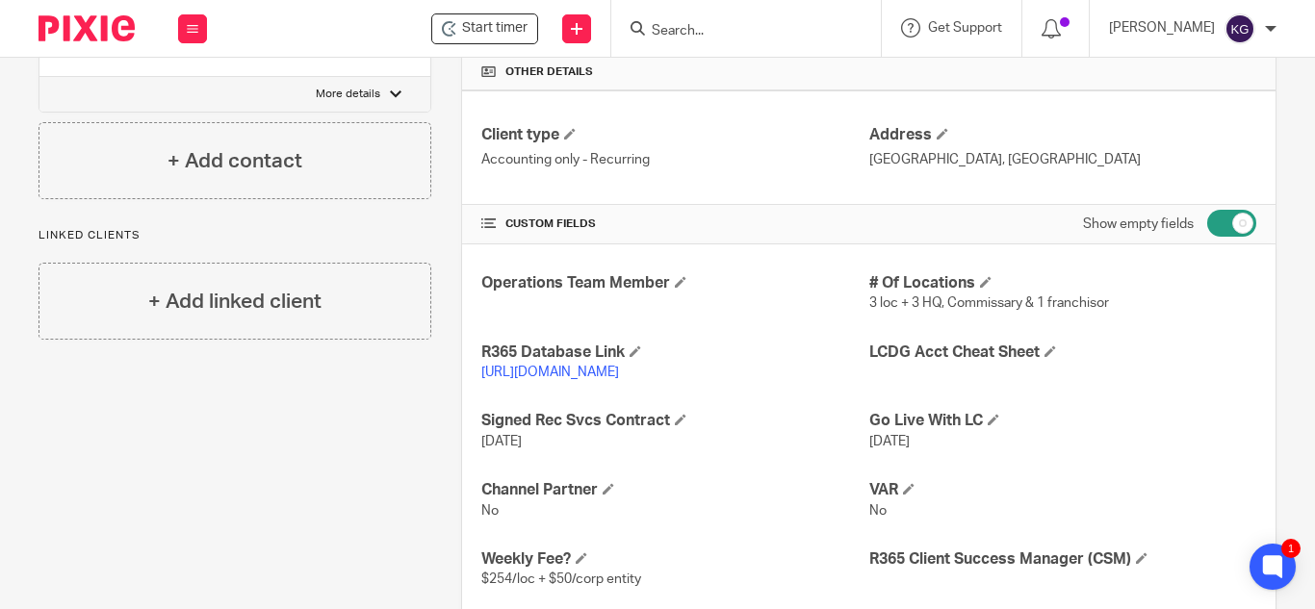
scroll to position [540, 0]
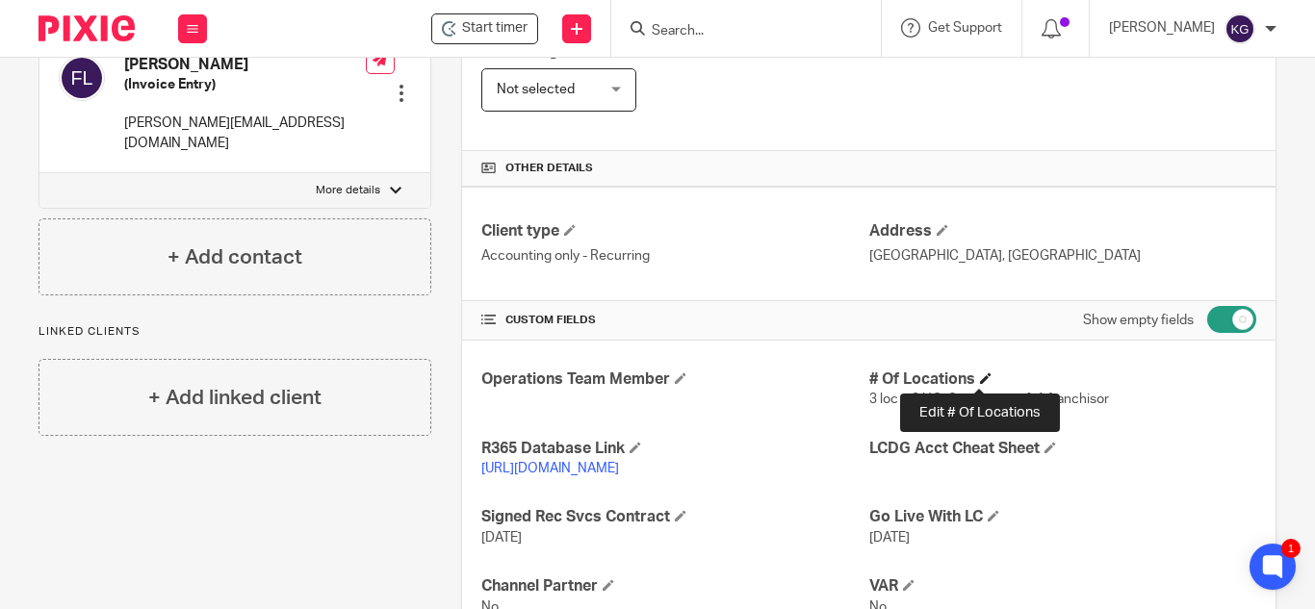
click at [980, 375] on span at bounding box center [986, 379] width 12 height 12
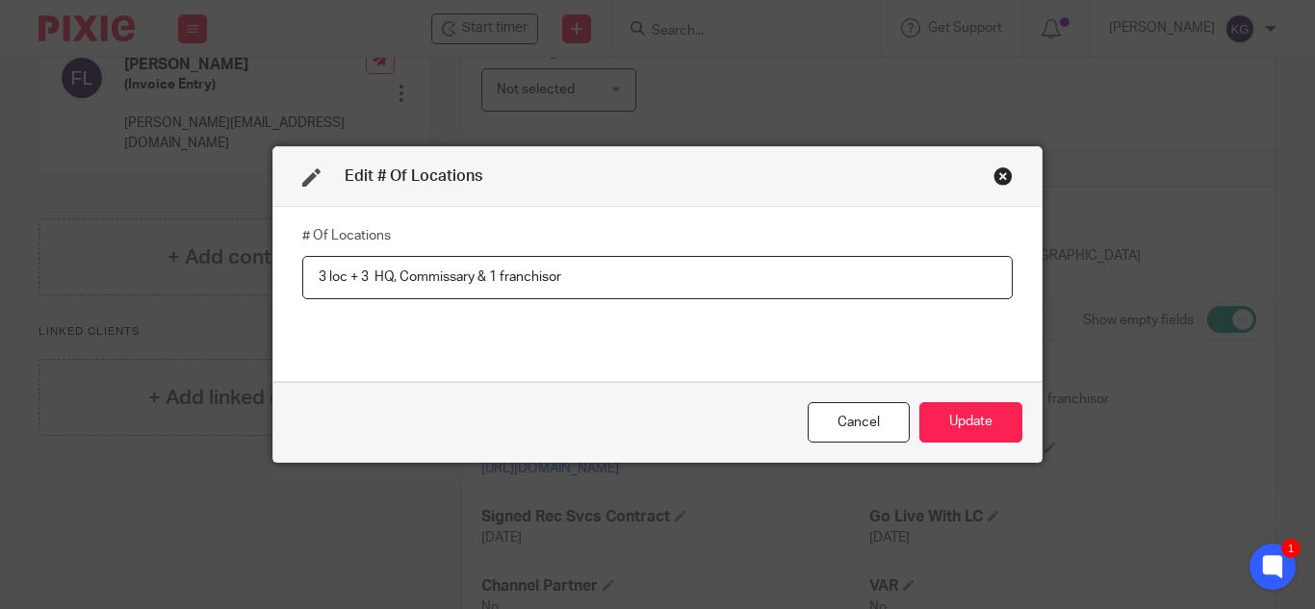
click at [395, 278] on input "3 loc + 3 HQ, Commissary & 1 franchisor" at bounding box center [657, 277] width 711 height 43
type input "3 loc + 3 Commissary & 1 franchisor"
click at [964, 419] on button "Update" at bounding box center [971, 422] width 103 height 41
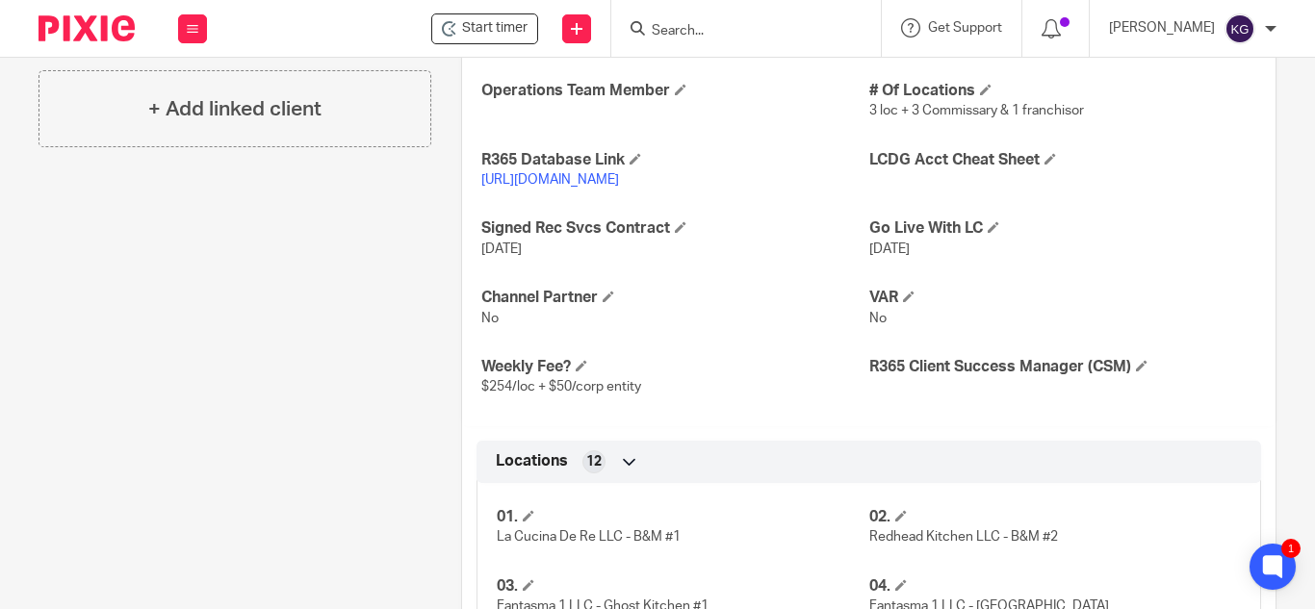
scroll to position [733, 0]
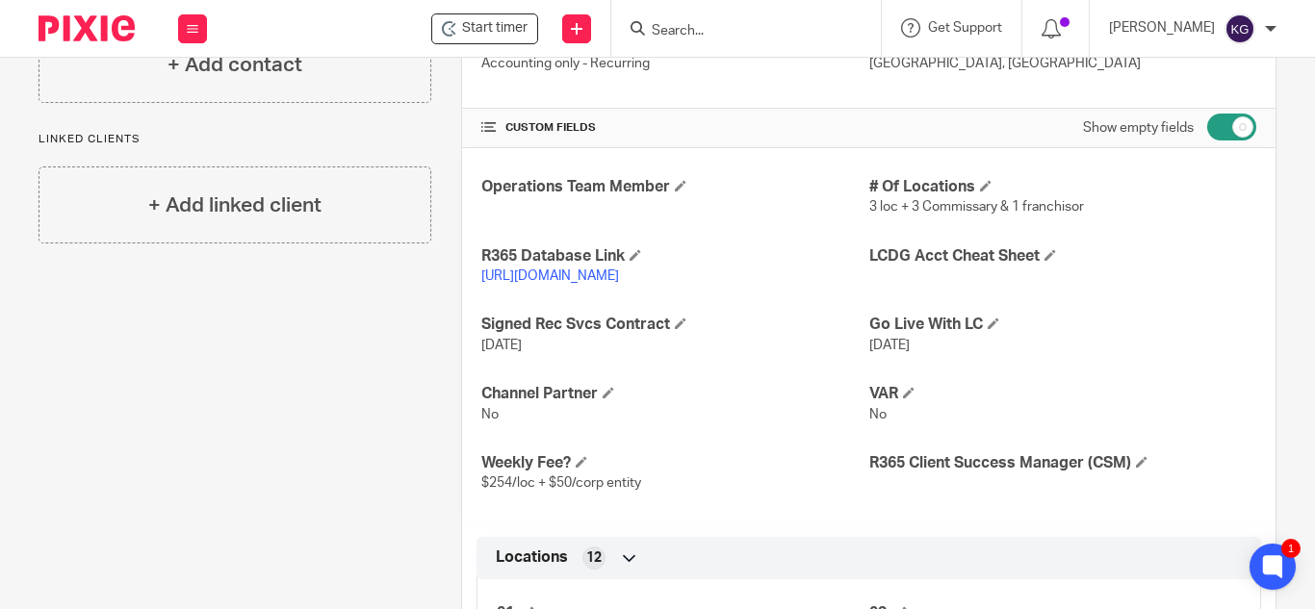
click at [619, 274] on link "https://pastasisters.restaurant365.com/" at bounding box center [550, 276] width 138 height 13
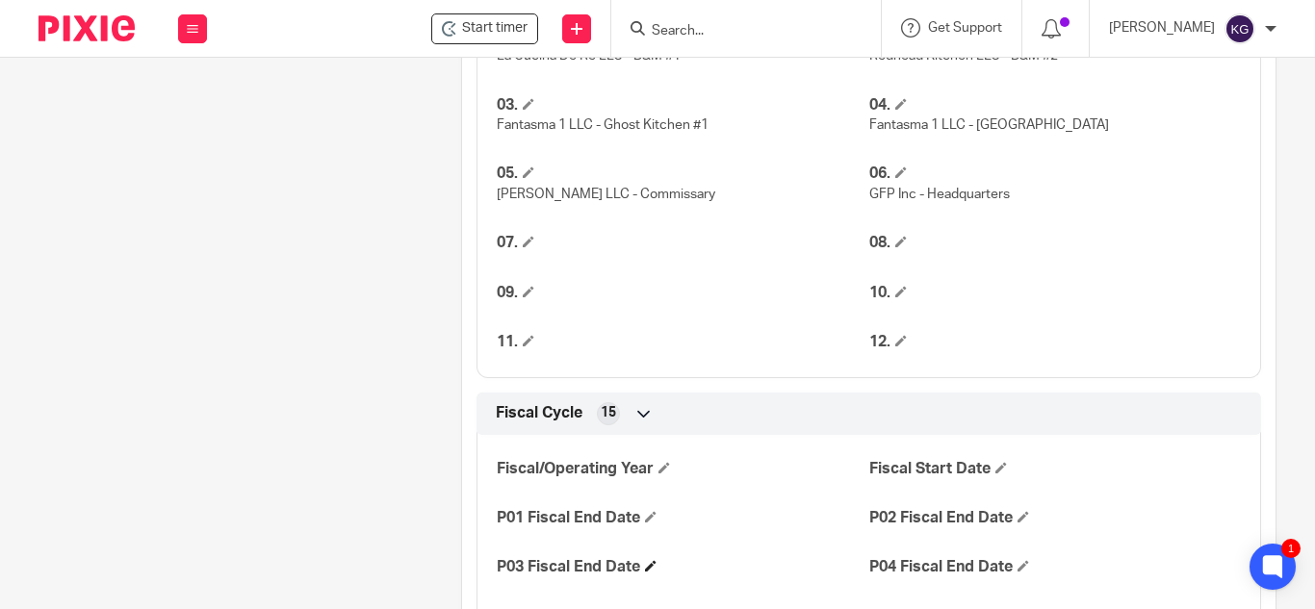
scroll to position [1503, 0]
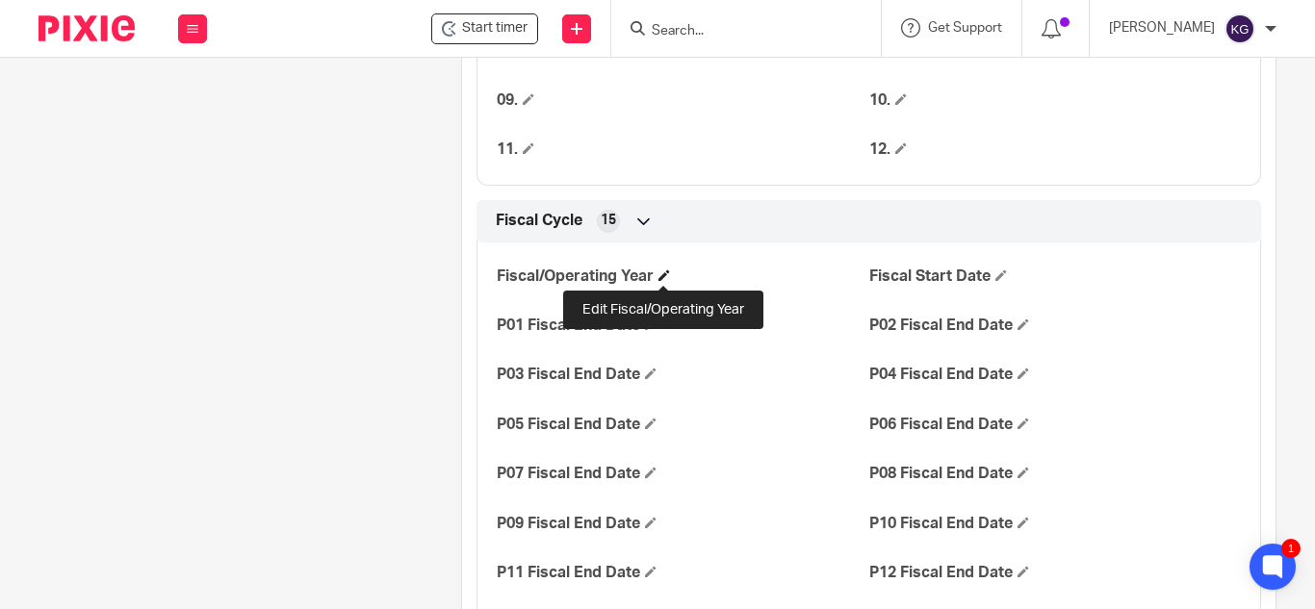
click at [667, 275] on span at bounding box center [665, 276] width 12 height 12
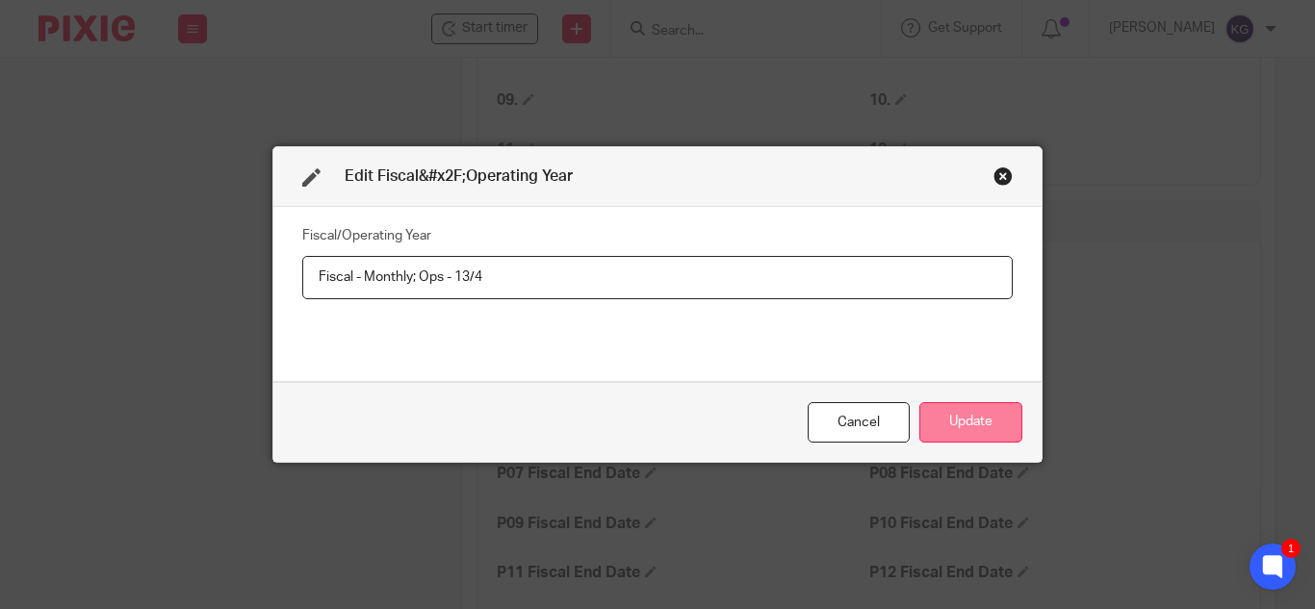
type input "Fiscal - Monthly; Ops - 13/4"
click at [975, 425] on button "Update" at bounding box center [971, 422] width 103 height 41
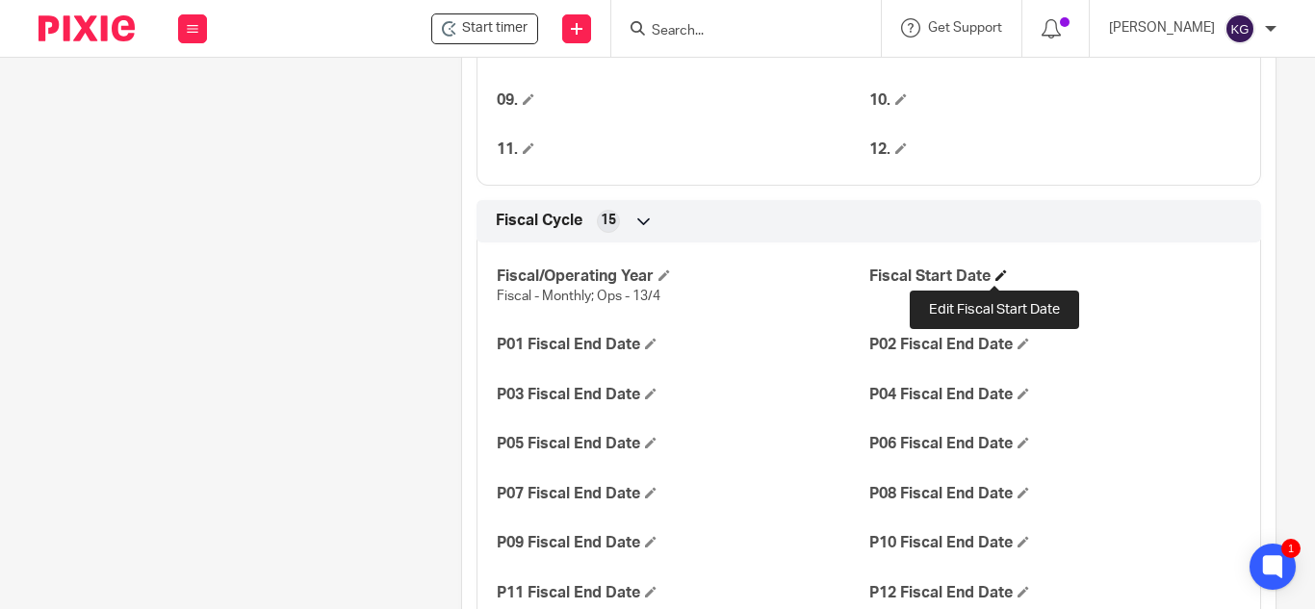
click at [998, 272] on span at bounding box center [1002, 276] width 12 height 12
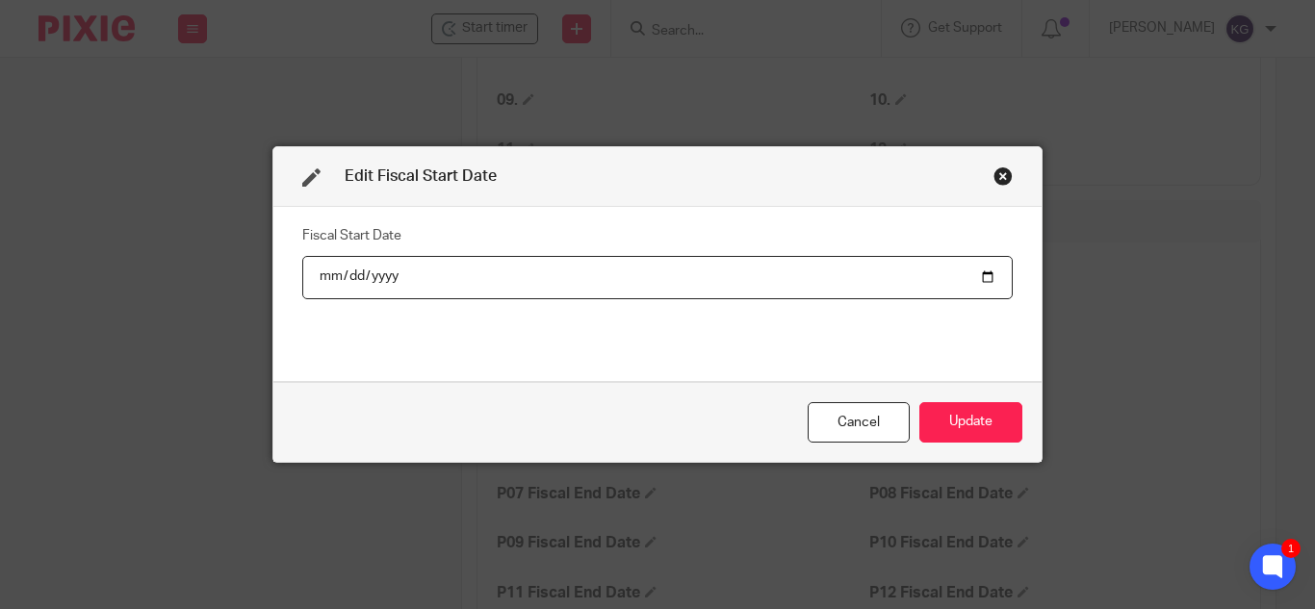
click at [980, 279] on input "date" at bounding box center [657, 277] width 711 height 43
type input "2025-01-01"
click at [965, 419] on button "Update" at bounding box center [971, 422] width 103 height 41
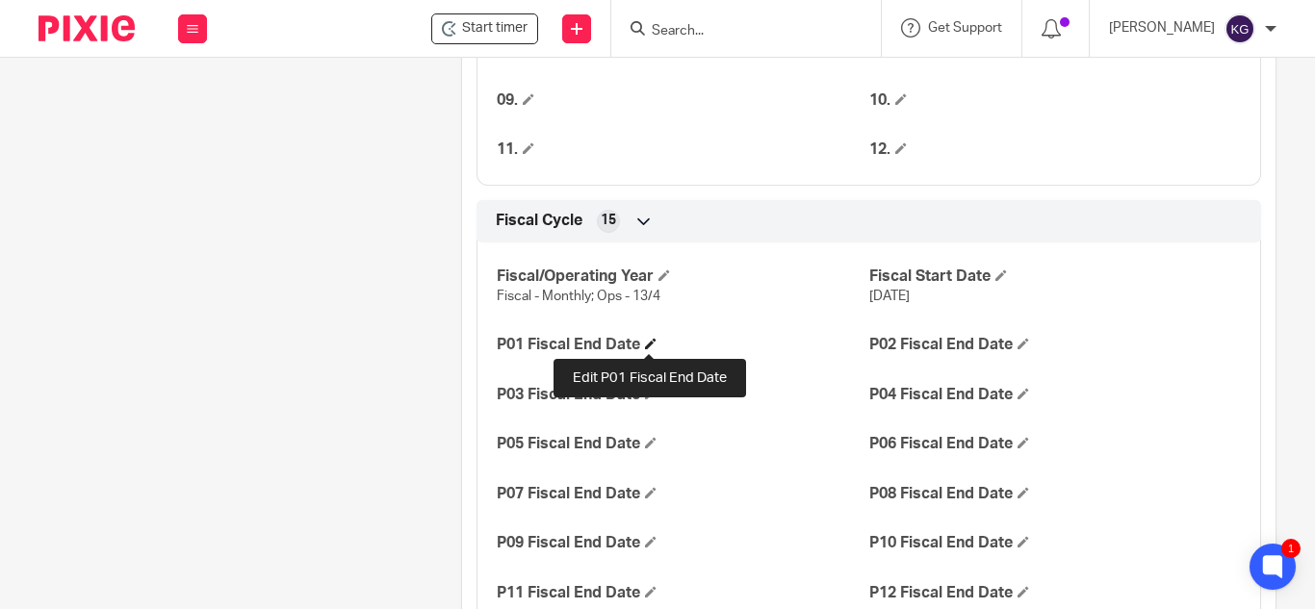
click at [653, 343] on span at bounding box center [651, 344] width 12 height 12
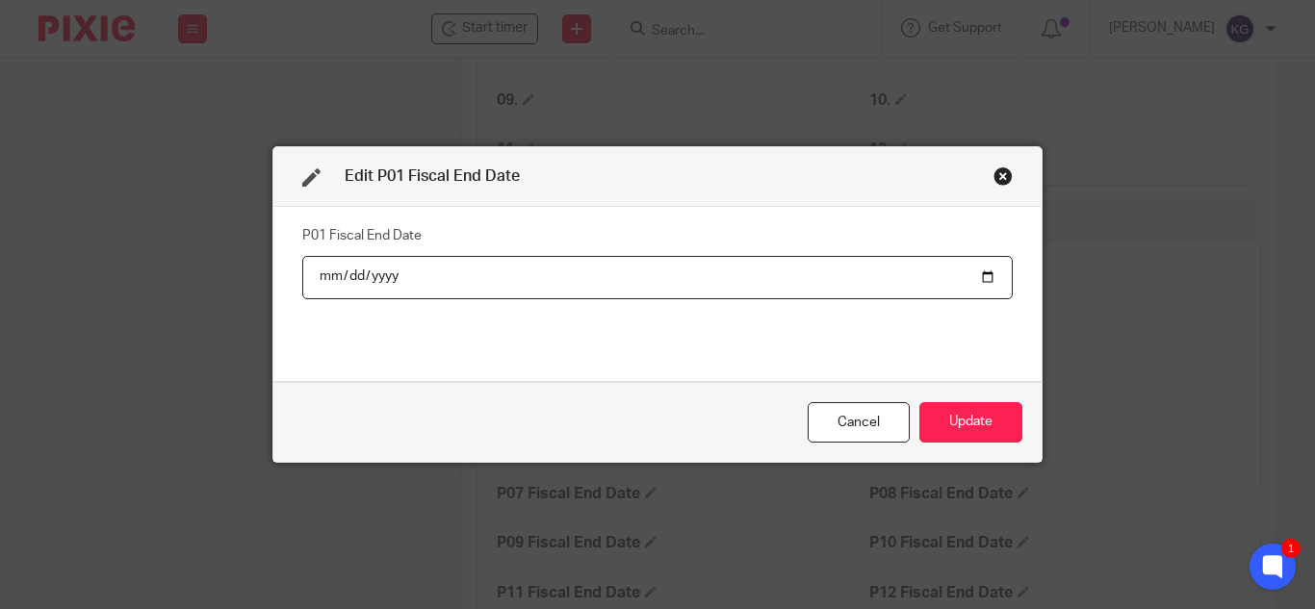
click at [981, 273] on input "date" at bounding box center [657, 277] width 711 height 43
type input "2025-01-31"
click at [948, 414] on button "Update" at bounding box center [971, 422] width 103 height 41
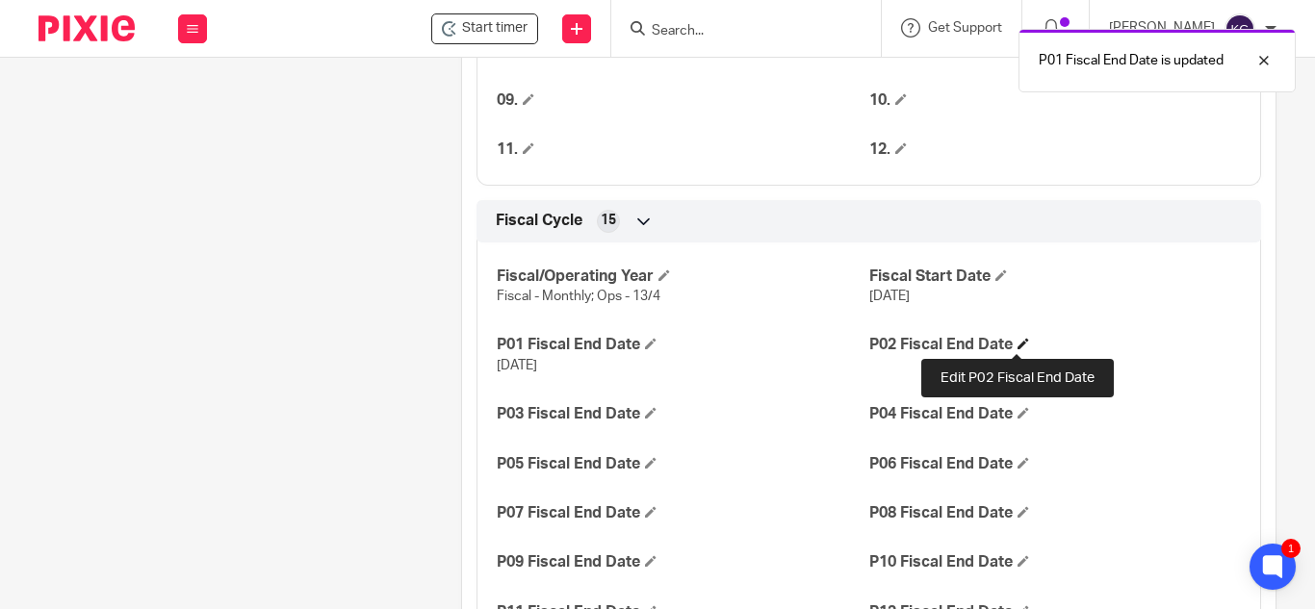
click at [1011, 342] on h4 "P02 Fiscal End Date" at bounding box center [1055, 345] width 372 height 20
click at [1020, 345] on span at bounding box center [1024, 344] width 12 height 12
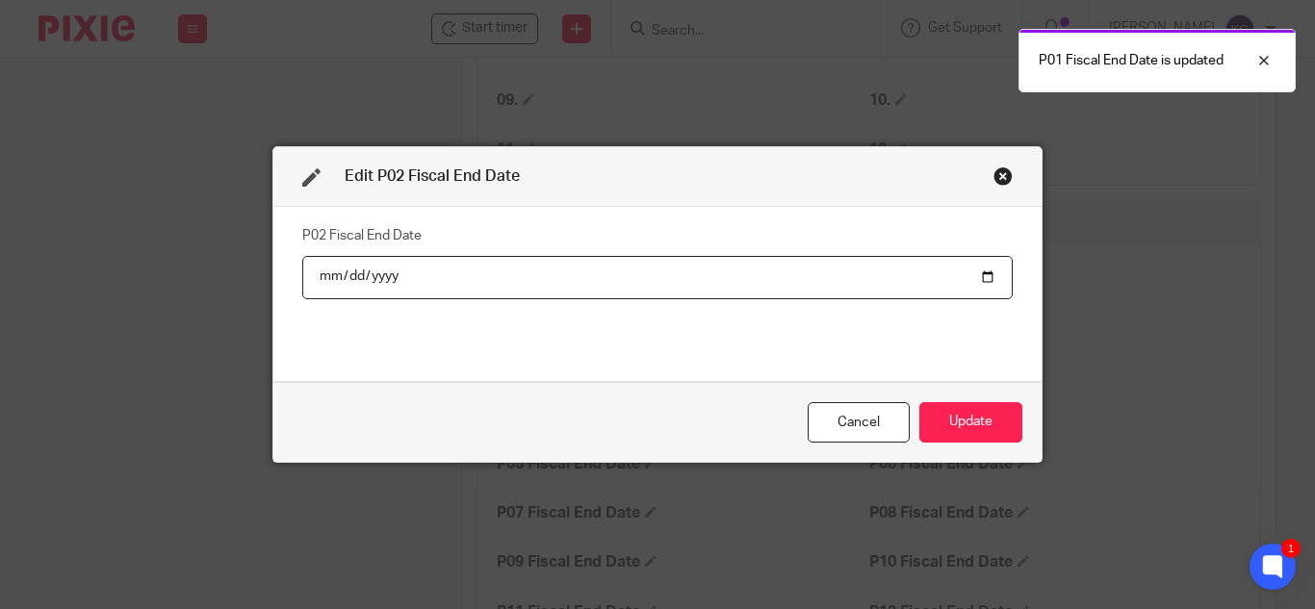
click at [977, 273] on input "date" at bounding box center [657, 277] width 711 height 43
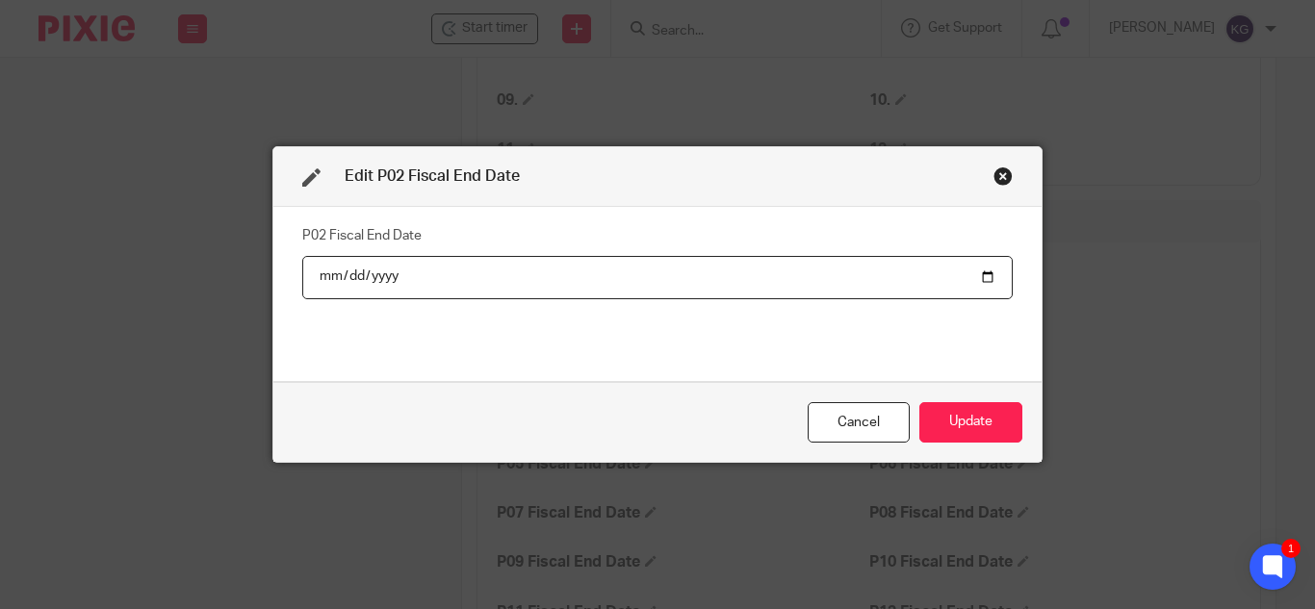
type input "2025-02-28"
click at [959, 418] on button "Update" at bounding box center [971, 422] width 103 height 41
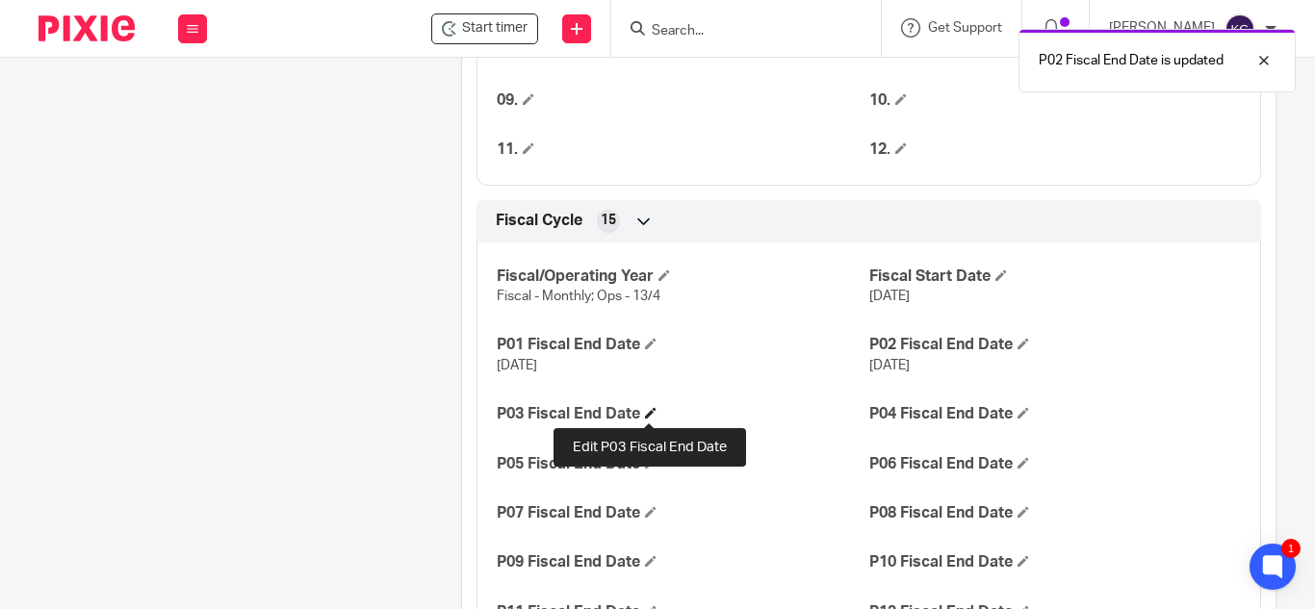
click at [647, 415] on span at bounding box center [651, 413] width 12 height 12
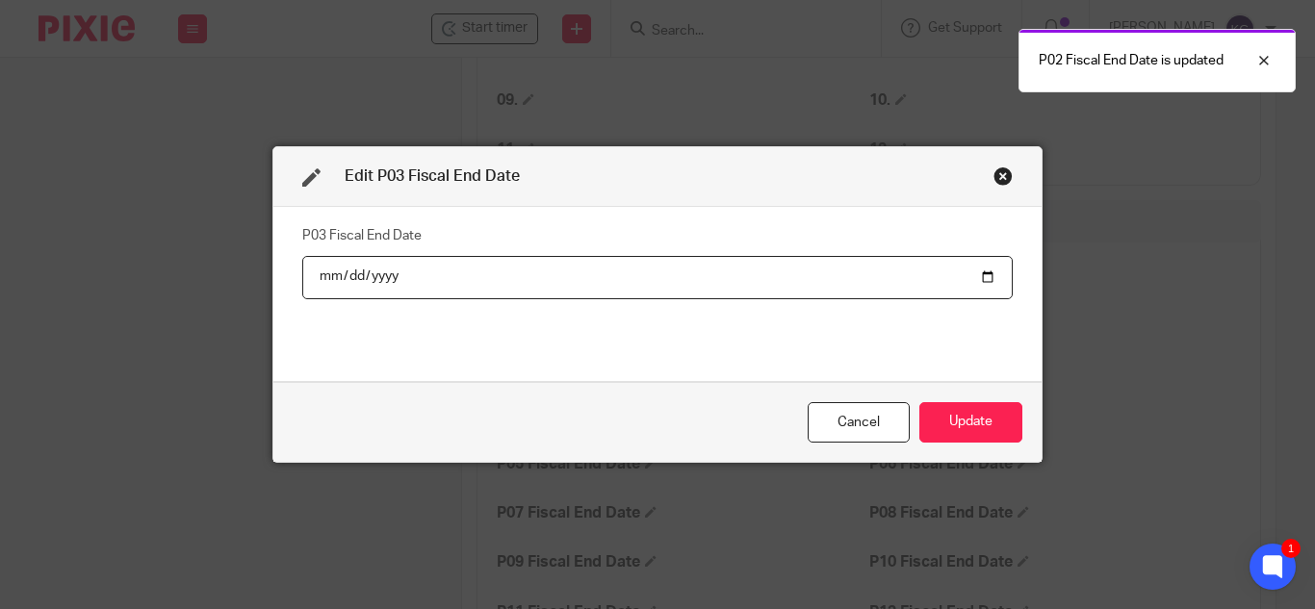
click at [989, 274] on input "date" at bounding box center [657, 277] width 711 height 43
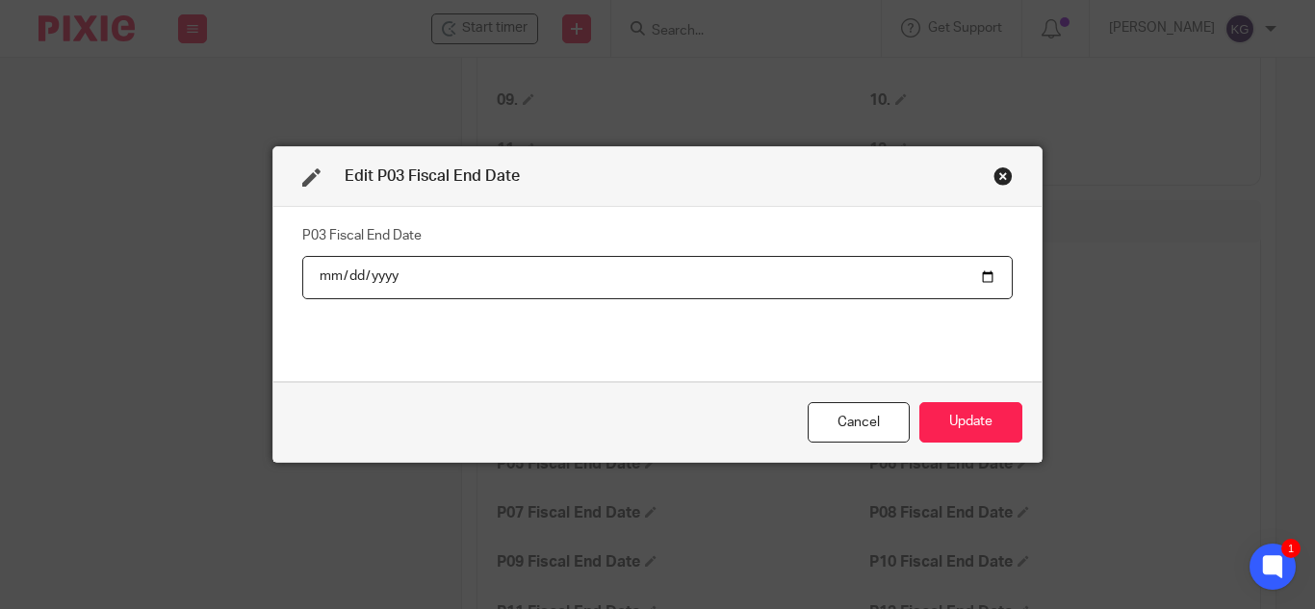
drag, startPoint x: 985, startPoint y: 275, endPoint x: 530, endPoint y: 403, distance: 473.1
click at [984, 275] on input "2025-03-30" at bounding box center [657, 277] width 711 height 43
type input "2025-03-31"
click at [973, 417] on button "Update" at bounding box center [971, 422] width 103 height 41
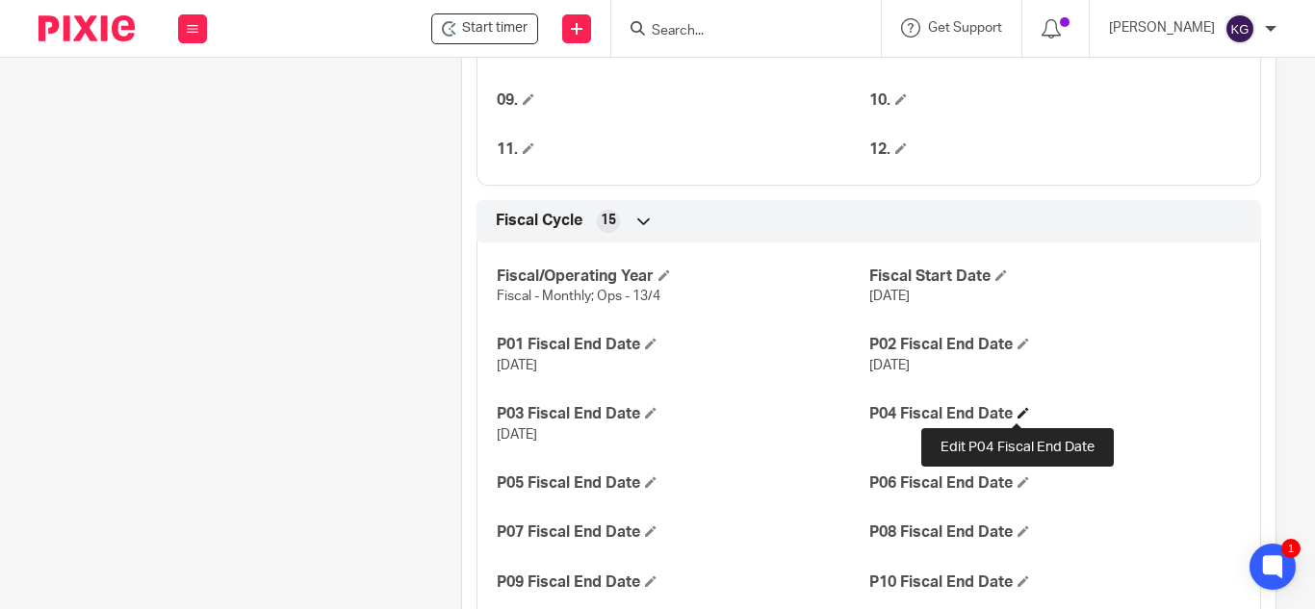
click at [1018, 414] on span at bounding box center [1024, 413] width 12 height 12
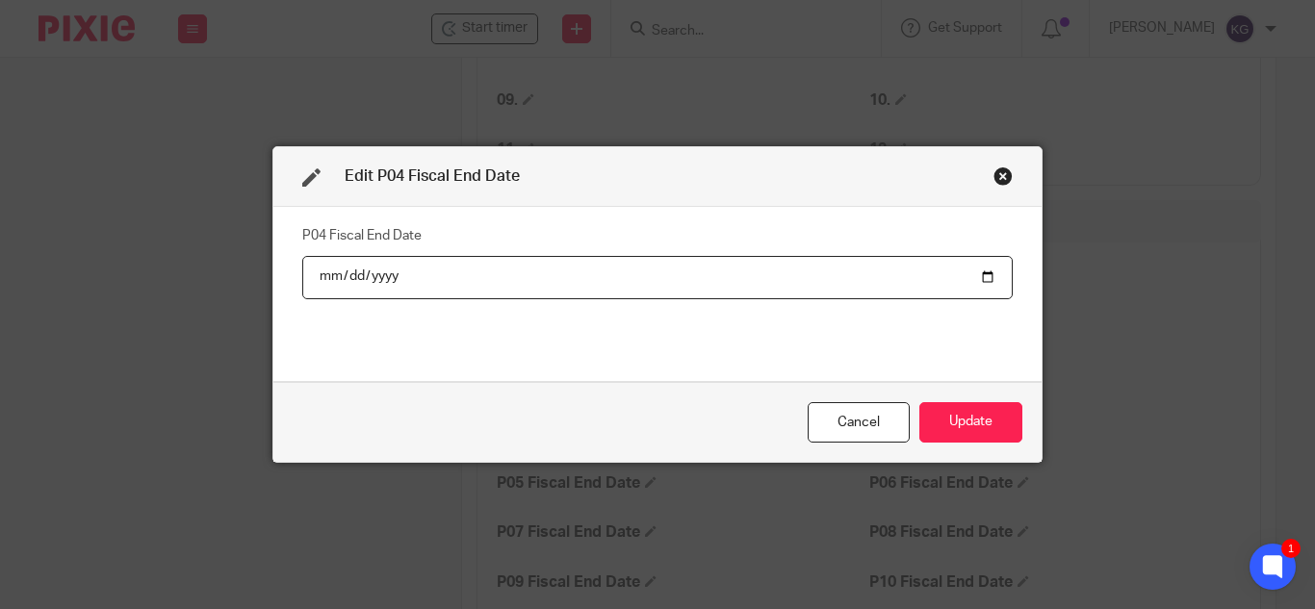
click at [983, 277] on input "date" at bounding box center [657, 277] width 711 height 43
type input "2025-04-30"
click at [972, 431] on button "Update" at bounding box center [971, 422] width 103 height 41
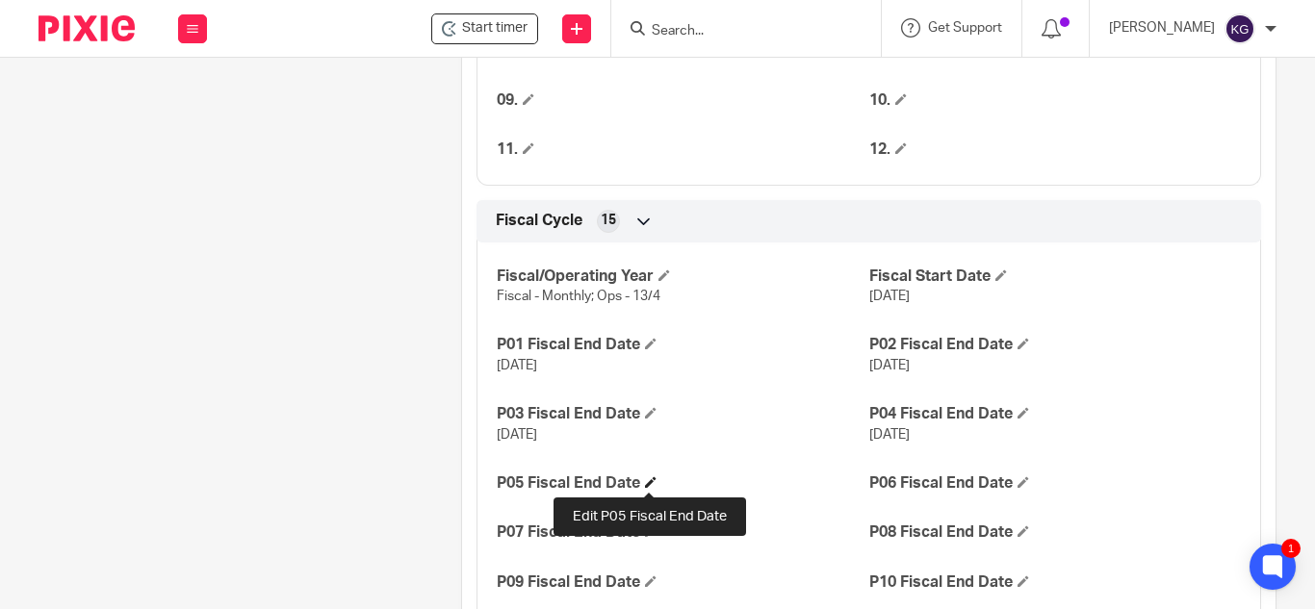
click at [645, 485] on span at bounding box center [651, 483] width 12 height 12
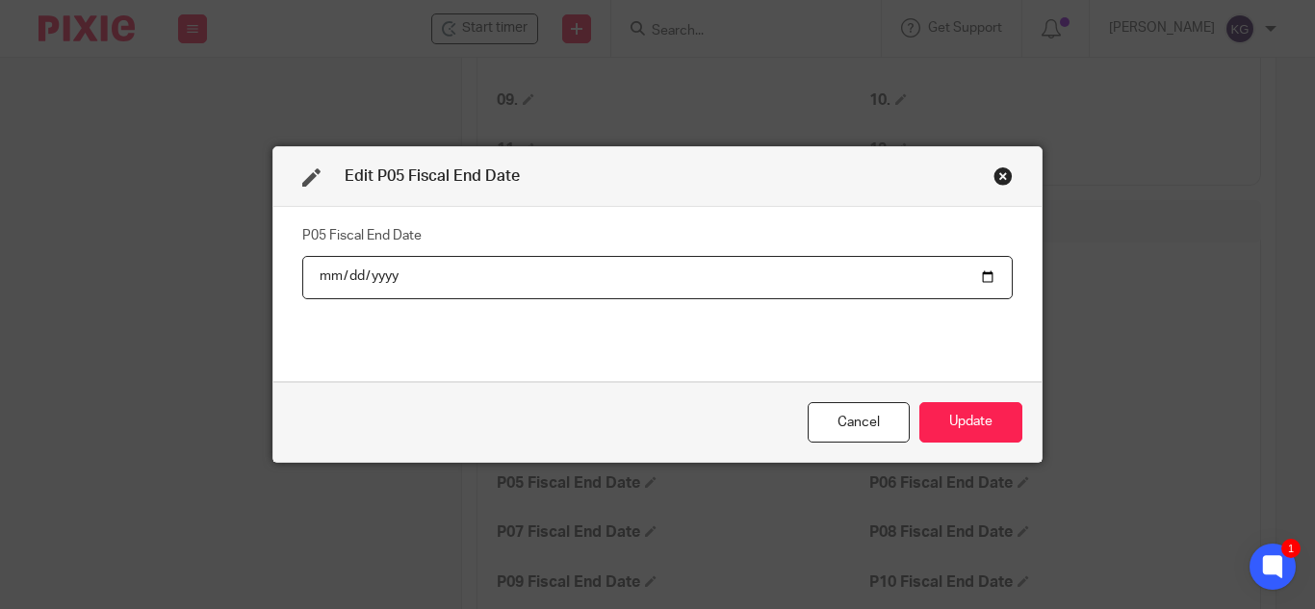
click at [984, 277] on input "date" at bounding box center [657, 277] width 711 height 43
type input "2025-05-31"
click at [976, 423] on button "Update" at bounding box center [971, 422] width 103 height 41
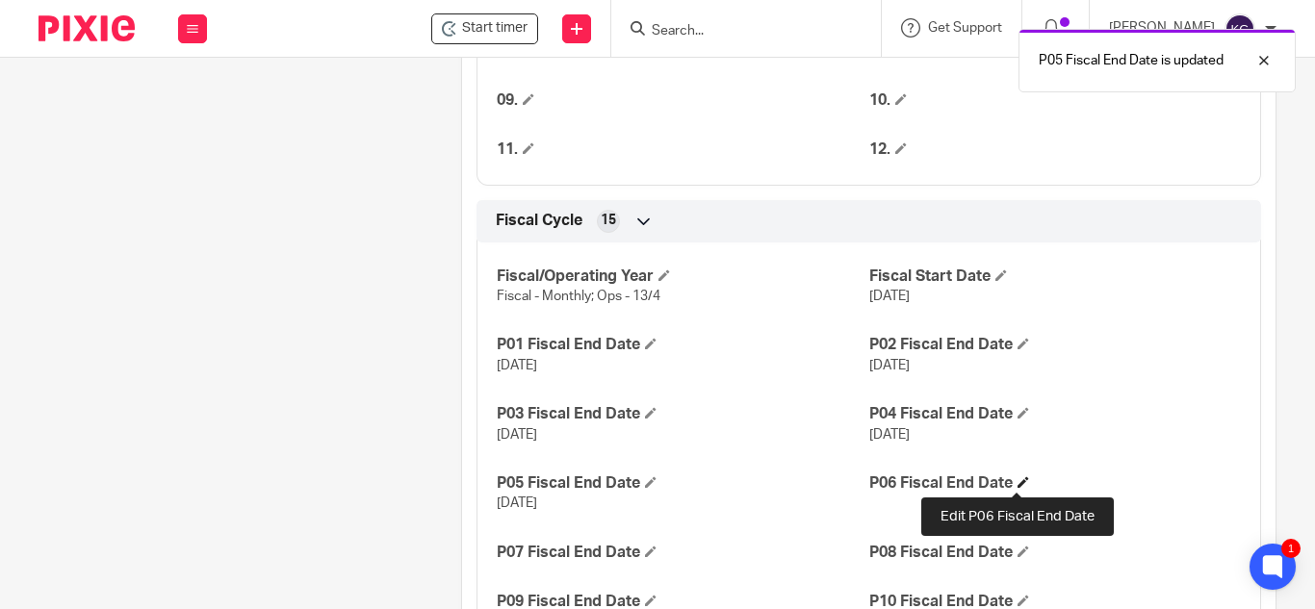
click at [1020, 484] on span at bounding box center [1024, 483] width 12 height 12
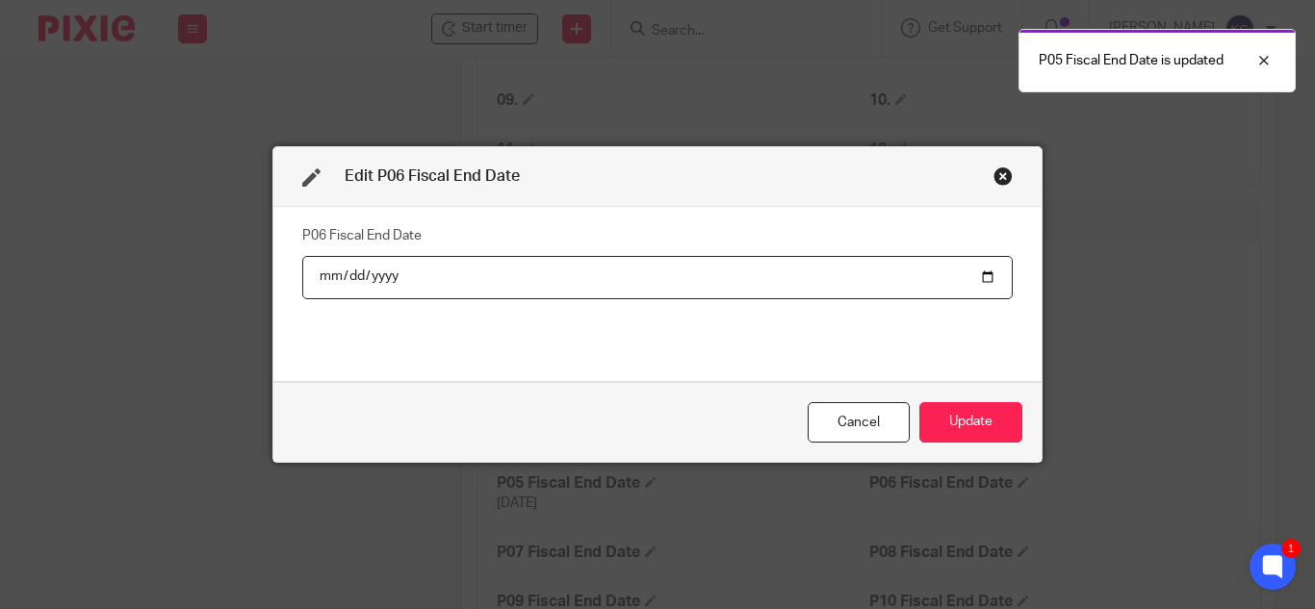
click at [976, 276] on input "date" at bounding box center [657, 277] width 711 height 43
type input "2025-06-30"
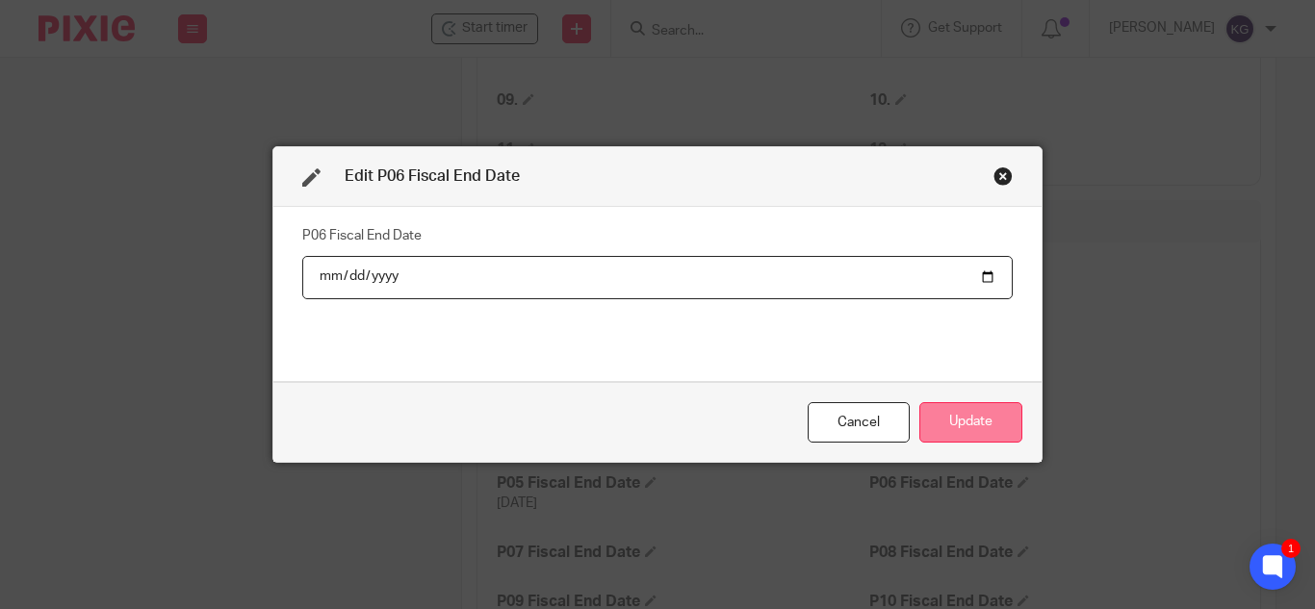
click at [961, 425] on button "Update" at bounding box center [971, 422] width 103 height 41
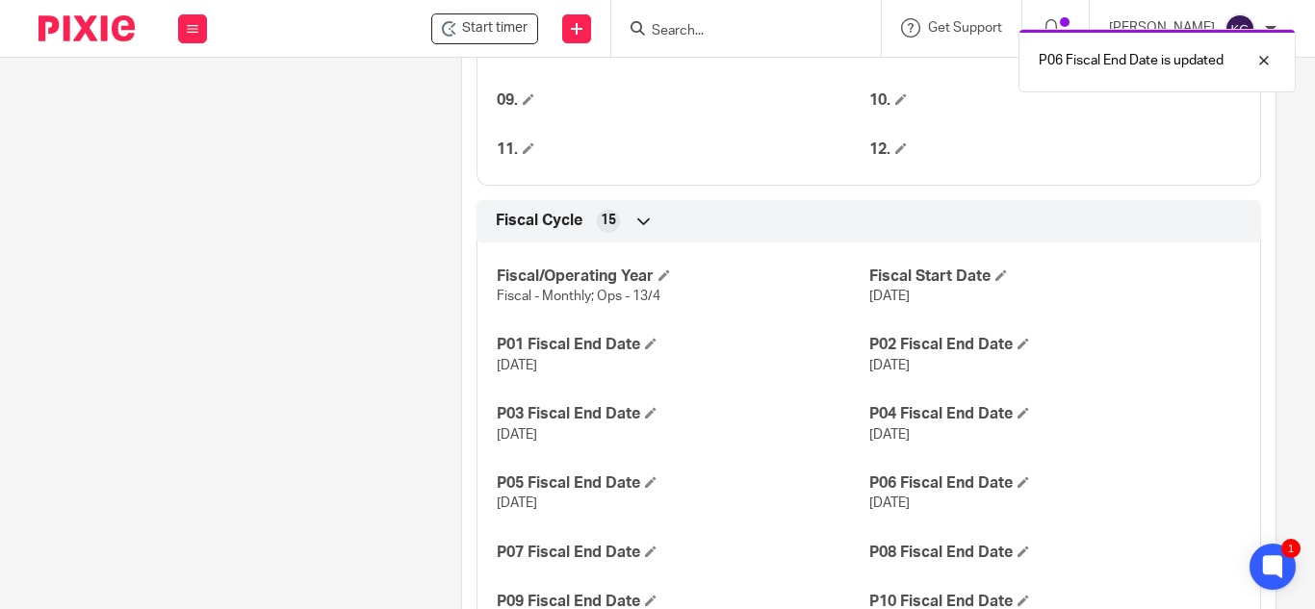
scroll to position [1696, 0]
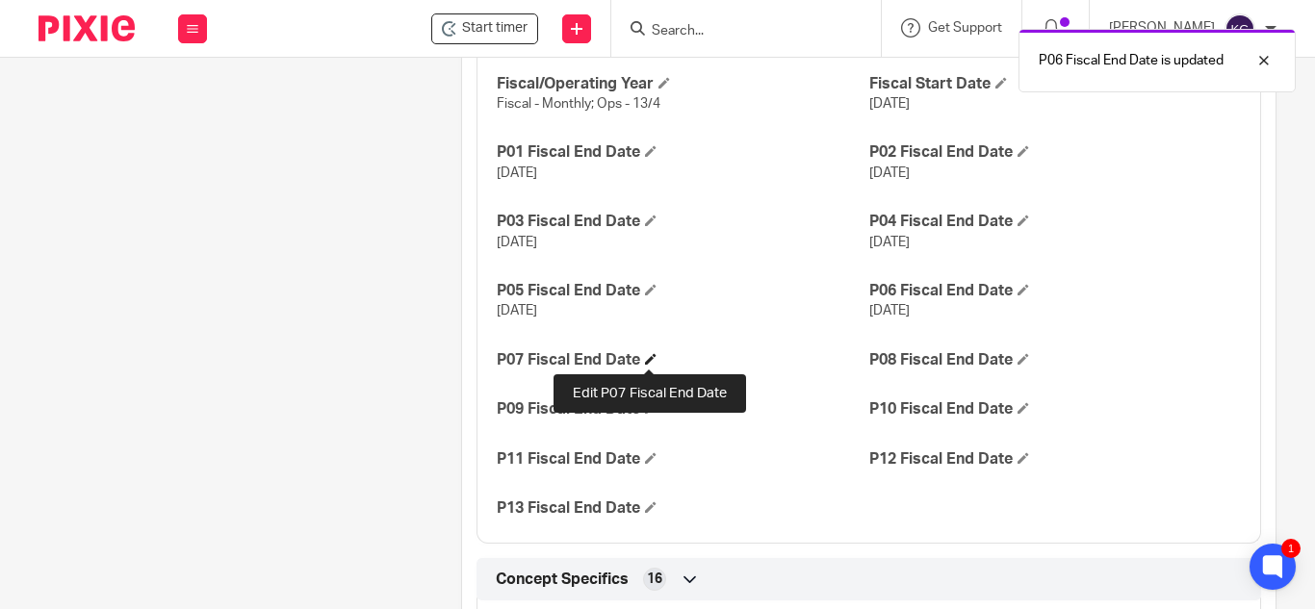
click at [646, 363] on span at bounding box center [651, 359] width 12 height 12
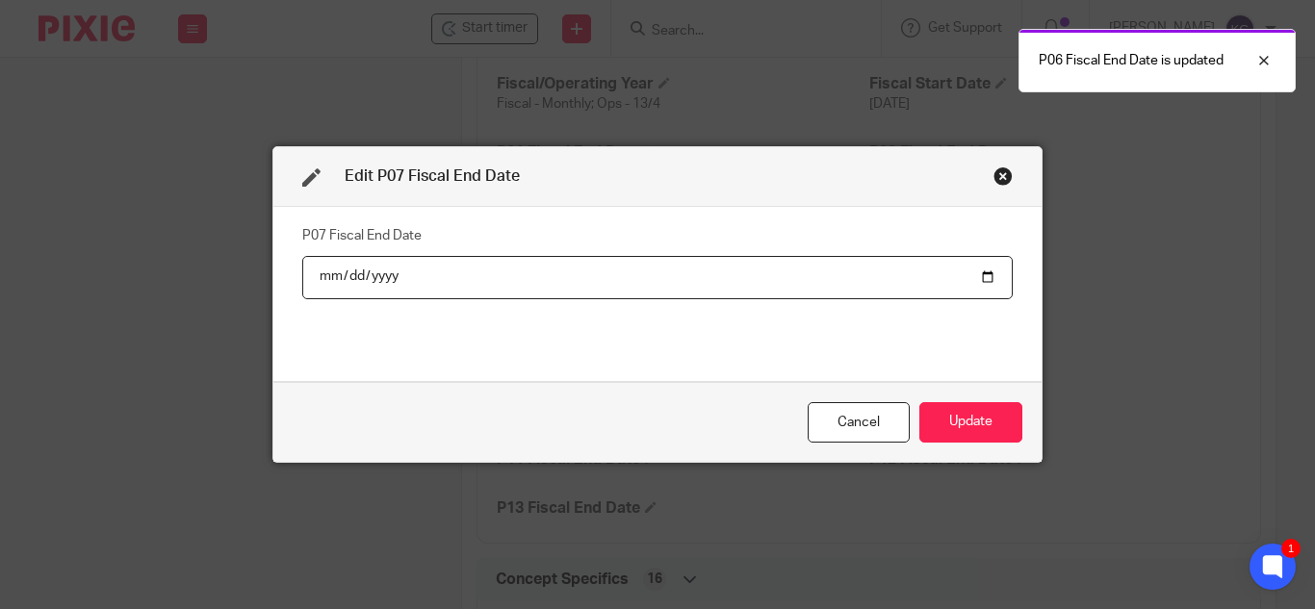
click at [982, 276] on input "date" at bounding box center [657, 277] width 711 height 43
type input "2025-07-31"
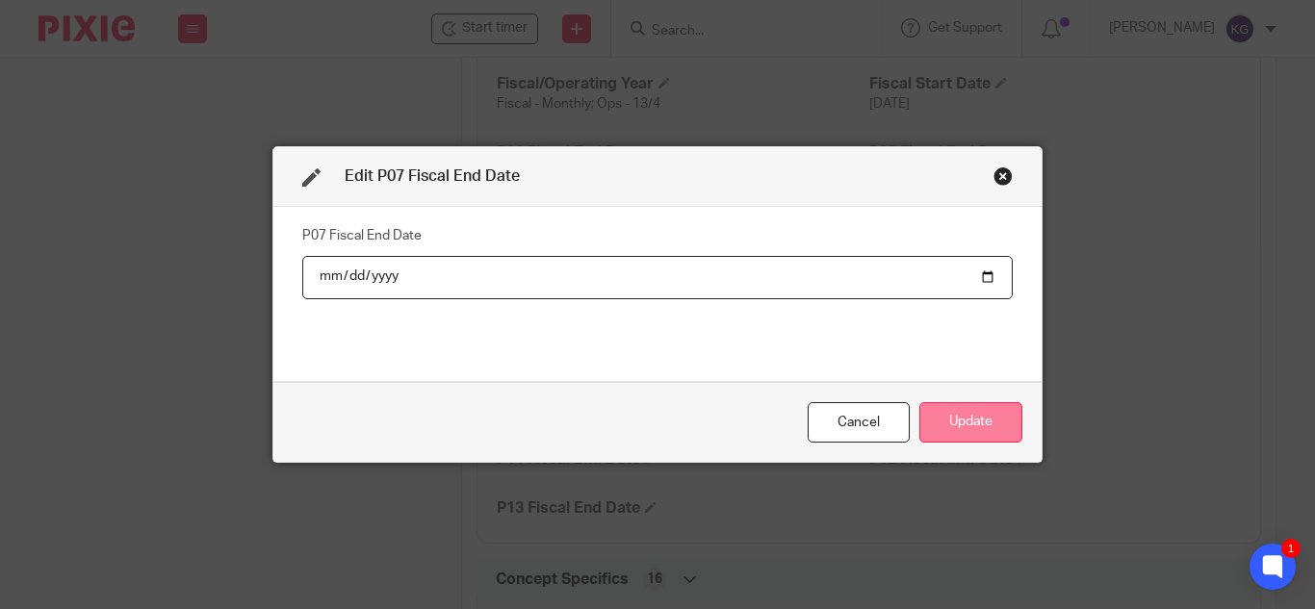
click at [1008, 428] on button "Update" at bounding box center [971, 422] width 103 height 41
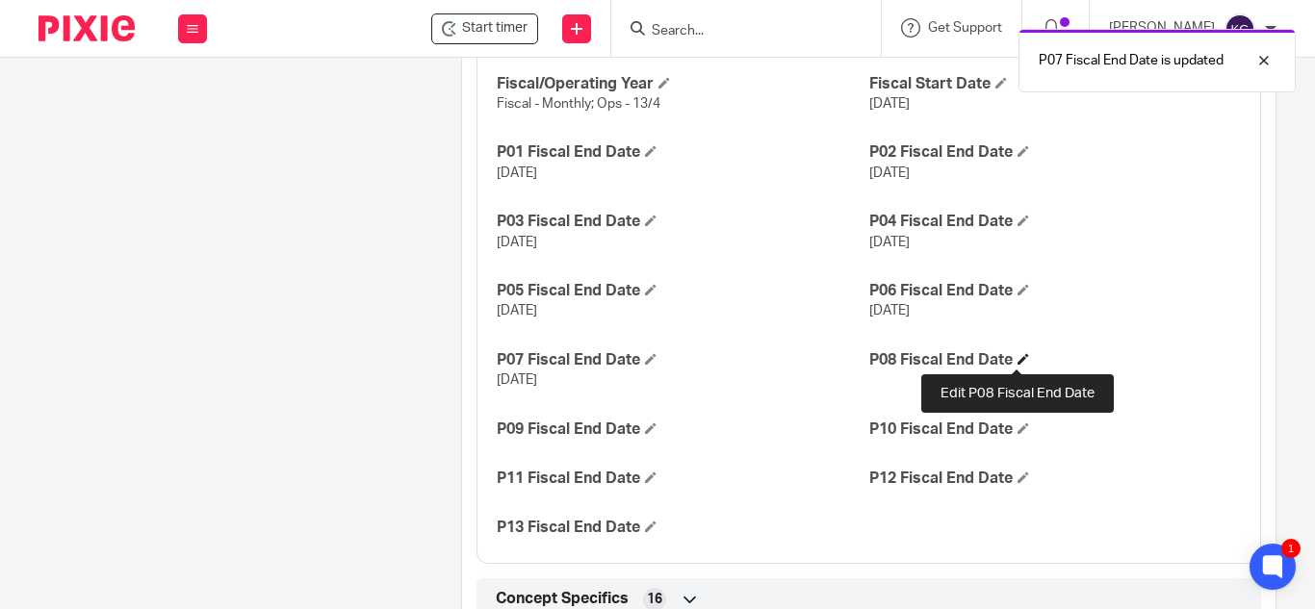
click at [1020, 354] on span at bounding box center [1024, 359] width 12 height 12
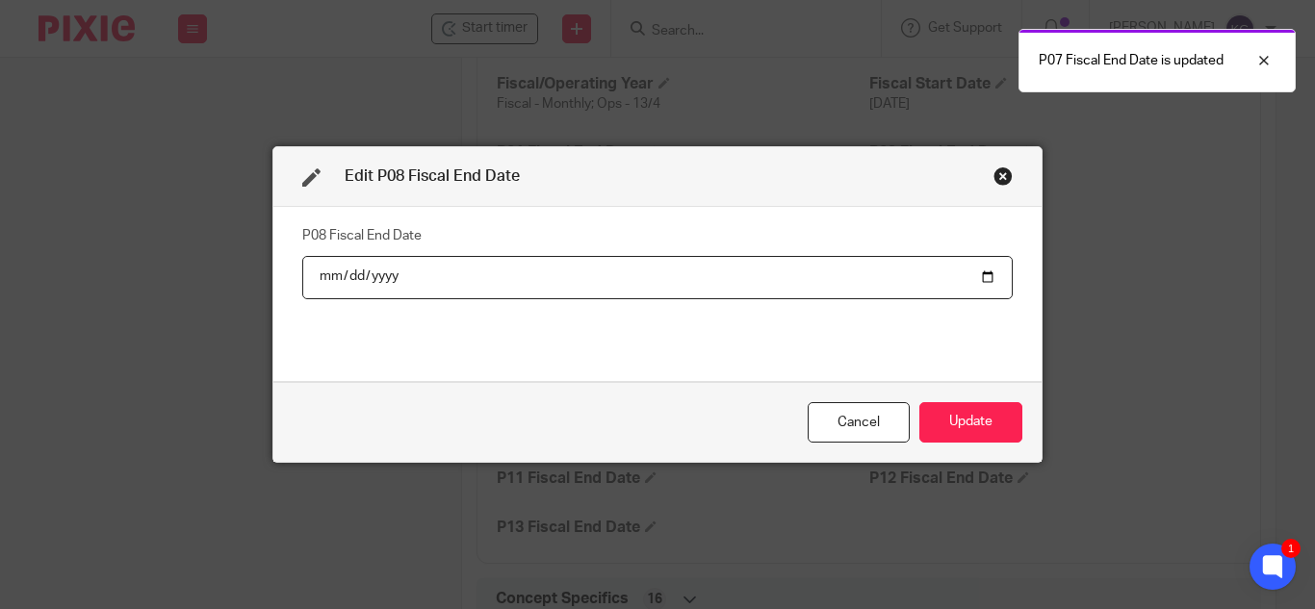
click at [979, 281] on input "date" at bounding box center [657, 277] width 711 height 43
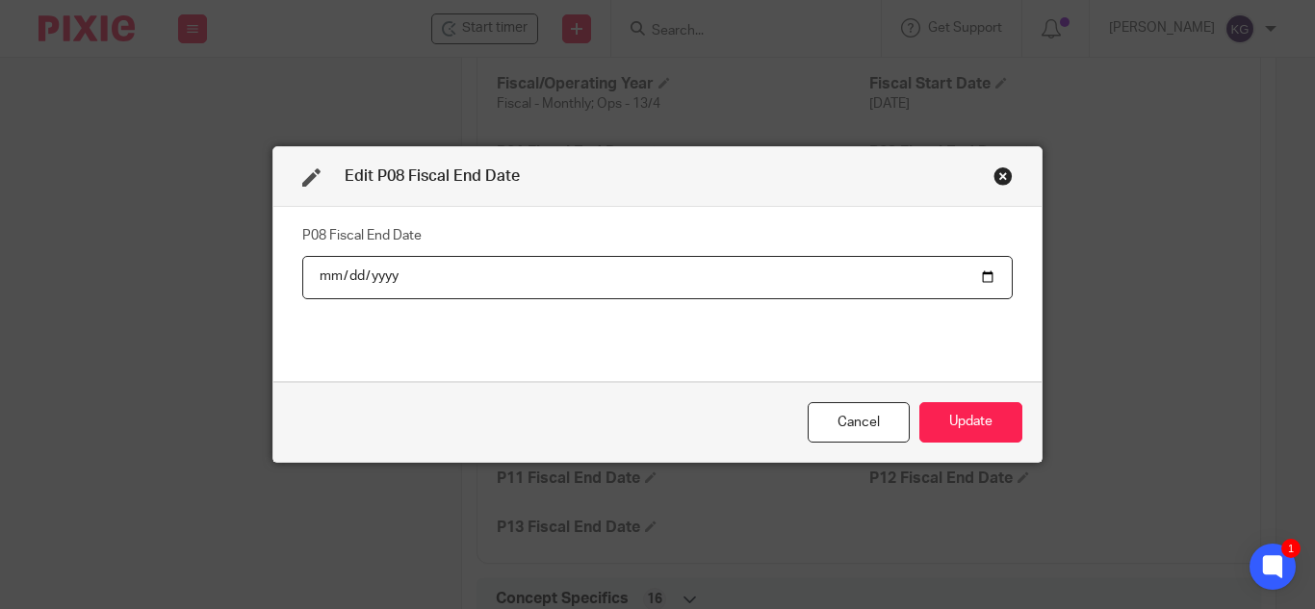
type input "2025-08-31"
click at [967, 428] on button "Update" at bounding box center [971, 422] width 103 height 41
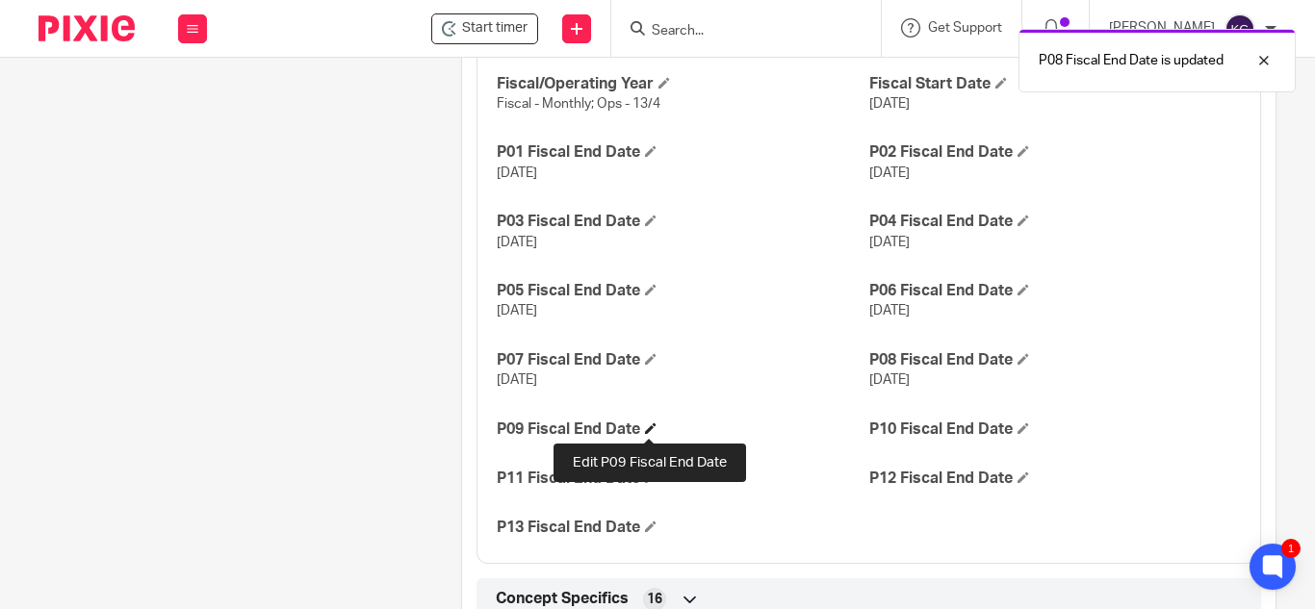
click at [654, 428] on span at bounding box center [651, 429] width 12 height 12
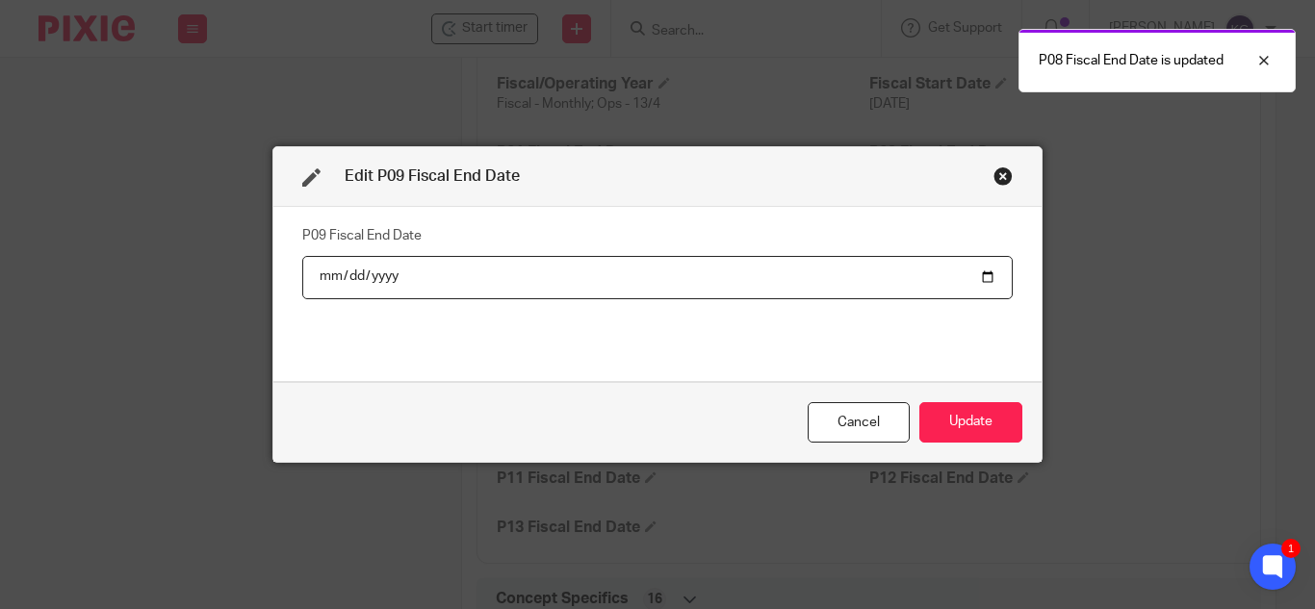
click at [977, 274] on input "date" at bounding box center [657, 277] width 711 height 43
type input "2025-09-30"
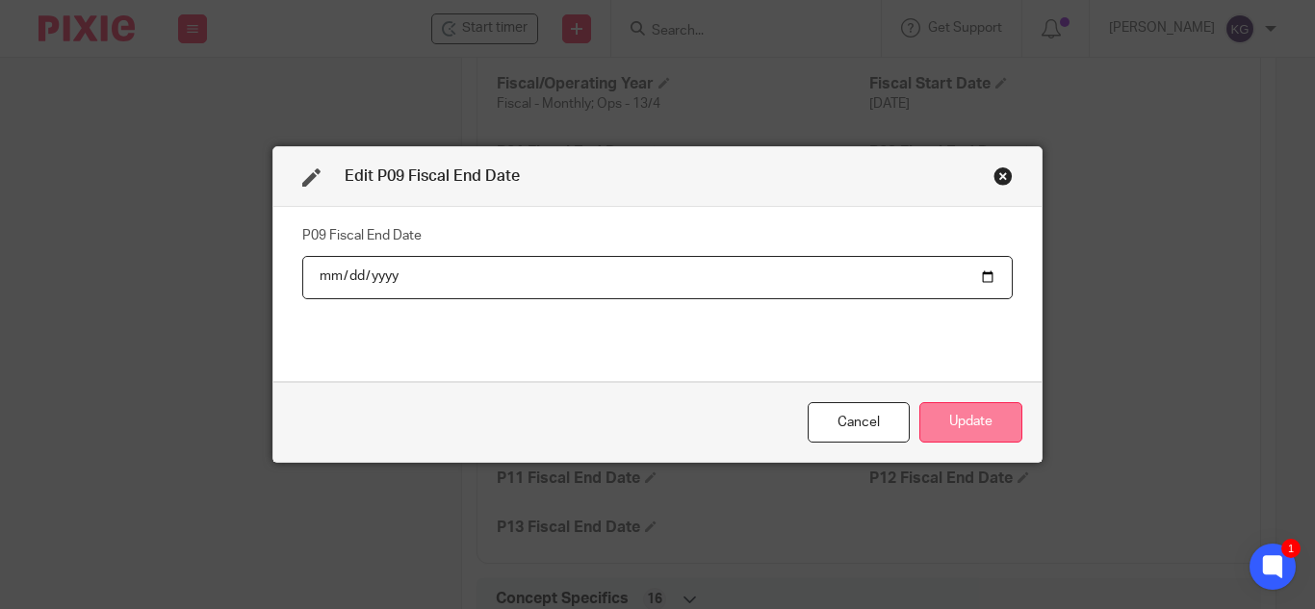
click at [979, 412] on button "Update" at bounding box center [971, 422] width 103 height 41
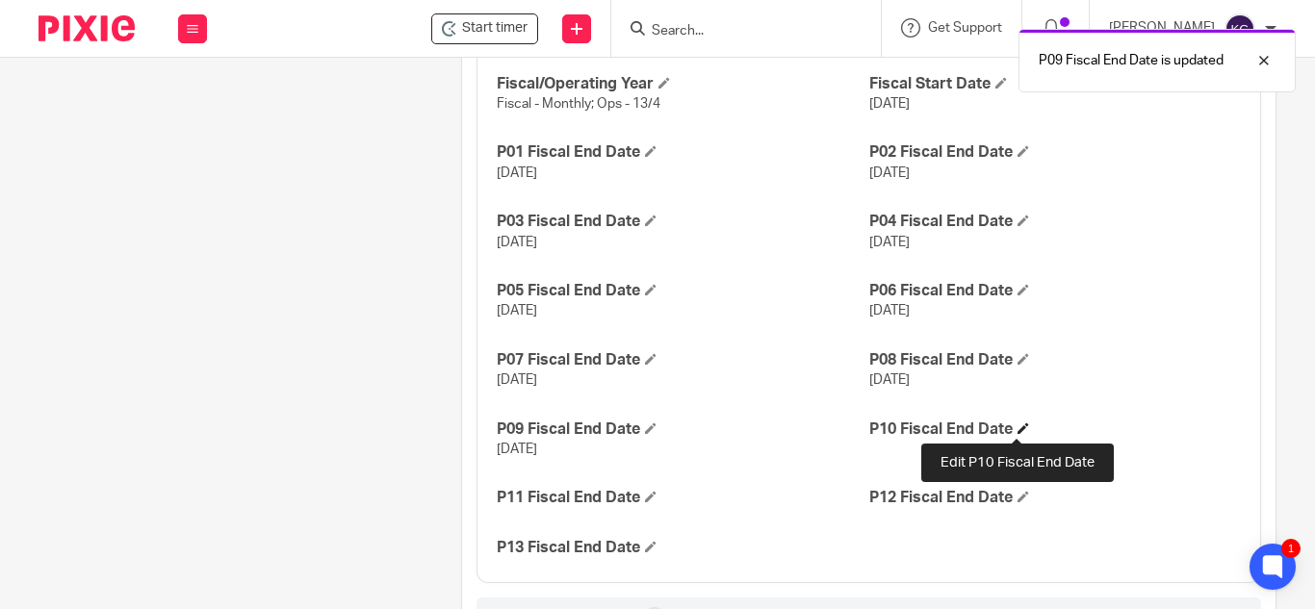
click at [1018, 428] on span at bounding box center [1024, 429] width 12 height 12
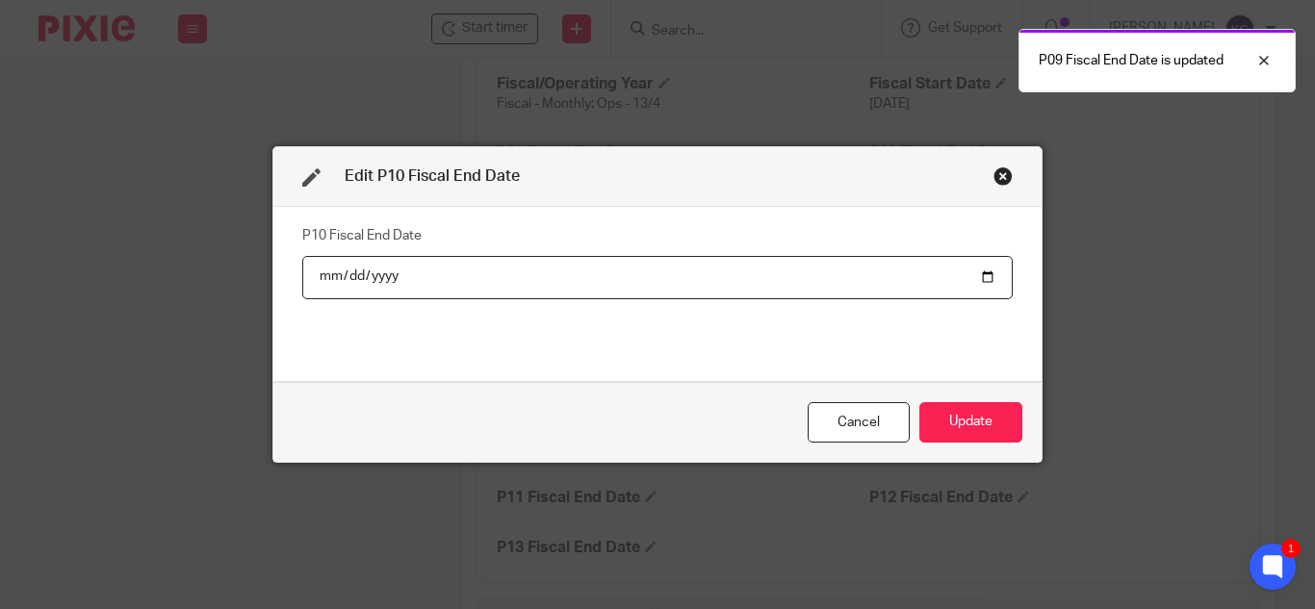
click at [975, 279] on input "date" at bounding box center [657, 277] width 711 height 43
type input "2025-10-31"
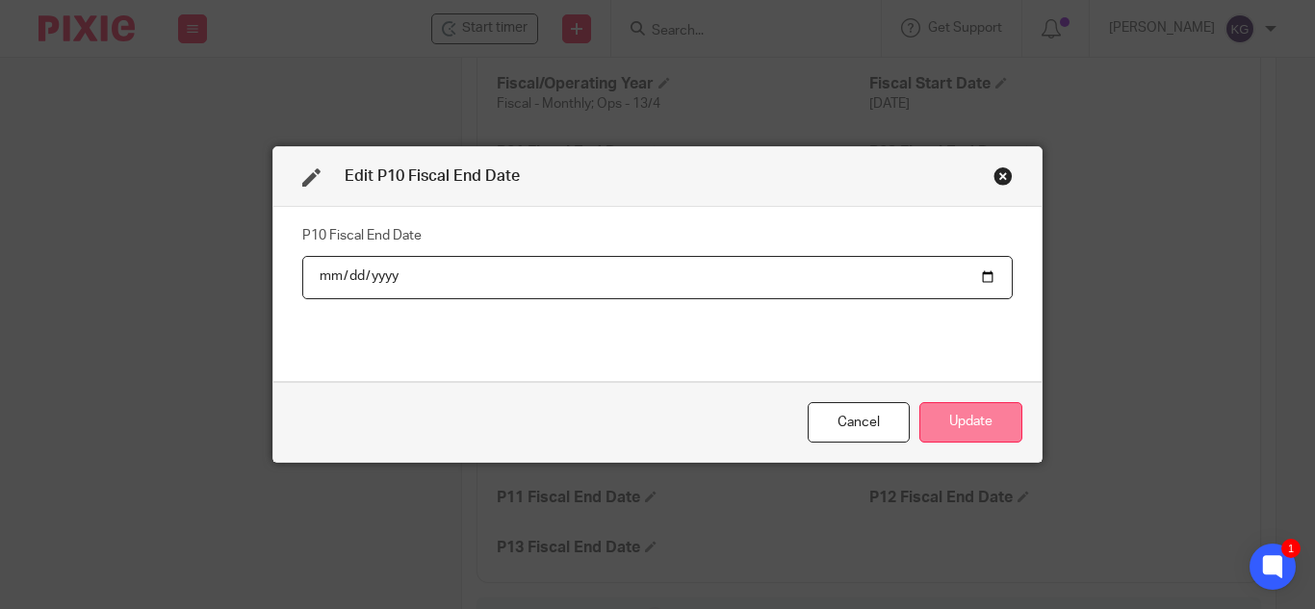
click at [961, 406] on button "Update" at bounding box center [971, 422] width 103 height 41
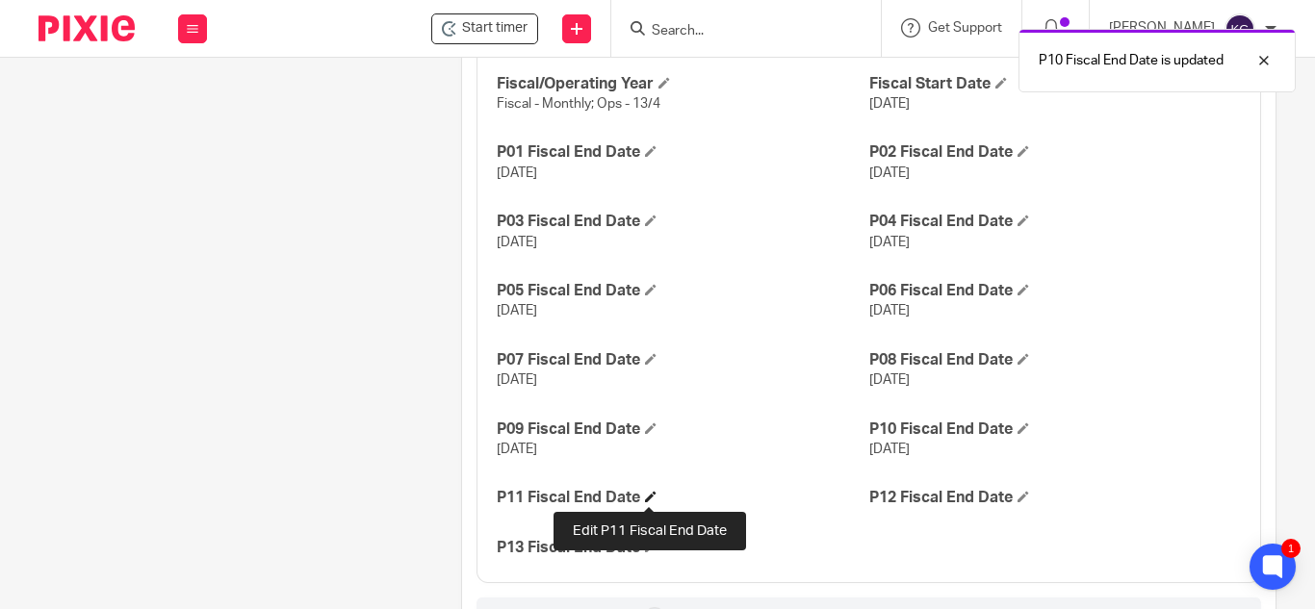
click at [650, 495] on span at bounding box center [651, 497] width 12 height 12
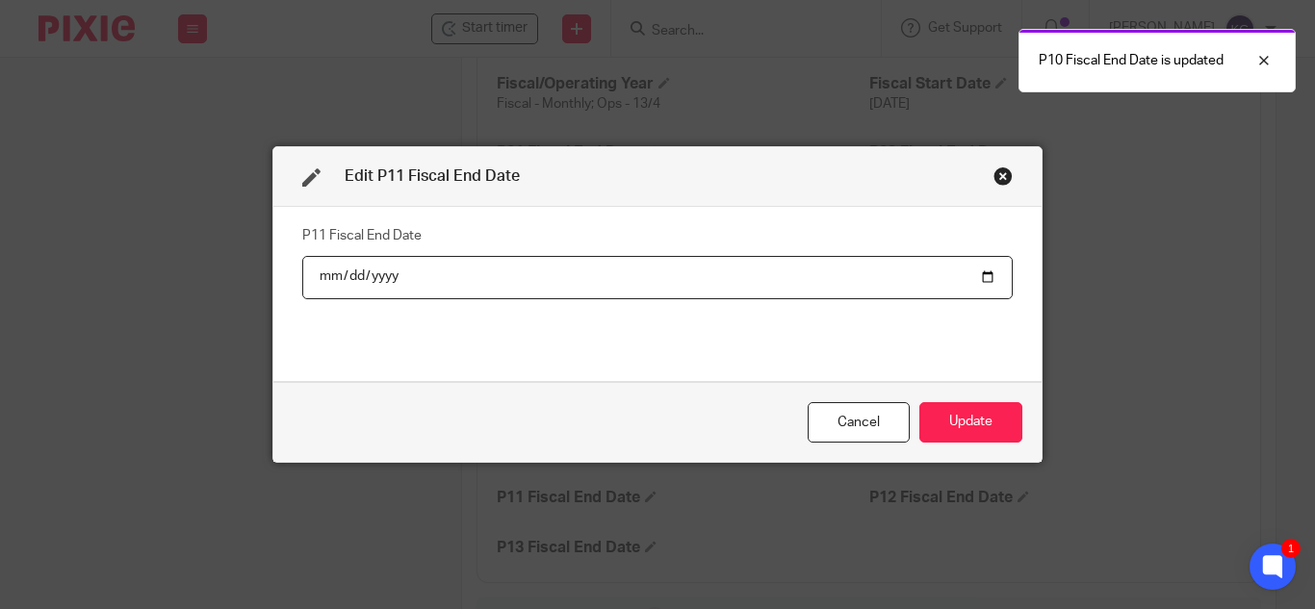
click at [984, 276] on input "date" at bounding box center [657, 277] width 711 height 43
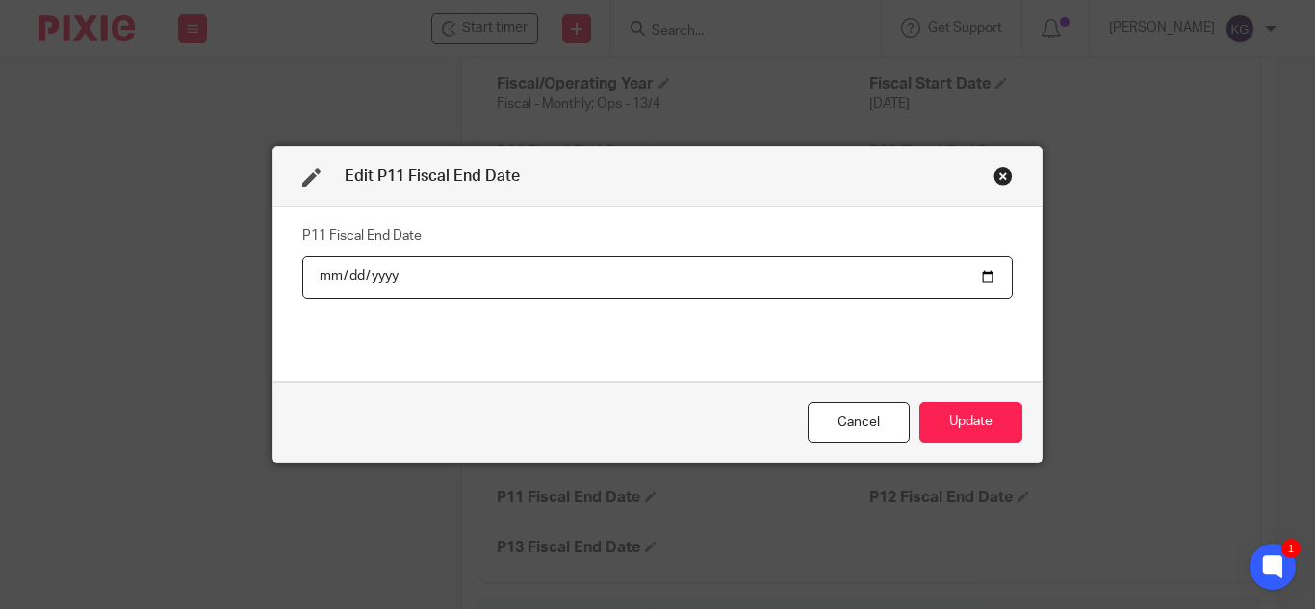
type input "2025-11-30"
click at [980, 423] on button "Update" at bounding box center [971, 422] width 103 height 41
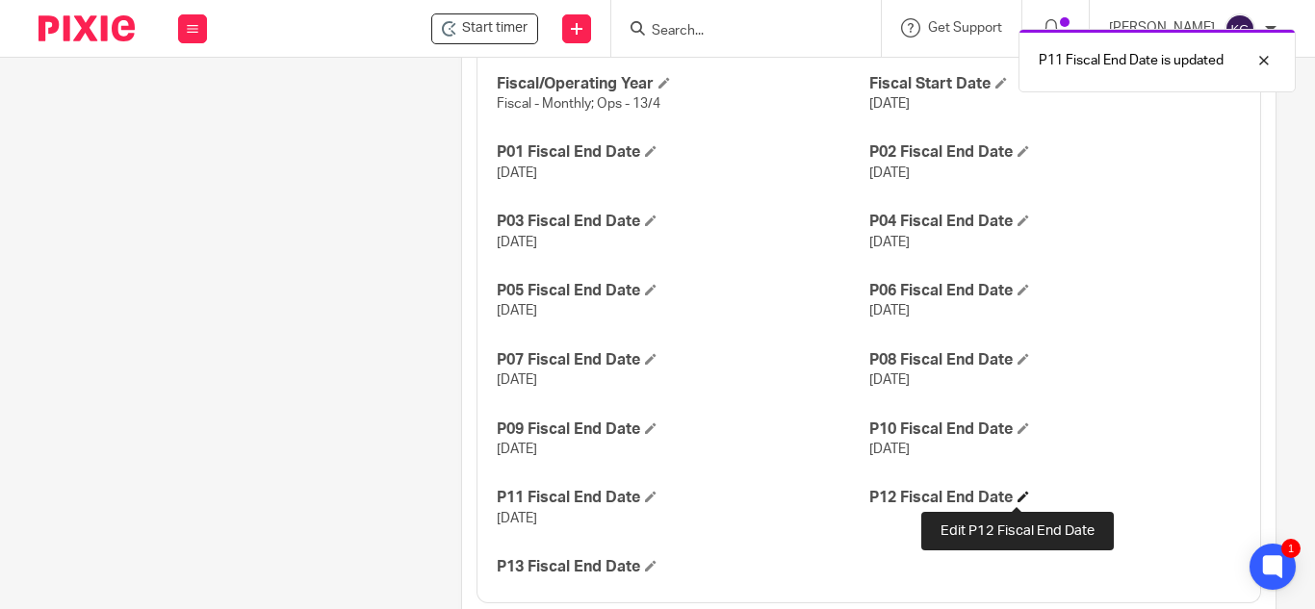
click at [1018, 493] on span at bounding box center [1024, 497] width 12 height 12
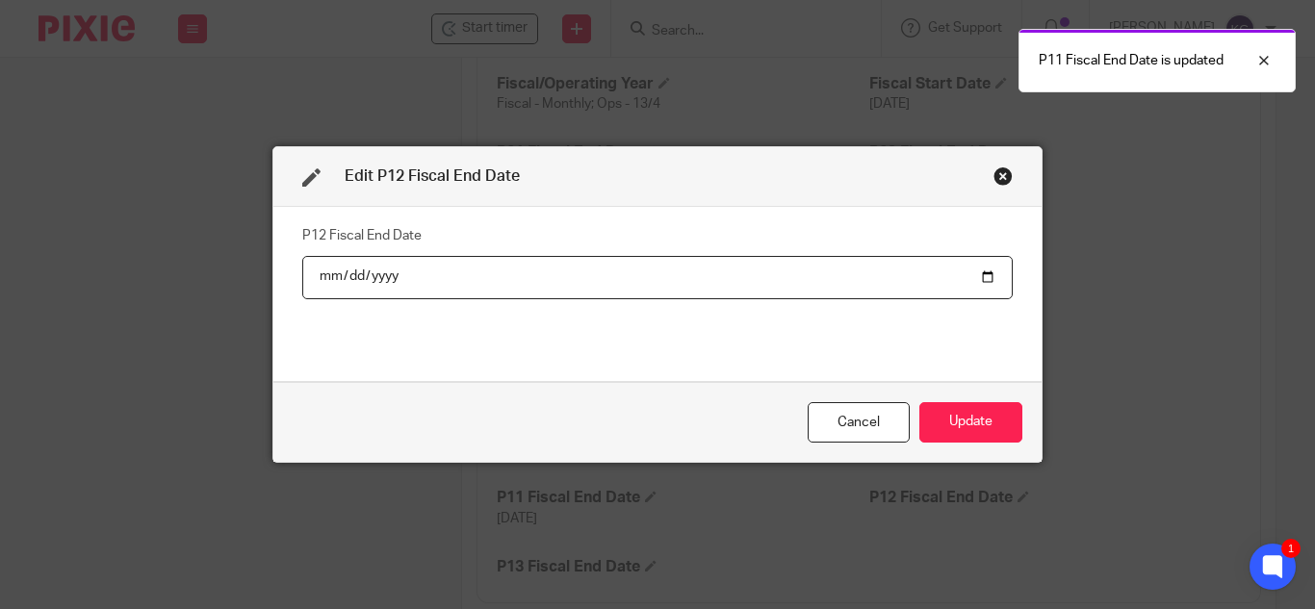
click at [982, 279] on input "date" at bounding box center [657, 277] width 711 height 43
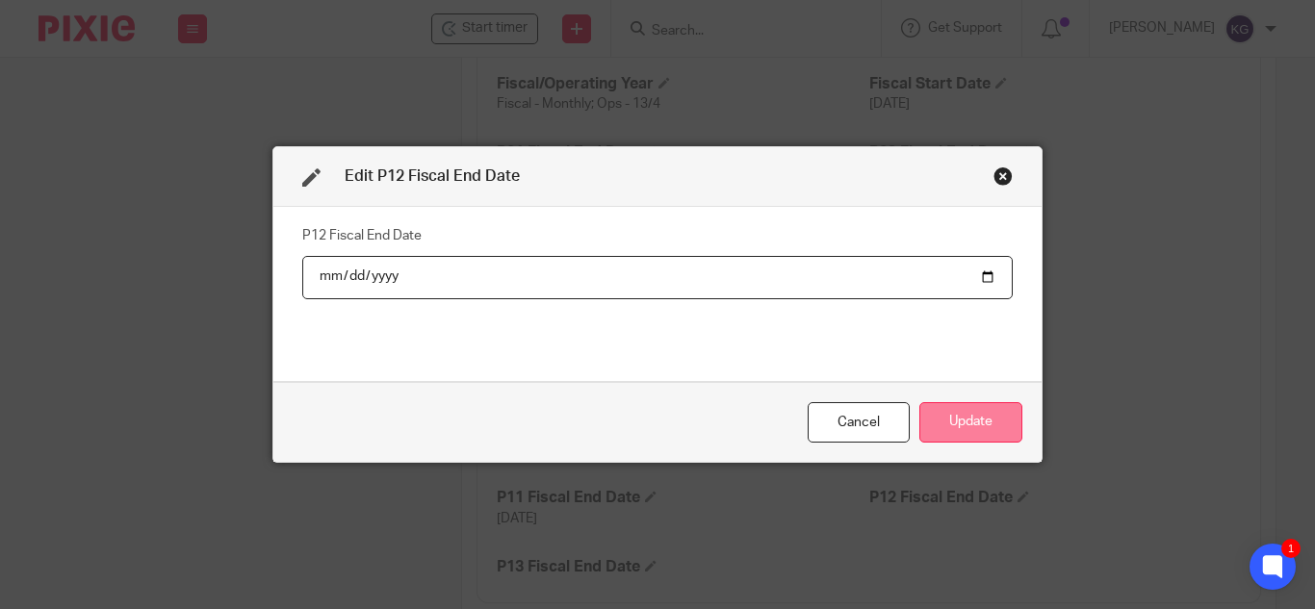
type input "2025-12-31"
click at [978, 412] on button "Update" at bounding box center [971, 422] width 103 height 41
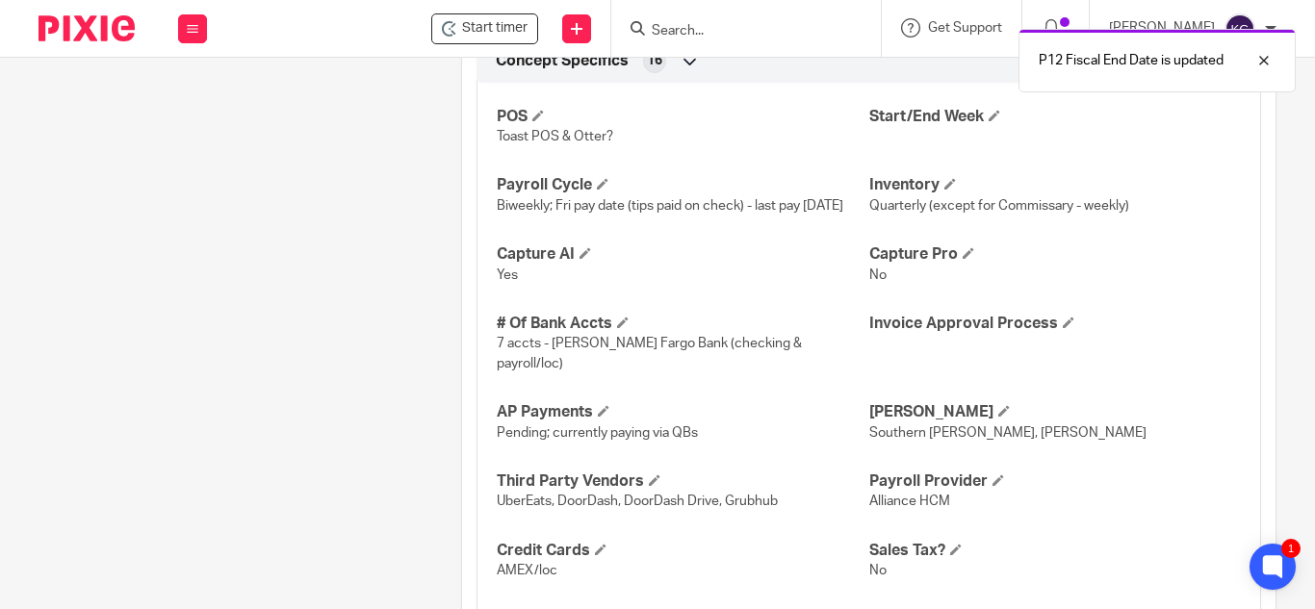
scroll to position [2466, 0]
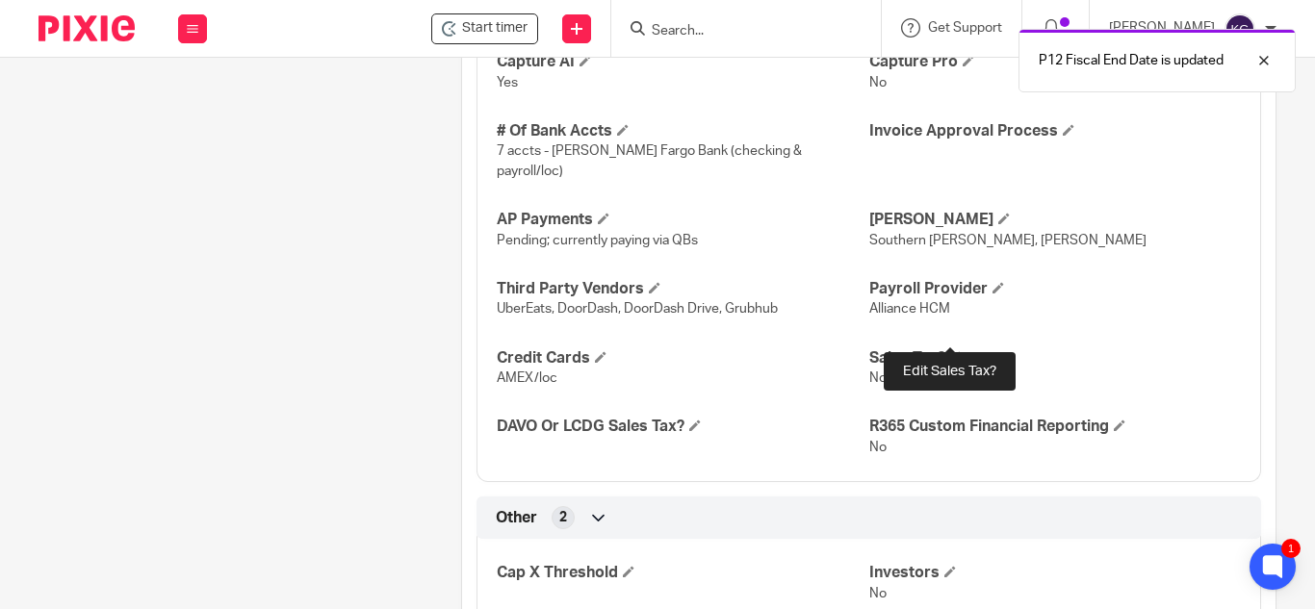
click at [951, 351] on span at bounding box center [956, 357] width 12 height 12
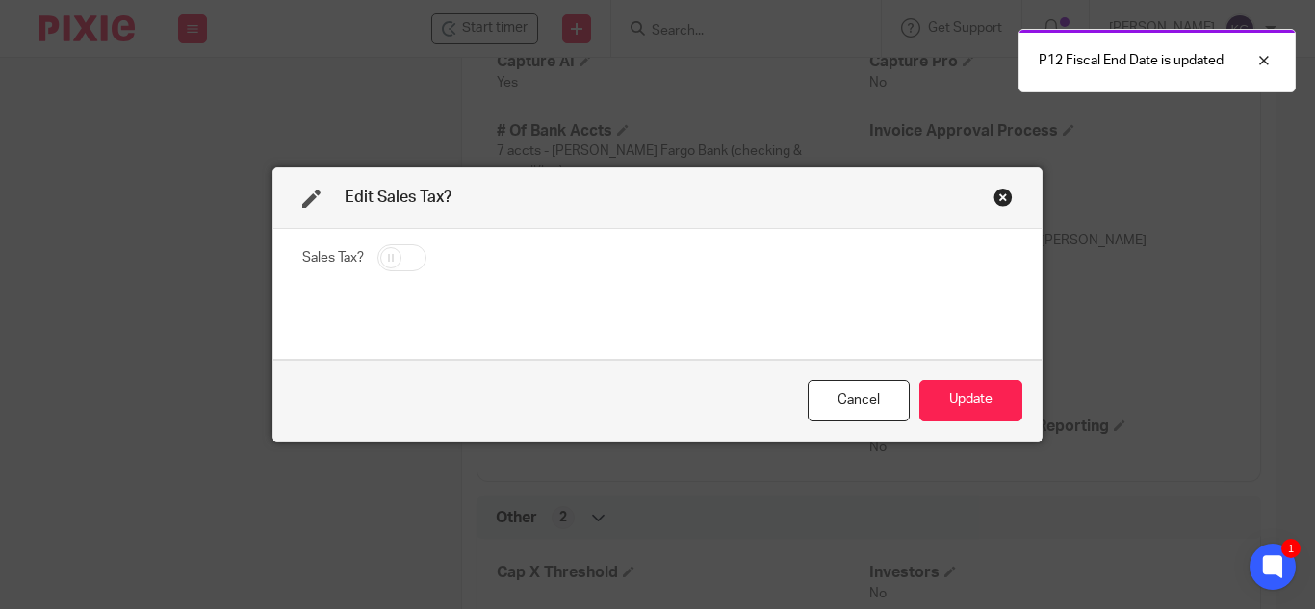
drag, startPoint x: 381, startPoint y: 261, endPoint x: 482, endPoint y: 285, distance: 103.9
click at [382, 261] on input "checkbox" at bounding box center [401, 258] width 49 height 27
checkbox input "true"
click at [987, 398] on button "Update" at bounding box center [971, 400] width 103 height 41
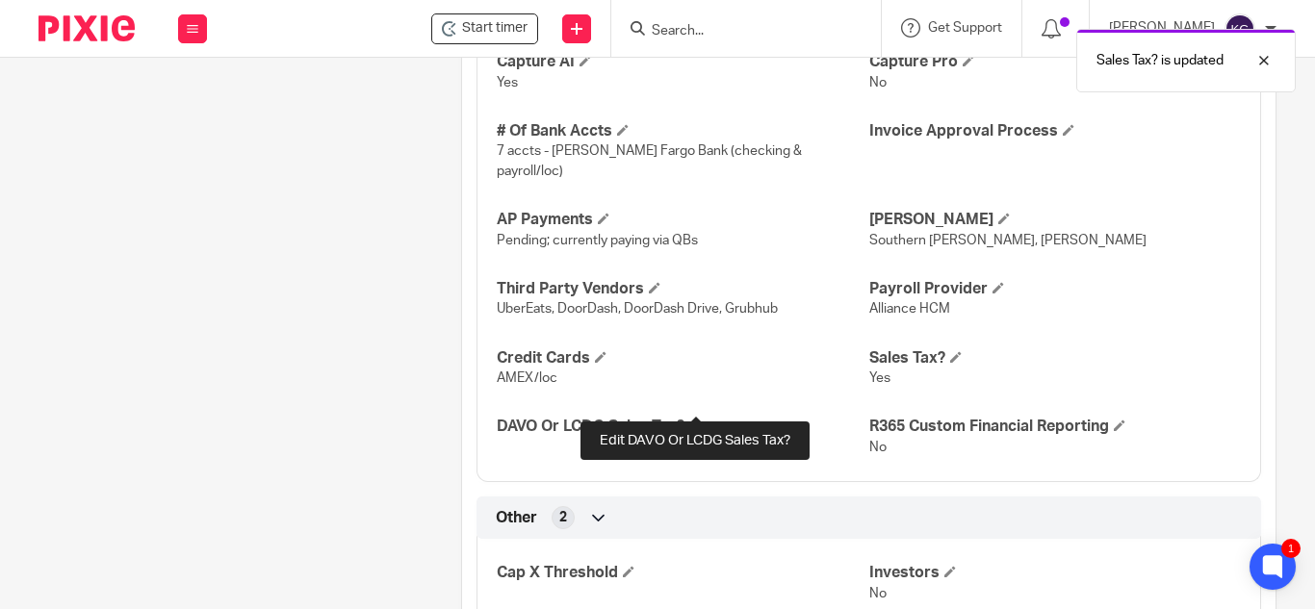
click at [696, 420] on span at bounding box center [695, 426] width 12 height 12
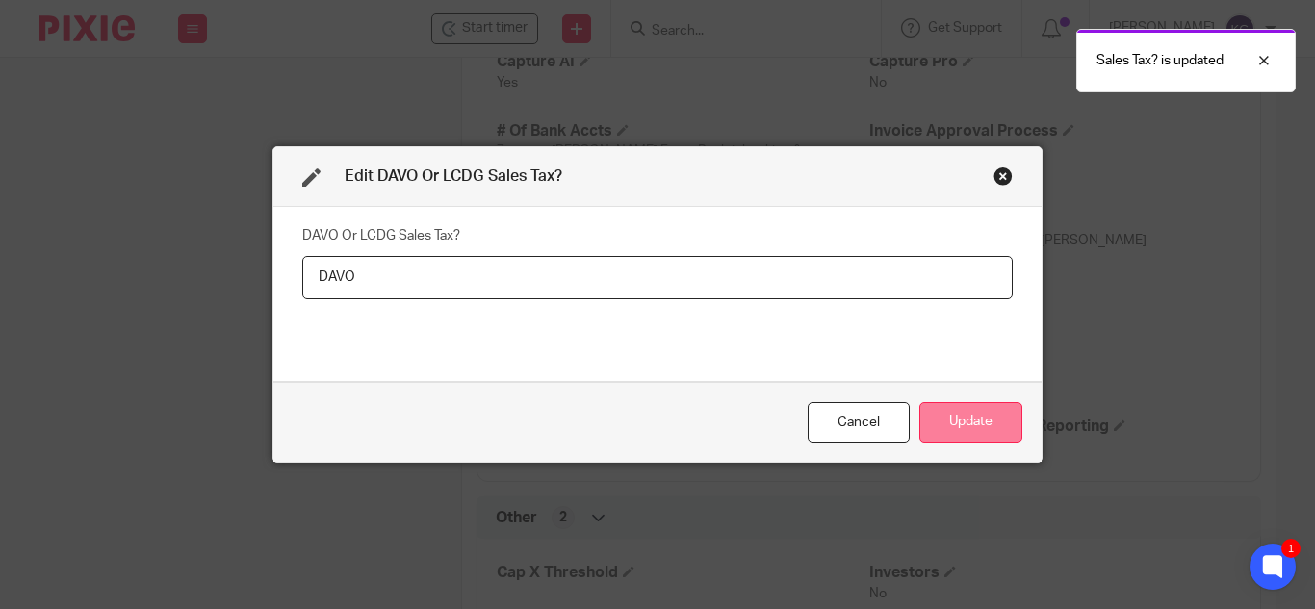
type input "DAVO"
click at [976, 427] on button "Update" at bounding box center [971, 422] width 103 height 41
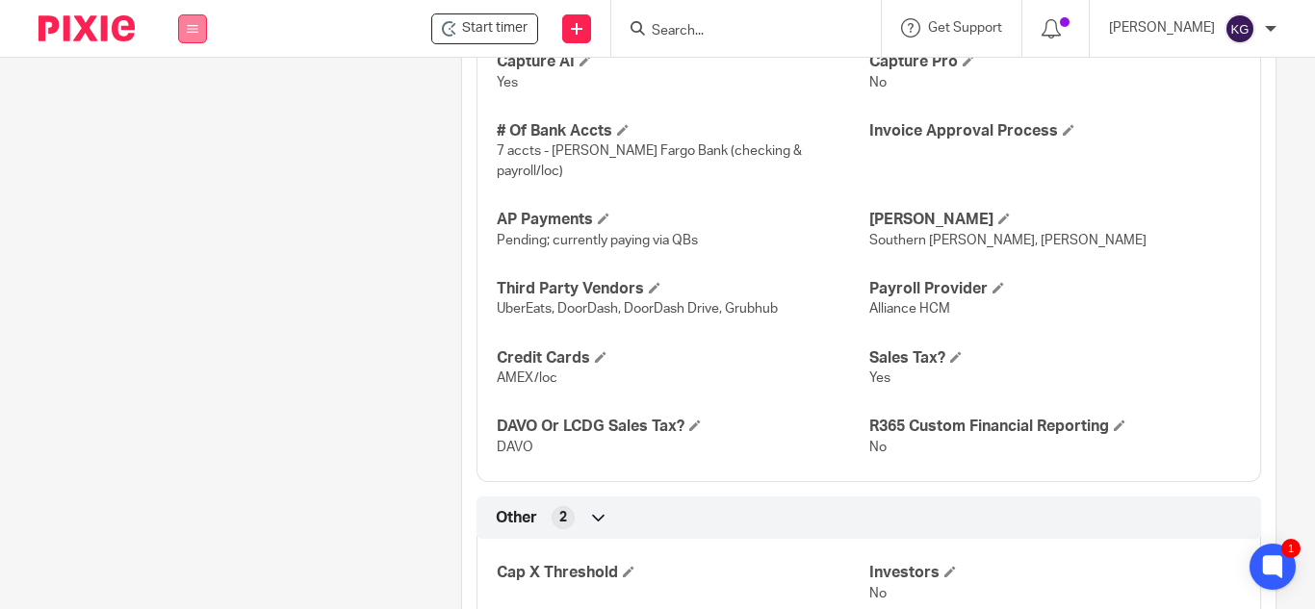
click at [192, 39] on button at bounding box center [192, 28] width 29 height 29
click at [183, 84] on link "Work" at bounding box center [182, 89] width 31 height 13
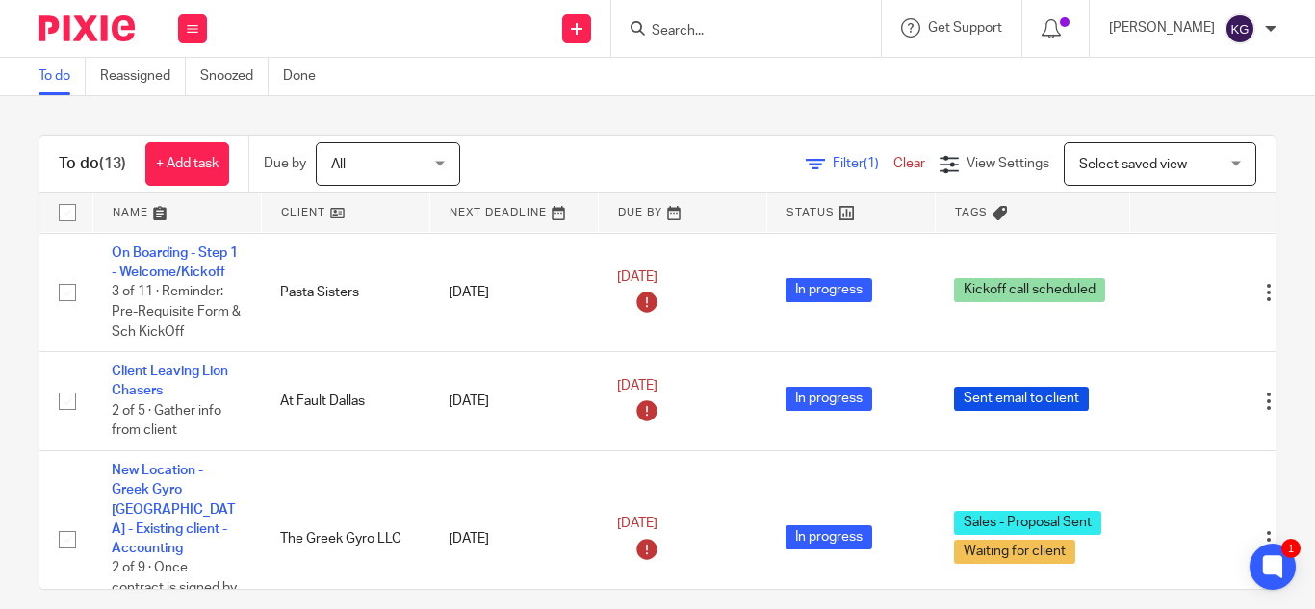
scroll to position [867, 0]
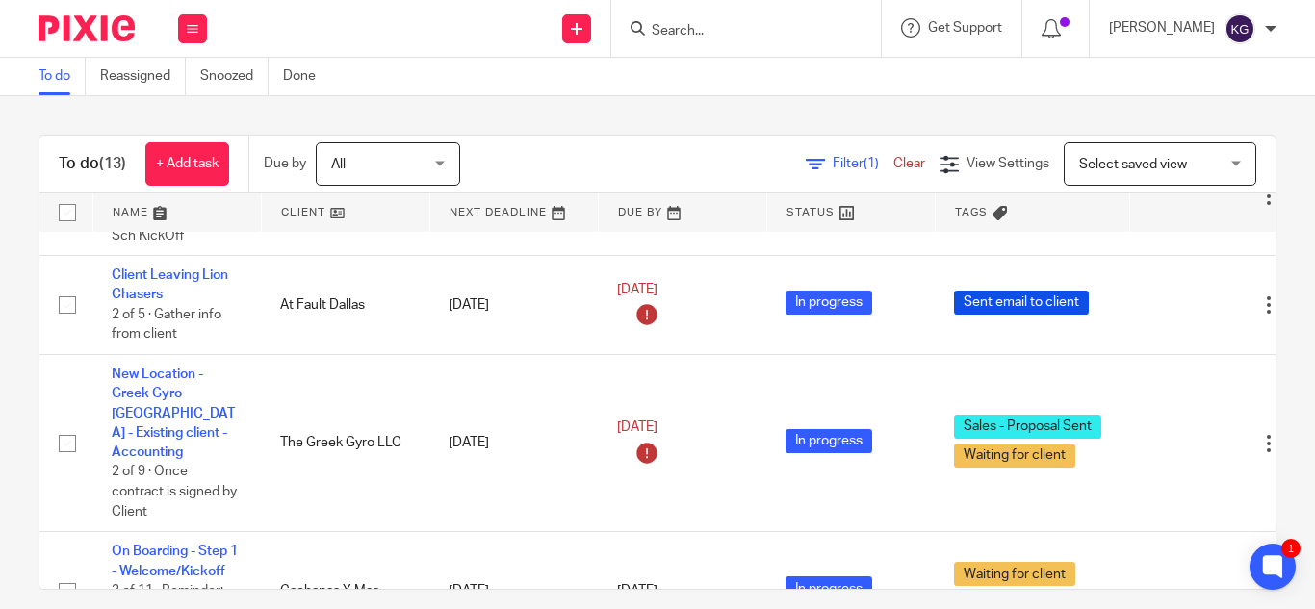
click at [734, 27] on input "Search" at bounding box center [736, 31] width 173 height 17
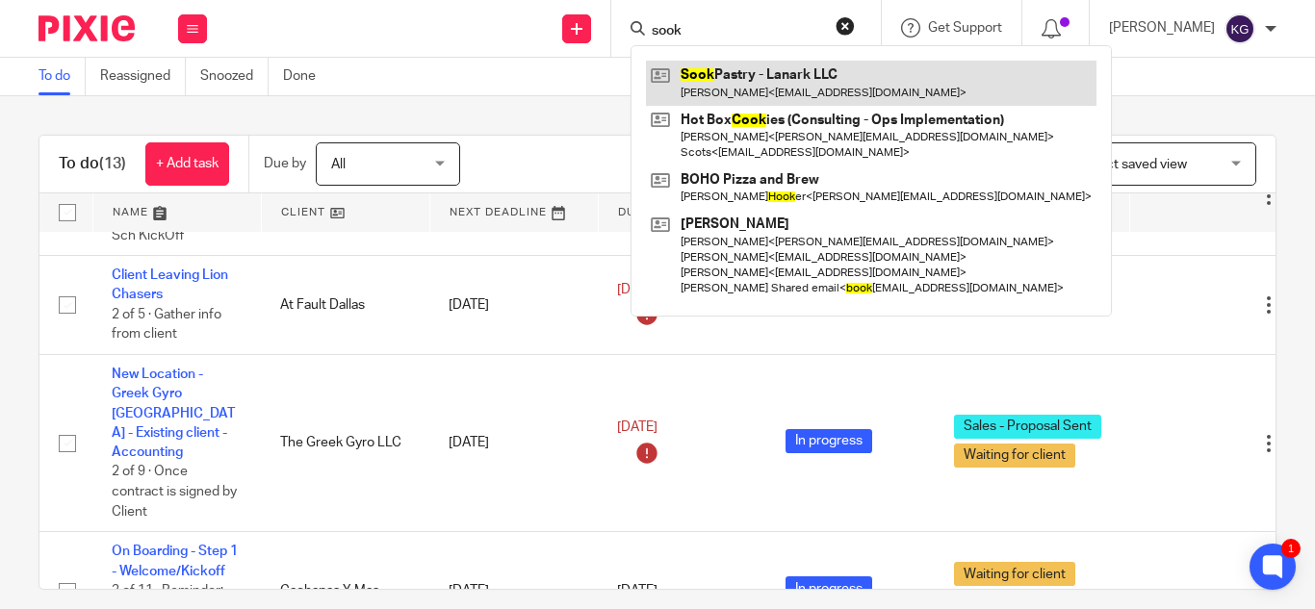
type input "sook"
click at [780, 86] on link at bounding box center [871, 83] width 451 height 44
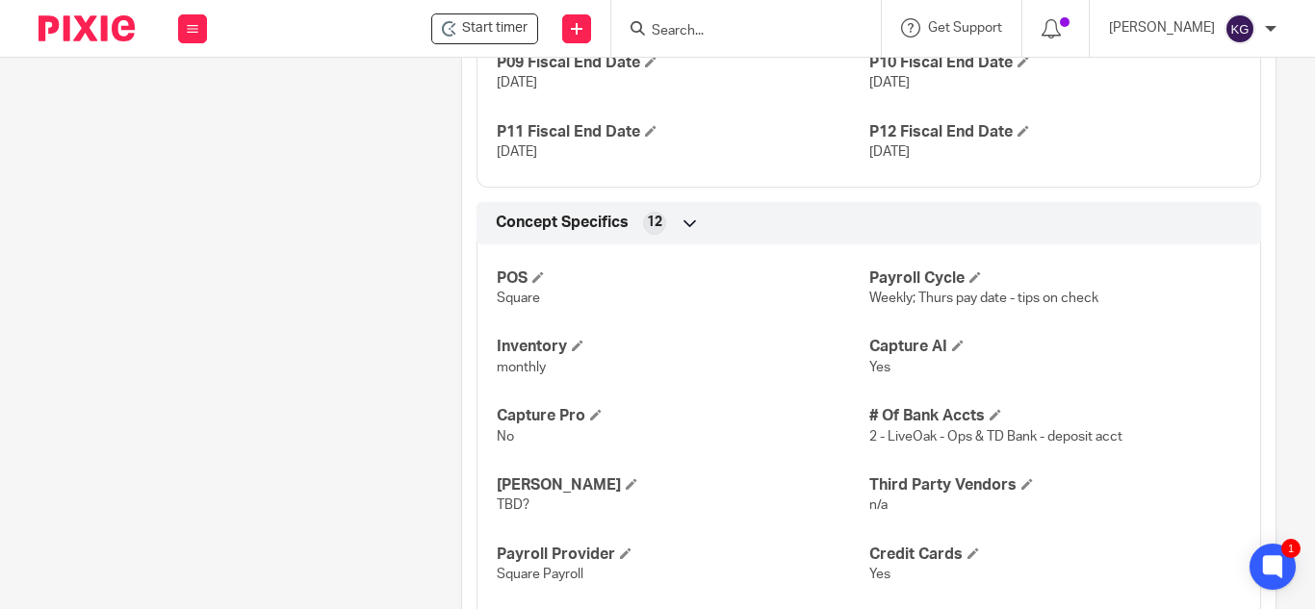
scroll to position [1829, 0]
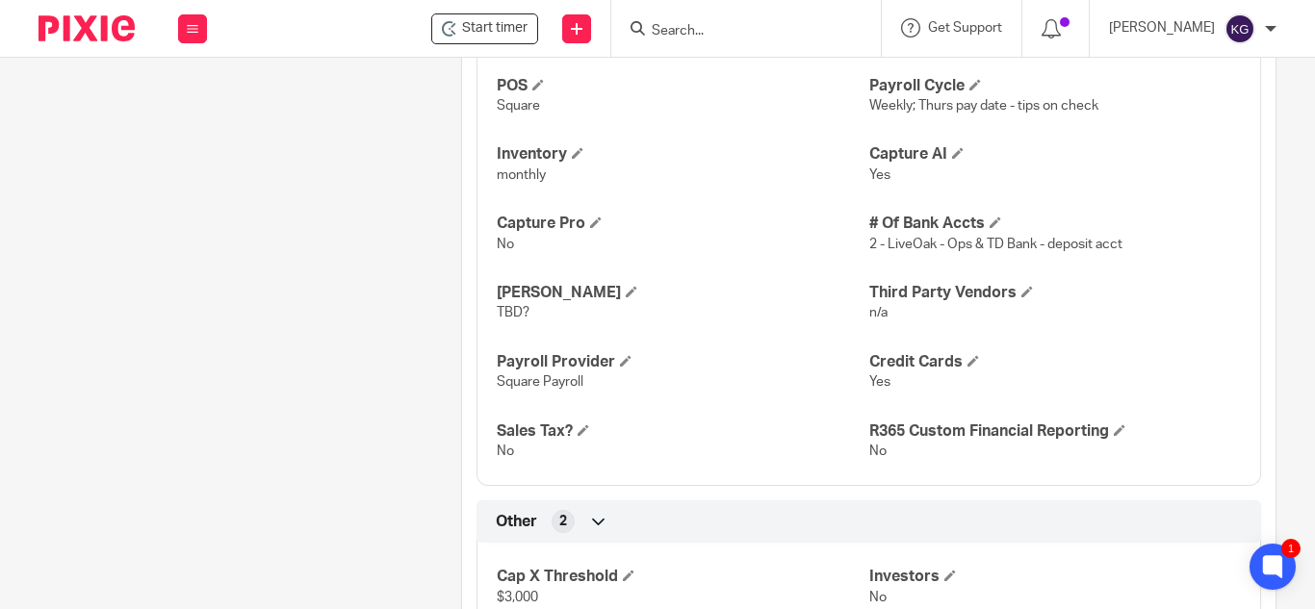
click at [1237, 298] on div "POS Square Payroll Cycle Weekly; Thurs pay date - tips on check Inventory month…" at bounding box center [869, 263] width 785 height 450
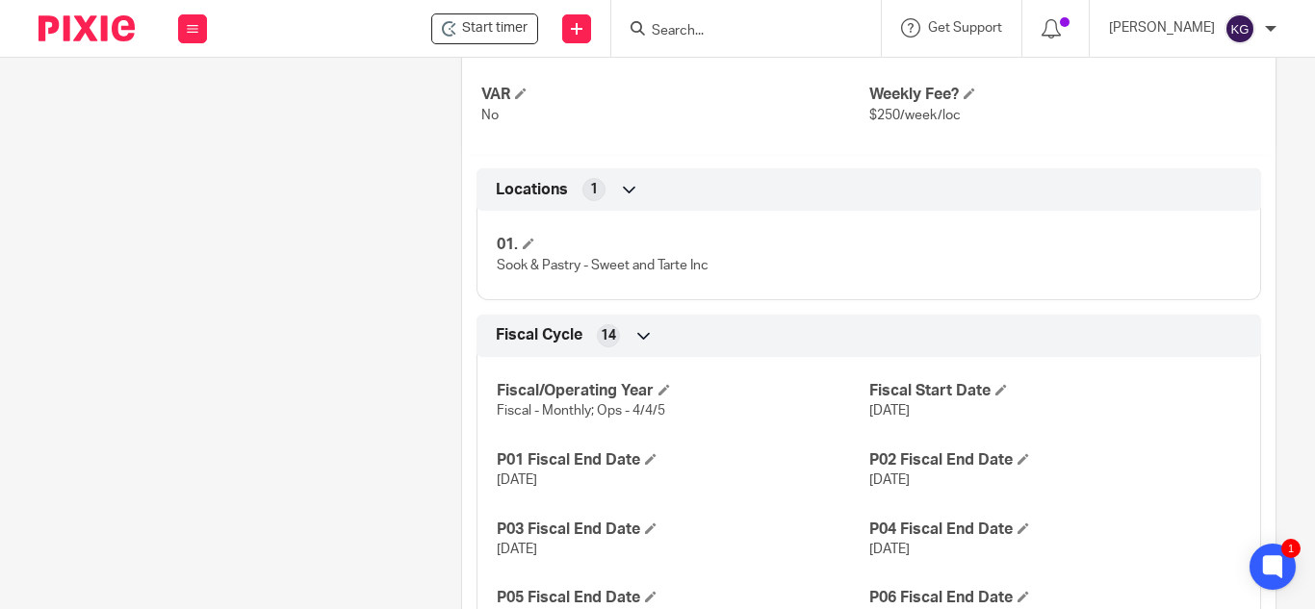
scroll to position [674, 0]
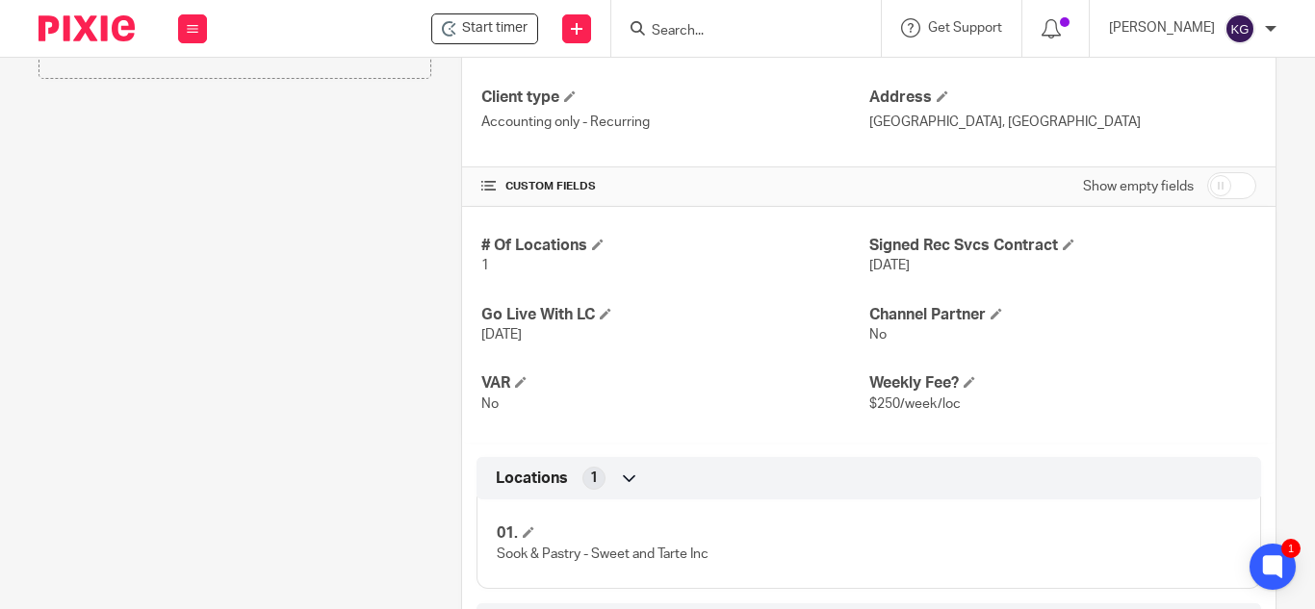
drag, startPoint x: 1210, startPoint y: 185, endPoint x: 1226, endPoint y: 218, distance: 36.2
click at [1211, 185] on input "checkbox" at bounding box center [1231, 185] width 49 height 27
checkbox input "true"
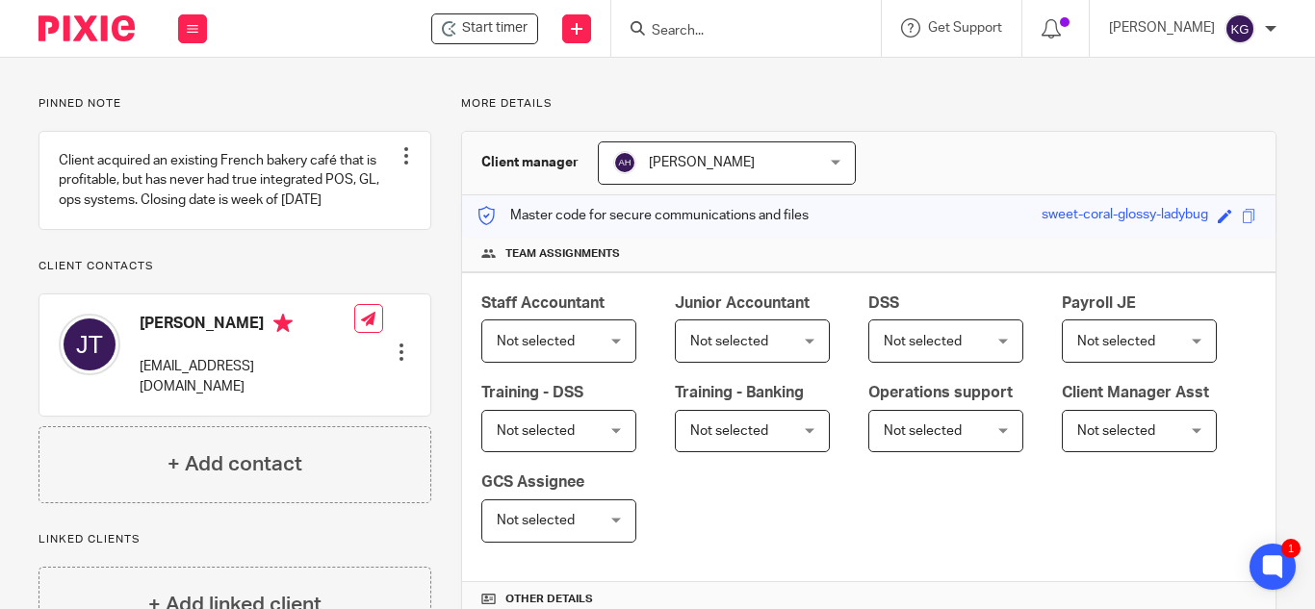
scroll to position [0, 0]
